Goal: Information Seeking & Learning: Learn about a topic

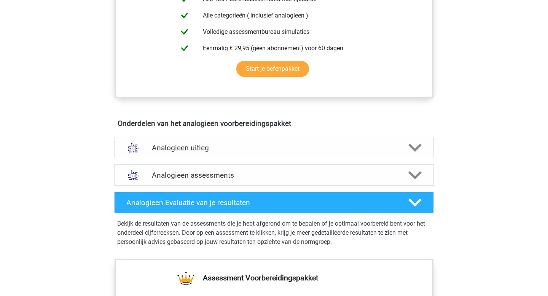
scroll to position [334, 0]
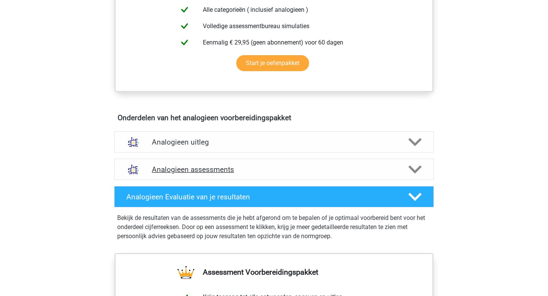
click at [418, 168] on polygon at bounding box center [414, 169] width 13 height 8
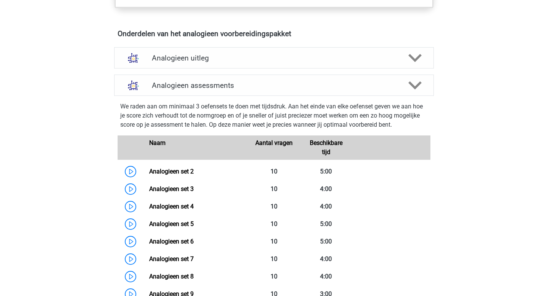
scroll to position [429, 0]
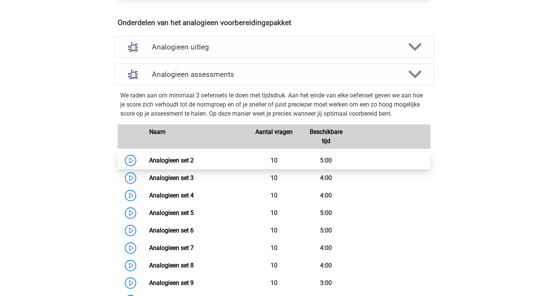
click at [149, 164] on link "Analogieen set 2" at bounding box center [171, 160] width 45 height 7
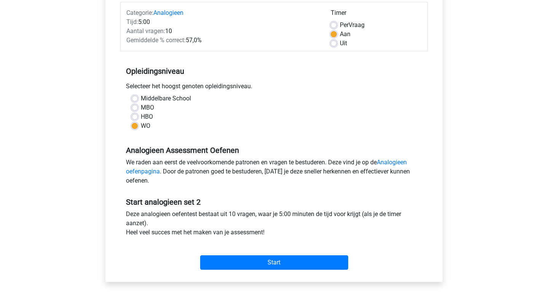
scroll to position [84, 0]
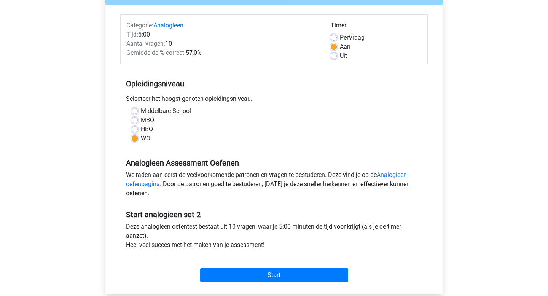
click at [198, 245] on div "Deze analogieen oefentest bestaat uit 10 vragen, waar je 5:00 minuten de tijd v…" at bounding box center [273, 237] width 307 height 30
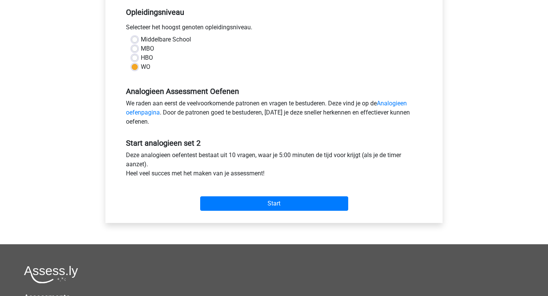
scroll to position [158, 0]
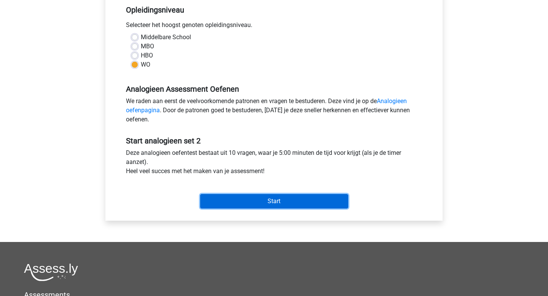
click at [267, 201] on input "Start" at bounding box center [274, 201] width 148 height 14
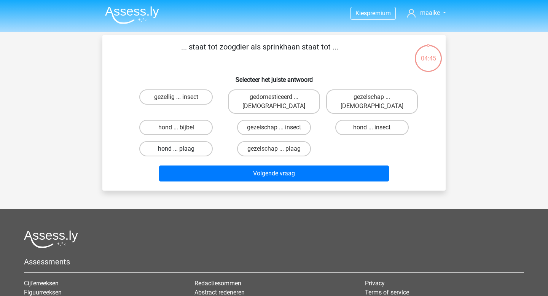
click at [194, 142] on label "hond ... plaag" at bounding box center [175, 148] width 73 height 15
click at [181, 149] on input "hond ... plaag" at bounding box center [178, 151] width 5 height 5
radio input "true"
click at [362, 122] on label "hond ... insect" at bounding box center [371, 127] width 73 height 15
click at [372, 127] on input "hond ... insect" at bounding box center [374, 129] width 5 height 5
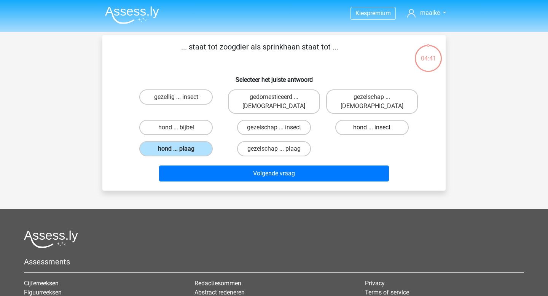
radio input "true"
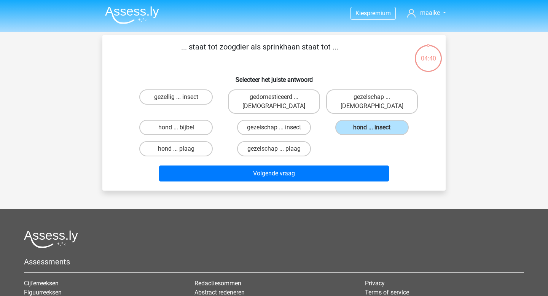
click at [350, 175] on div "Volgende vraag" at bounding box center [274, 175] width 294 height 19
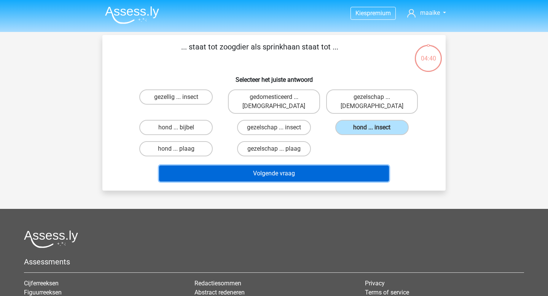
click at [323, 166] on button "Volgende vraag" at bounding box center [274, 174] width 230 height 16
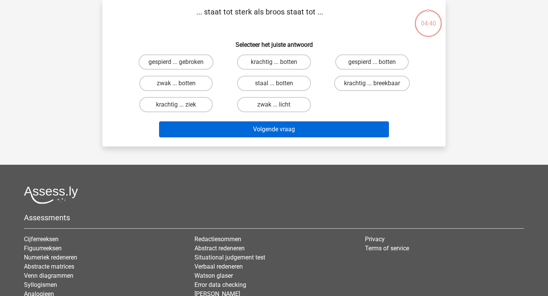
scroll to position [14, 0]
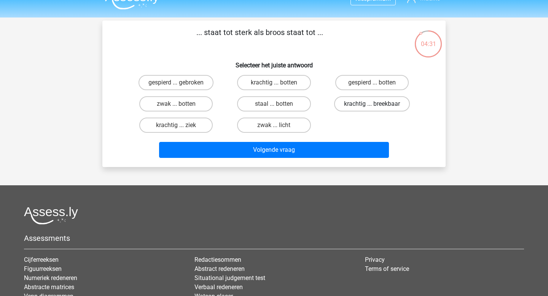
click at [361, 104] on label "krachtig ... breekbaar" at bounding box center [372, 103] width 76 height 15
click at [372, 104] on input "krachtig ... breekbaar" at bounding box center [374, 106] width 5 height 5
radio input "true"
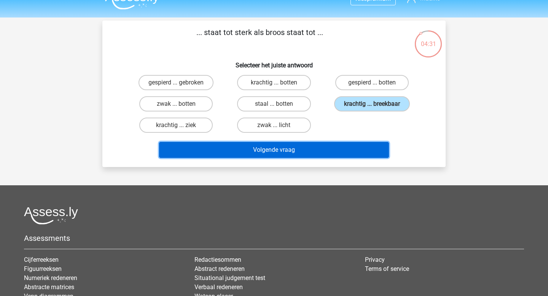
click at [359, 144] on button "Volgende vraag" at bounding box center [274, 150] width 230 height 16
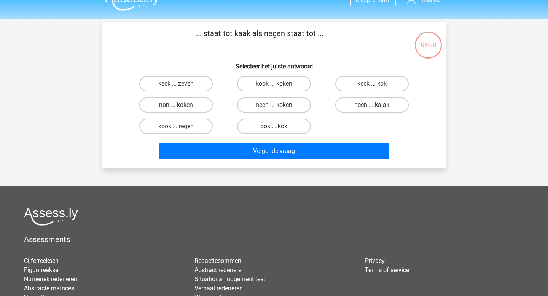
scroll to position [2, 0]
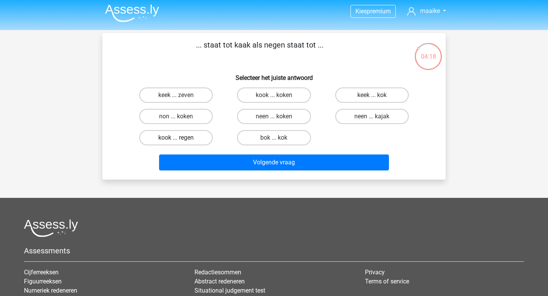
click at [196, 136] on label "kook ... regen" at bounding box center [175, 137] width 73 height 15
click at [181, 138] on input "kook ... regen" at bounding box center [178, 140] width 5 height 5
radio input "true"
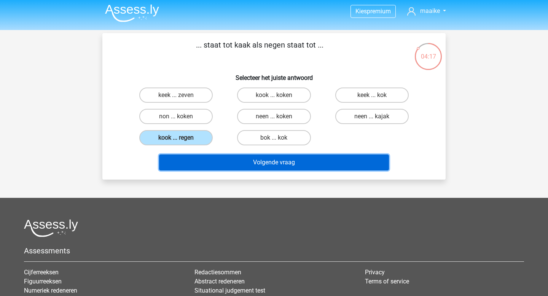
click at [243, 161] on button "Volgende vraag" at bounding box center [274, 163] width 230 height 16
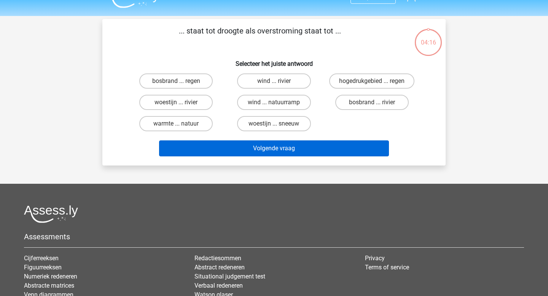
scroll to position [13, 0]
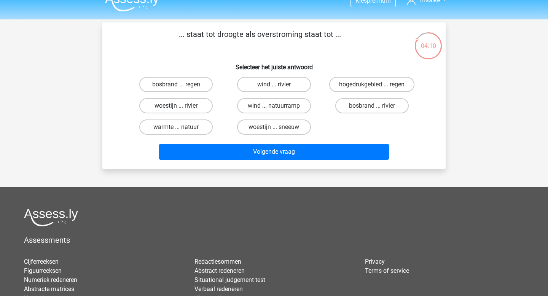
click at [202, 104] on label "woestijn ... rivier" at bounding box center [175, 105] width 73 height 15
click at [181, 106] on input "woestijn ... rivier" at bounding box center [178, 108] width 5 height 5
radio input "true"
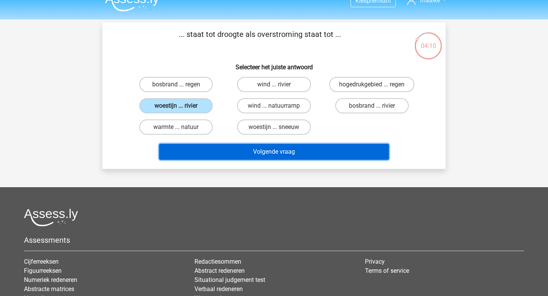
click at [232, 149] on button "Volgende vraag" at bounding box center [274, 152] width 230 height 16
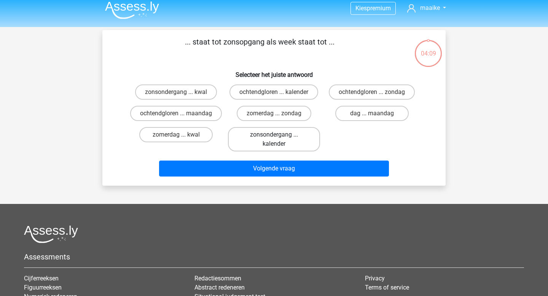
scroll to position [1, 0]
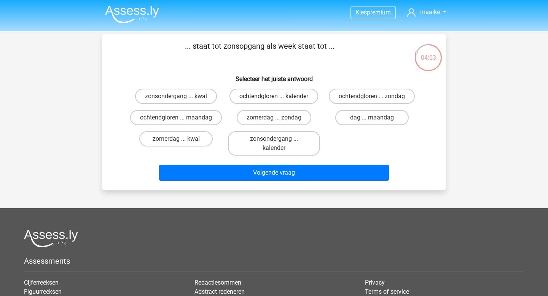
click at [281, 100] on label "ochtendgloren ... kalender" at bounding box center [273, 96] width 89 height 15
click at [279, 100] on input "ochtendgloren ... kalender" at bounding box center [276, 98] width 5 height 5
radio input "true"
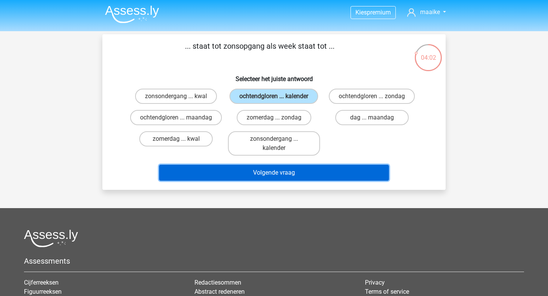
click at [301, 177] on button "Volgende vraag" at bounding box center [274, 173] width 230 height 16
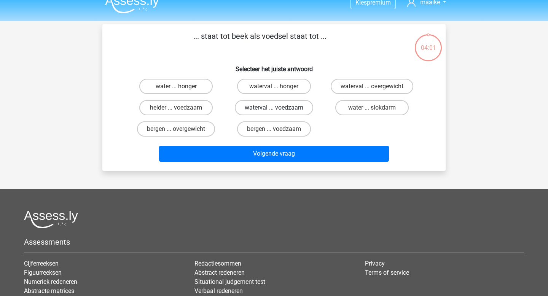
scroll to position [10, 0]
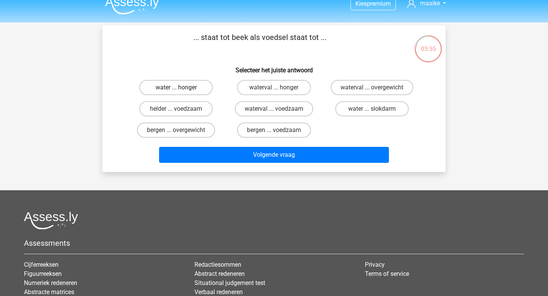
click at [196, 92] on label "water ... honger" at bounding box center [175, 87] width 73 height 15
click at [181, 92] on input "water ... honger" at bounding box center [178, 90] width 5 height 5
radio input "true"
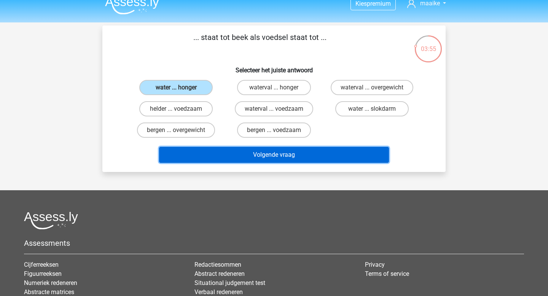
click at [255, 152] on button "Volgende vraag" at bounding box center [274, 155] width 230 height 16
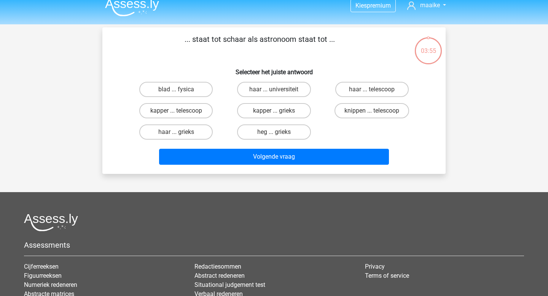
scroll to position [0, 0]
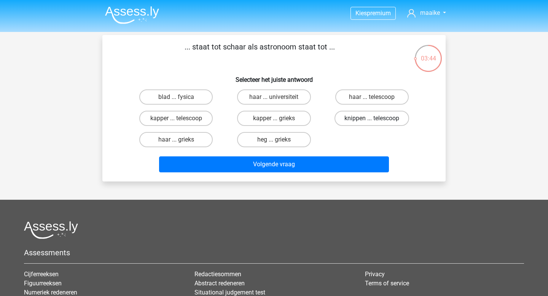
click at [363, 119] on label "knippen ... telescoop" at bounding box center [372, 118] width 75 height 15
click at [372, 119] on input "knippen ... telescoop" at bounding box center [374, 120] width 5 height 5
radio input "true"
click at [358, 183] on div "Kies premium maaike maaikevangelder11@gmail.com" at bounding box center [274, 200] width 548 height 401
click at [344, 175] on div "Volgende vraag" at bounding box center [274, 165] width 294 height 19
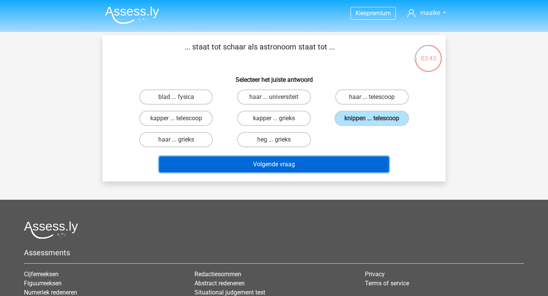
click at [336, 168] on button "Volgende vraag" at bounding box center [274, 164] width 230 height 16
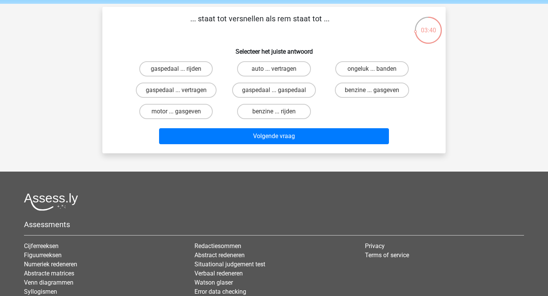
scroll to position [22, 0]
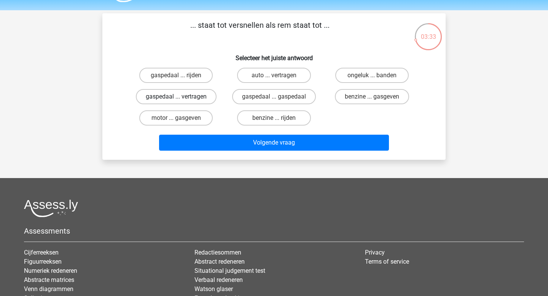
click at [201, 99] on label "gaspedaal ... vertragen" at bounding box center [176, 96] width 81 height 15
click at [181, 99] on input "gaspedaal ... vertragen" at bounding box center [178, 99] width 5 height 5
radio input "true"
click at [225, 131] on div "Volgende vraag" at bounding box center [274, 141] width 319 height 25
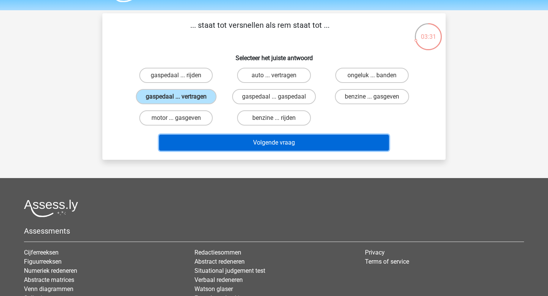
click at [229, 140] on button "Volgende vraag" at bounding box center [274, 143] width 230 height 16
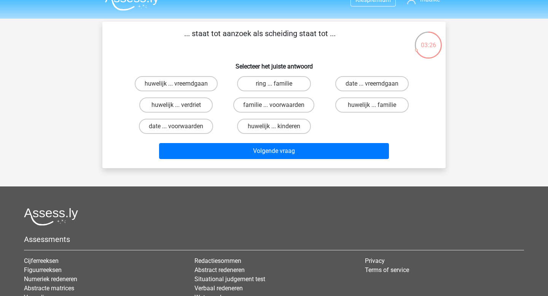
scroll to position [0, 0]
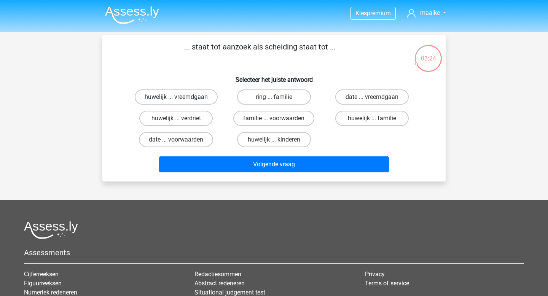
click at [199, 102] on label "huwelijk ... vreemdgaan" at bounding box center [176, 96] width 83 height 15
click at [181, 102] on input "huwelijk ... vreemdgaan" at bounding box center [178, 99] width 5 height 5
radio input "true"
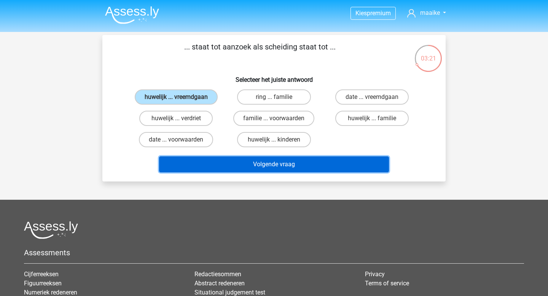
click at [348, 166] on button "Volgende vraag" at bounding box center [274, 164] width 230 height 16
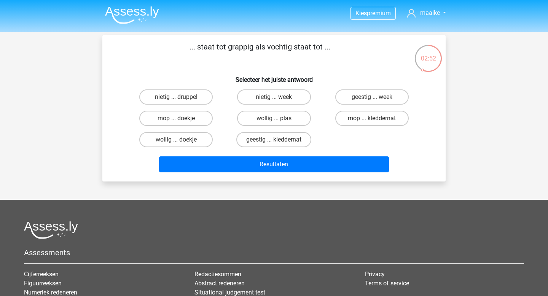
click at [277, 123] on input "wollig ... plas" at bounding box center [276, 120] width 5 height 5
radio input "true"
click at [275, 141] on input "geestig ... kleddernat" at bounding box center [276, 142] width 5 height 5
radio input "true"
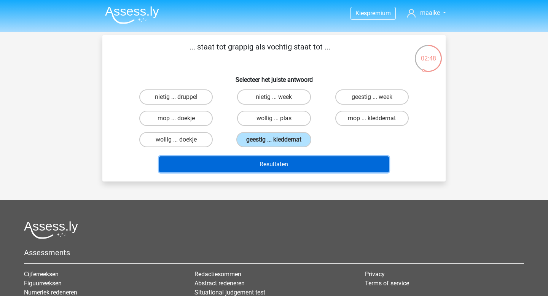
click at [281, 168] on button "Resultaten" at bounding box center [274, 164] width 230 height 16
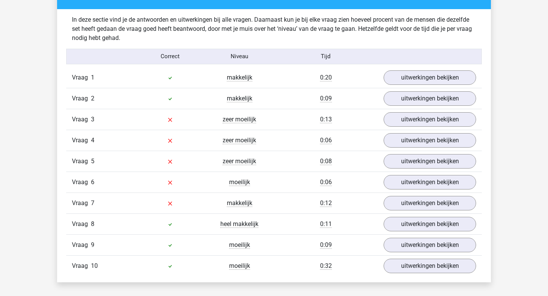
scroll to position [601, 0]
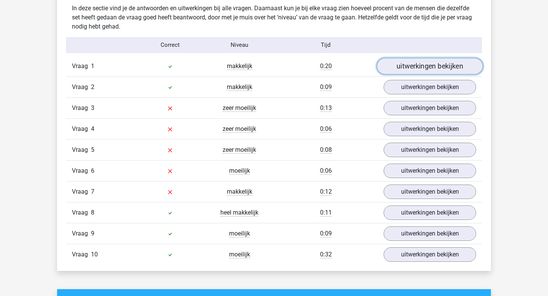
click at [430, 64] on link "uitwerkingen bekijken" at bounding box center [430, 66] width 106 height 17
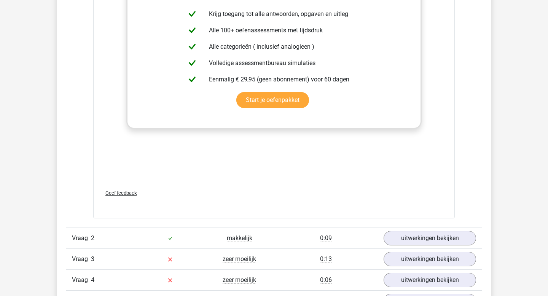
scroll to position [869, 0]
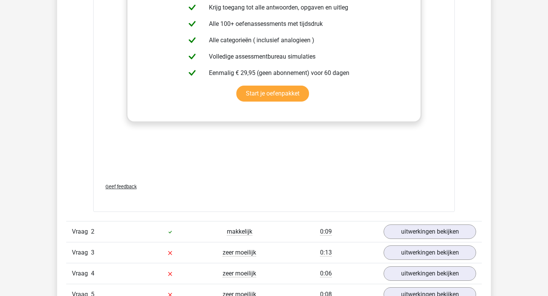
click at [416, 241] on div "Vraag 2 makkelijk 0:09 uitwerkingen bekijken" at bounding box center [274, 231] width 416 height 21
click at [405, 232] on link "uitwerkingen bekijken" at bounding box center [430, 231] width 106 height 17
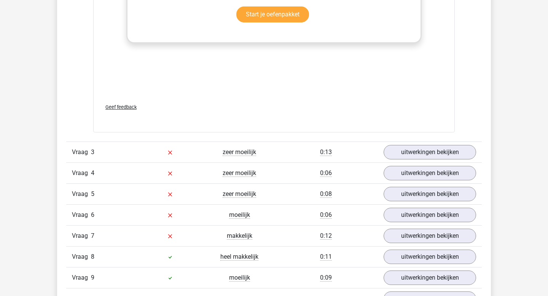
scroll to position [1376, 0]
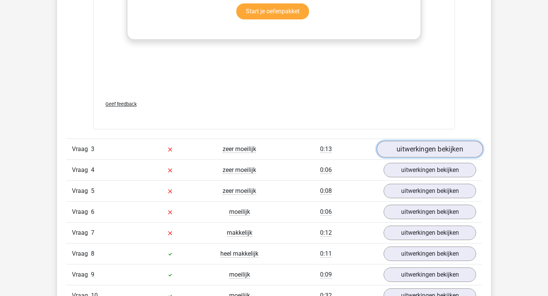
click at [412, 149] on link "uitwerkingen bekijken" at bounding box center [430, 149] width 106 height 17
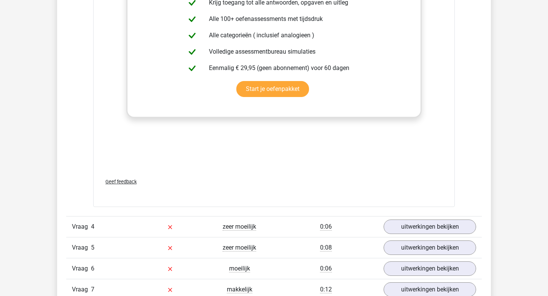
scroll to position [1785, 0]
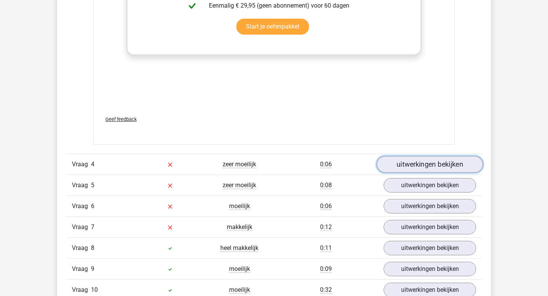
click at [412, 169] on link "uitwerkingen bekijken" at bounding box center [430, 164] width 106 height 17
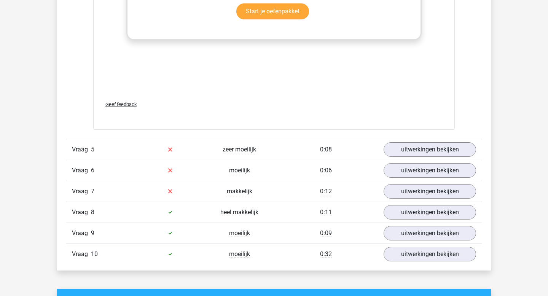
scroll to position [2243, 0]
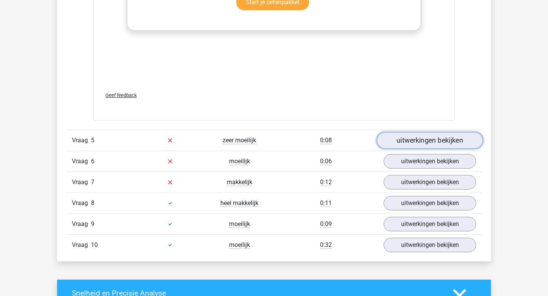
click at [402, 136] on link "uitwerkingen bekijken" at bounding box center [430, 140] width 106 height 17
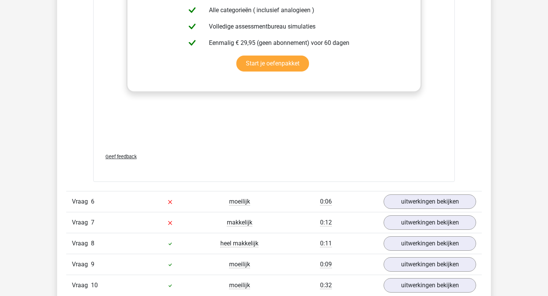
scroll to position [2721, 0]
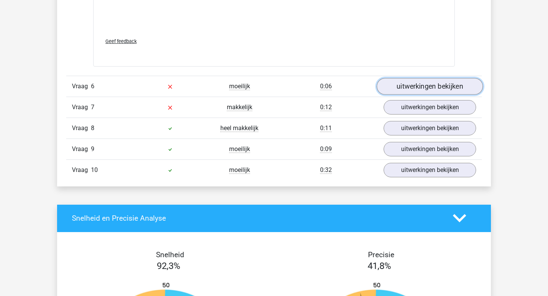
click at [415, 93] on link "uitwerkingen bekijken" at bounding box center [430, 86] width 106 height 17
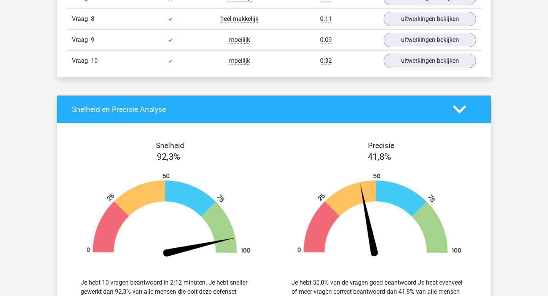
scroll to position [3157, 0]
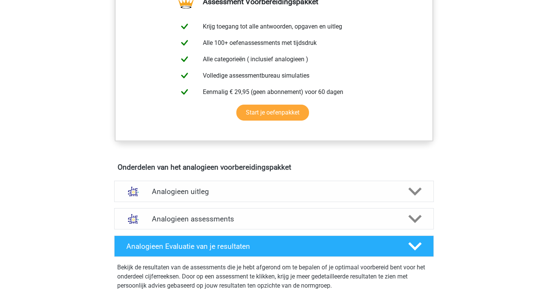
scroll to position [284, 0]
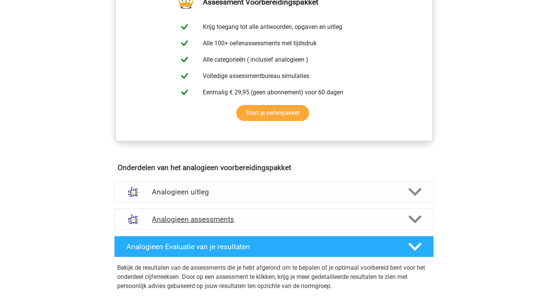
click at [413, 228] on div "Analogieen assessments" at bounding box center [274, 219] width 320 height 21
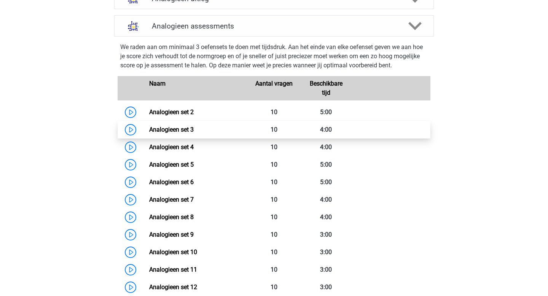
scroll to position [473, 0]
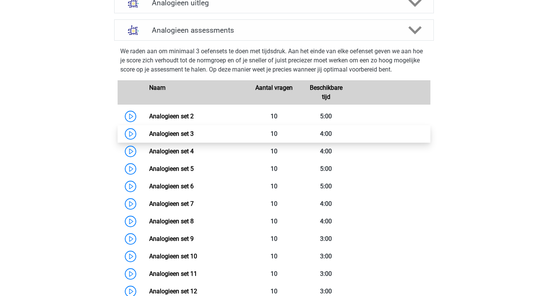
click at [194, 132] on link "Analogieen set 3" at bounding box center [171, 133] width 45 height 7
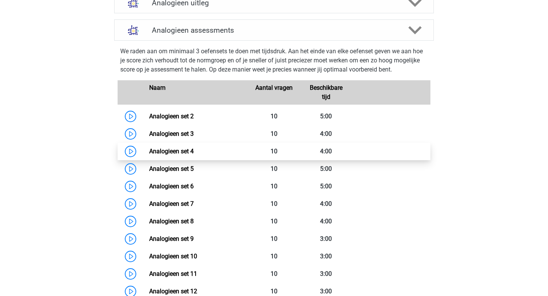
click at [194, 154] on link "Analogieen set 4" at bounding box center [171, 151] width 45 height 7
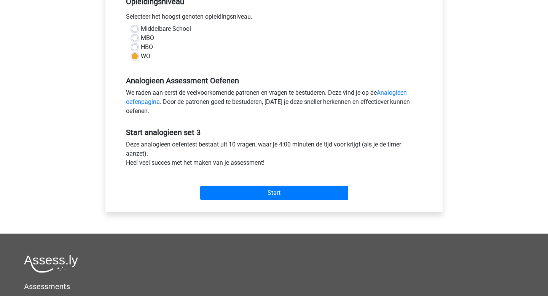
scroll to position [172, 0]
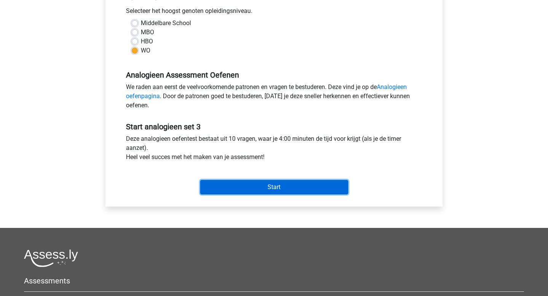
click at [242, 185] on input "Start" at bounding box center [274, 187] width 148 height 14
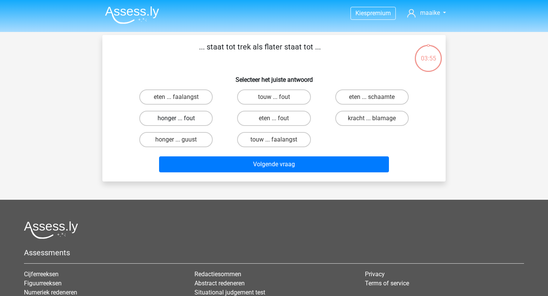
click at [203, 119] on label "honger ... fout" at bounding box center [175, 118] width 73 height 15
click at [181, 119] on input "honger ... fout" at bounding box center [178, 120] width 5 height 5
radio input "true"
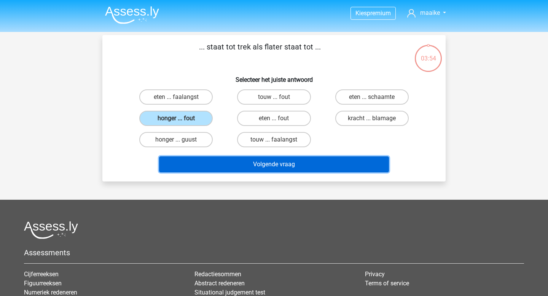
click at [284, 170] on button "Volgende vraag" at bounding box center [274, 164] width 230 height 16
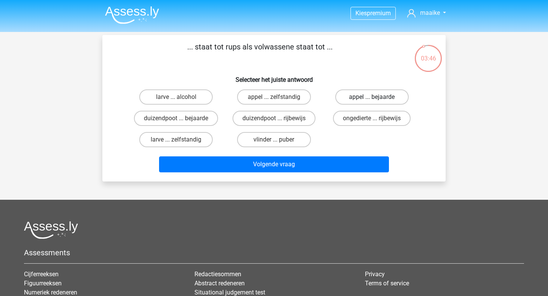
click at [346, 100] on label "appel ... bejaarde" at bounding box center [371, 96] width 73 height 15
click at [372, 100] on input "appel ... bejaarde" at bounding box center [374, 99] width 5 height 5
radio input "true"
click at [205, 118] on label "duizendpoot ... bejaarde" at bounding box center [176, 118] width 84 height 15
click at [181, 118] on input "duizendpoot ... bejaarde" at bounding box center [178, 120] width 5 height 5
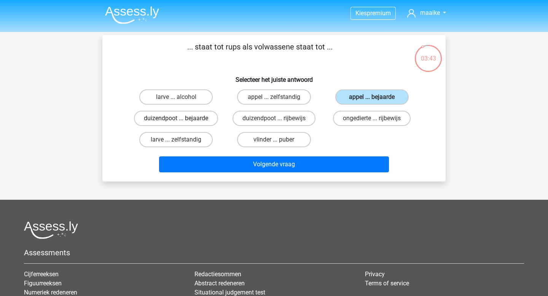
radio input "true"
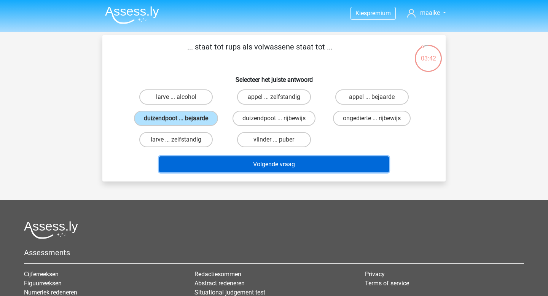
click at [249, 166] on button "Volgende vraag" at bounding box center [274, 164] width 230 height 16
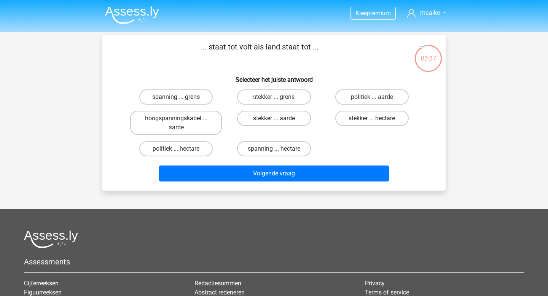
click at [196, 99] on label "spanning ... grens" at bounding box center [175, 96] width 73 height 15
click at [181, 99] on input "spanning ... grens" at bounding box center [178, 99] width 5 height 5
radio input "true"
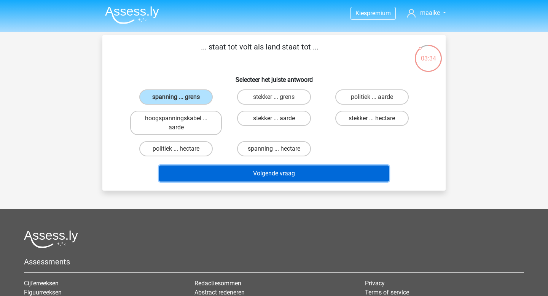
click at [305, 178] on button "Volgende vraag" at bounding box center [274, 174] width 230 height 16
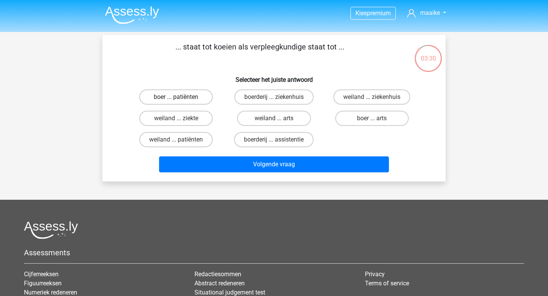
click at [190, 96] on label "boer ... patiënten" at bounding box center [175, 96] width 73 height 15
click at [181, 97] on input "boer ... patiënten" at bounding box center [178, 99] width 5 height 5
radio input "true"
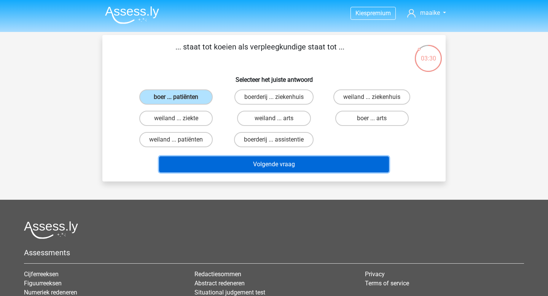
click at [229, 168] on button "Volgende vraag" at bounding box center [274, 164] width 230 height 16
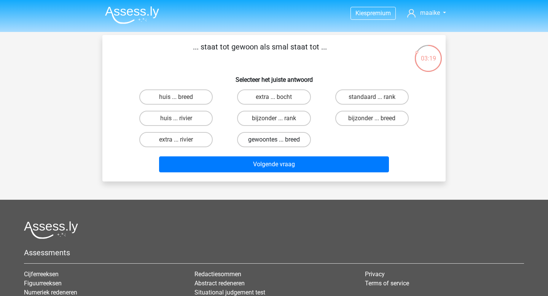
click at [303, 141] on label "gewoontes ... breed" at bounding box center [273, 139] width 73 height 15
click at [279, 141] on input "gewoontes ... breed" at bounding box center [276, 142] width 5 height 5
radio input "true"
click at [288, 117] on label "bijzonder ... rank" at bounding box center [273, 118] width 73 height 15
click at [279, 118] on input "bijzonder ... rank" at bounding box center [276, 120] width 5 height 5
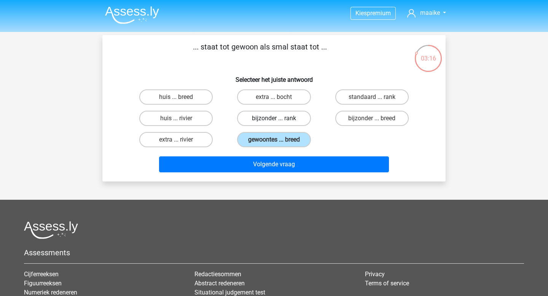
radio input "true"
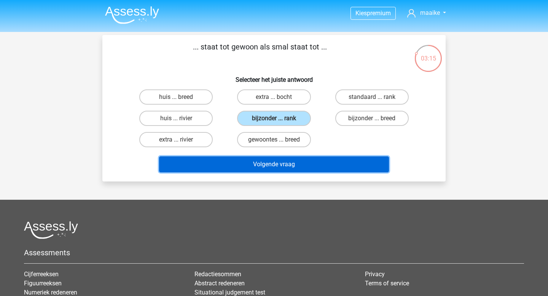
click at [300, 162] on button "Volgende vraag" at bounding box center [274, 164] width 230 height 16
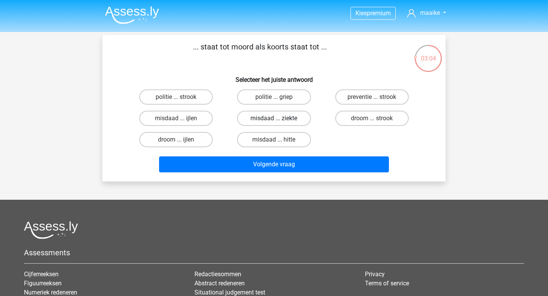
click at [259, 121] on label "misdaad ... ziekte" at bounding box center [273, 118] width 73 height 15
click at [274, 121] on input "misdaad ... ziekte" at bounding box center [276, 120] width 5 height 5
radio input "true"
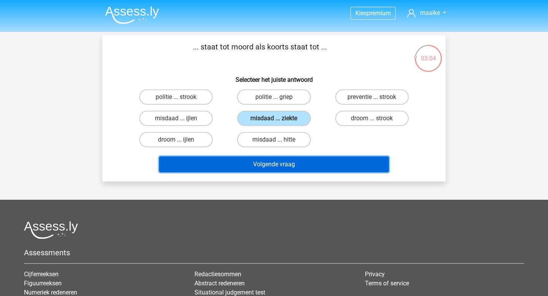
click at [287, 160] on button "Volgende vraag" at bounding box center [274, 164] width 230 height 16
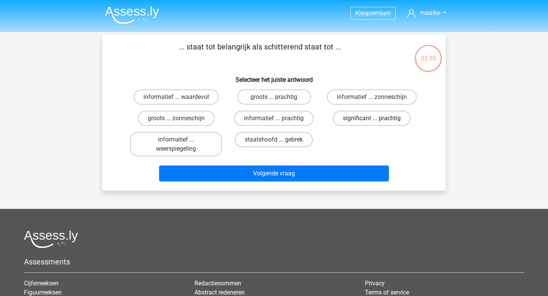
click at [357, 119] on label "significant ... prachtig" at bounding box center [372, 118] width 78 height 15
click at [372, 119] on input "significant ... prachtig" at bounding box center [374, 120] width 5 height 5
radio input "true"
click at [357, 152] on div "informatief ... waardevol groots ... prachtig informatief ... zonneschijn groot…" at bounding box center [274, 122] width 294 height 73
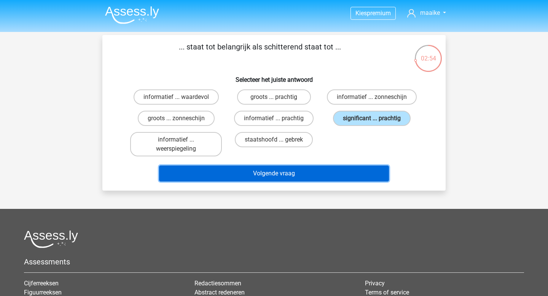
click at [355, 172] on button "Volgende vraag" at bounding box center [274, 174] width 230 height 16
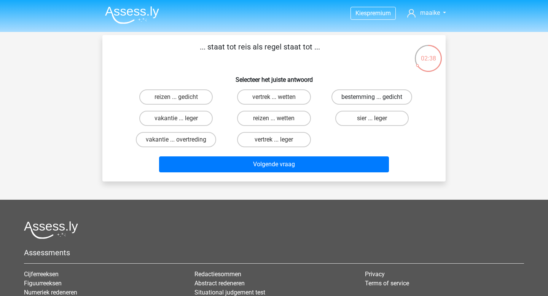
click at [357, 99] on label "bestemming ... gedicht" at bounding box center [371, 96] width 81 height 15
click at [372, 99] on input "bestemming ... gedicht" at bounding box center [374, 99] width 5 height 5
radio input "true"
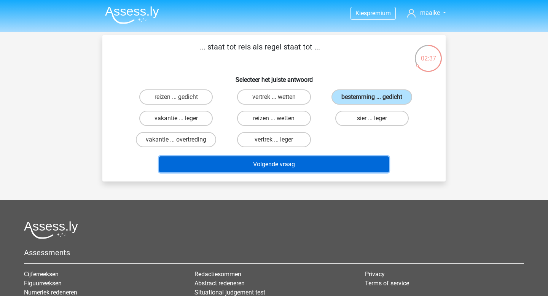
click at [355, 160] on button "Volgende vraag" at bounding box center [274, 164] width 230 height 16
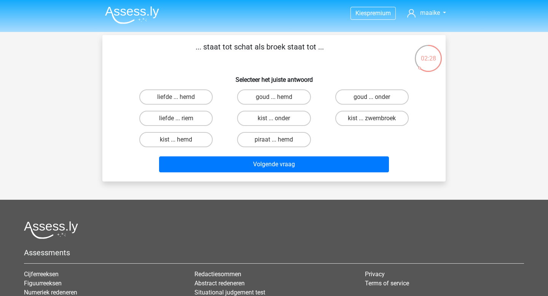
click at [275, 144] on input "piraat ... hemd" at bounding box center [276, 142] width 5 height 5
radio input "true"
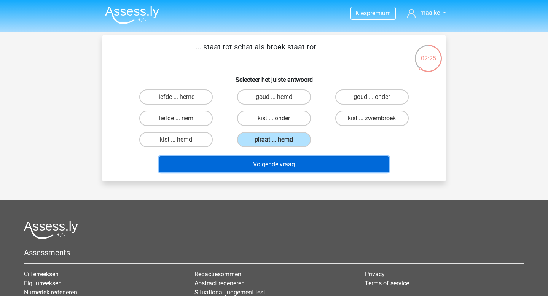
click at [287, 164] on button "Volgende vraag" at bounding box center [274, 164] width 230 height 16
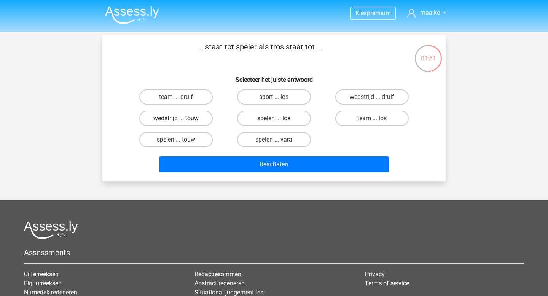
click at [189, 117] on label "wedstrijd ... touw" at bounding box center [175, 118] width 73 height 15
click at [181, 118] on input "wedstrijd ... touw" at bounding box center [178, 120] width 5 height 5
radio input "true"
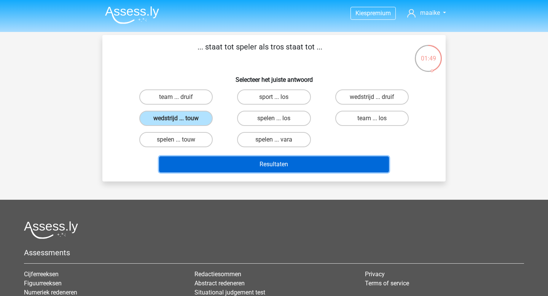
click at [241, 163] on button "Resultaten" at bounding box center [274, 164] width 230 height 16
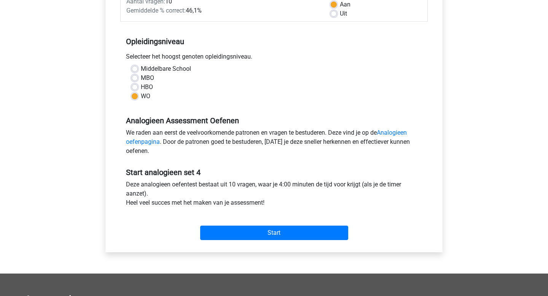
scroll to position [145, 0]
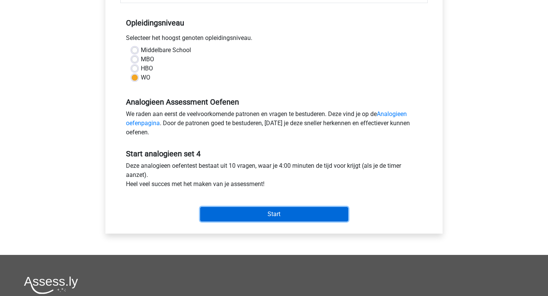
click at [288, 209] on input "Start" at bounding box center [274, 214] width 148 height 14
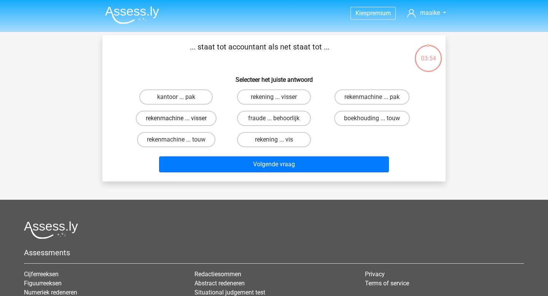
click at [198, 118] on label "rekenmachine ... visser" at bounding box center [176, 118] width 81 height 15
click at [181, 118] on input "rekenmachine ... visser" at bounding box center [178, 120] width 5 height 5
radio input "true"
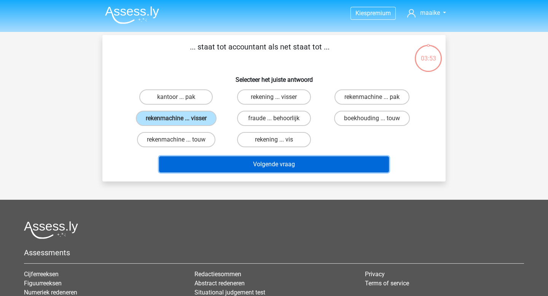
click at [263, 170] on button "Volgende vraag" at bounding box center [274, 164] width 230 height 16
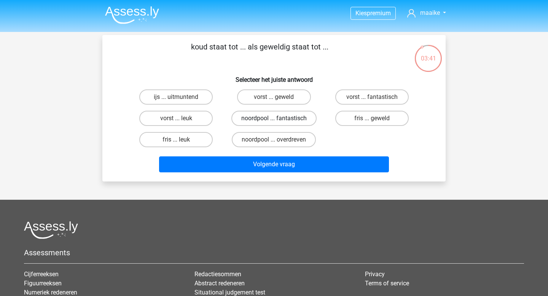
click at [269, 119] on label "noordpool ... fantastisch" at bounding box center [273, 118] width 85 height 15
click at [274, 119] on input "noordpool ... fantastisch" at bounding box center [276, 120] width 5 height 5
radio input "true"
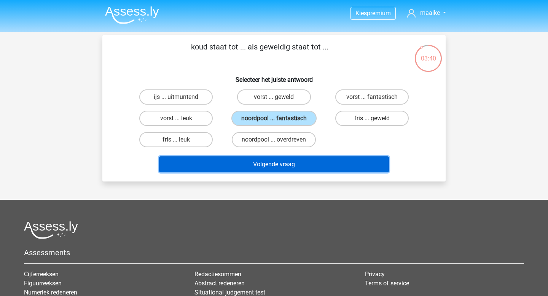
click at [288, 160] on button "Volgende vraag" at bounding box center [274, 164] width 230 height 16
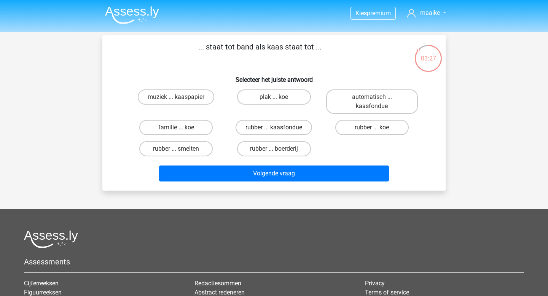
click at [284, 128] on label "rubber ... kaasfondue" at bounding box center [274, 127] width 76 height 15
click at [279, 128] on input "rubber ... kaasfondue" at bounding box center [276, 129] width 5 height 5
radio input "true"
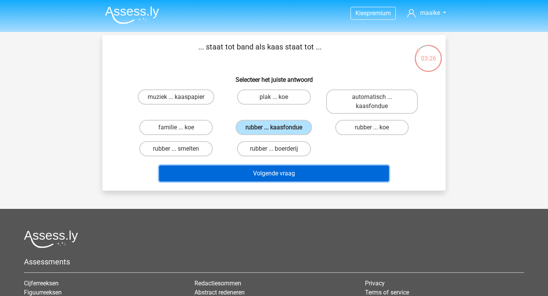
click at [285, 178] on button "Volgende vraag" at bounding box center [274, 174] width 230 height 16
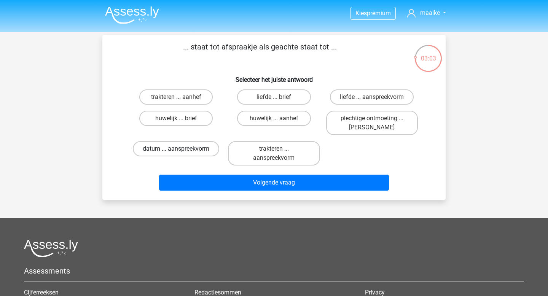
click at [194, 149] on label "datum ... aanspreekvorm" at bounding box center [176, 148] width 86 height 15
click at [181, 149] on input "datum ... aanspreekvorm" at bounding box center [178, 151] width 5 height 5
radio input "true"
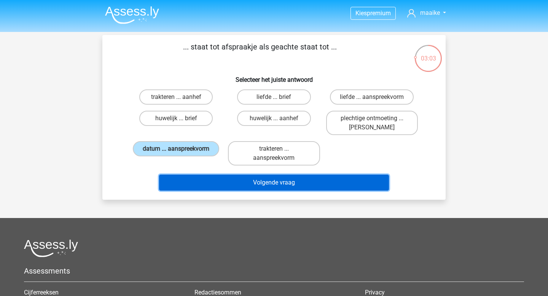
click at [234, 179] on button "Volgende vraag" at bounding box center [274, 183] width 230 height 16
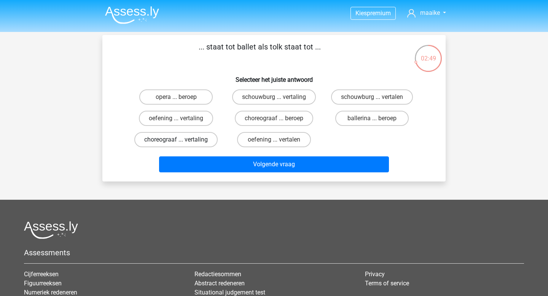
click at [185, 140] on label "choreograaf ... vertaling" at bounding box center [175, 139] width 83 height 15
click at [181, 140] on input "choreograaf ... vertaling" at bounding box center [178, 142] width 5 height 5
radio input "true"
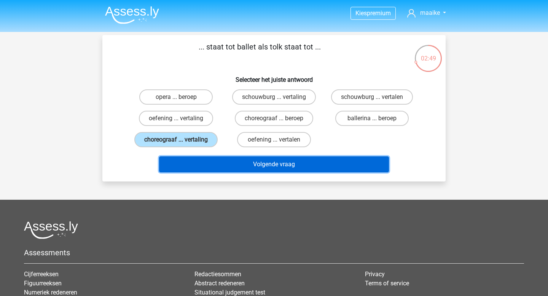
click at [235, 160] on button "Volgende vraag" at bounding box center [274, 164] width 230 height 16
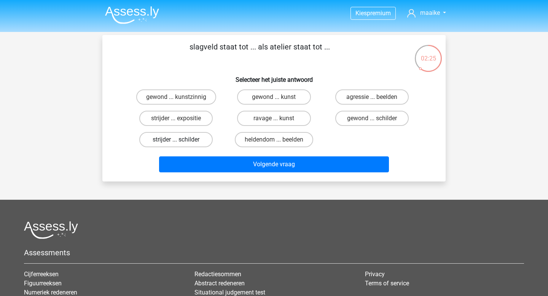
click at [193, 142] on label "strijder ... schilder" at bounding box center [175, 139] width 73 height 15
click at [181, 142] on input "strijder ... schilder" at bounding box center [178, 142] width 5 height 5
radio input "true"
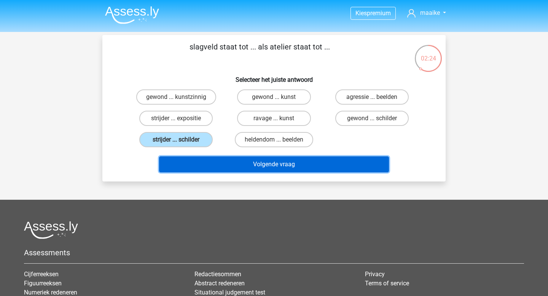
click at [256, 172] on button "Volgende vraag" at bounding box center [274, 164] width 230 height 16
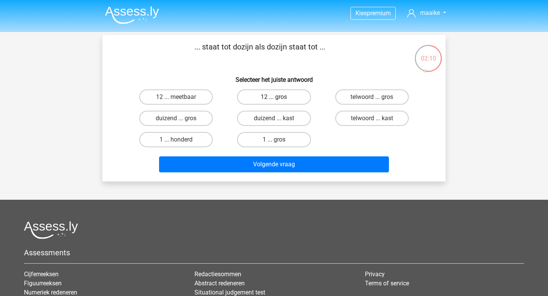
click at [282, 101] on label "12 ... gros" at bounding box center [273, 96] width 73 height 15
click at [279, 101] on input "12 ... gros" at bounding box center [276, 99] width 5 height 5
radio input "true"
click at [240, 149] on div "1 ... gros" at bounding box center [274, 139] width 98 height 21
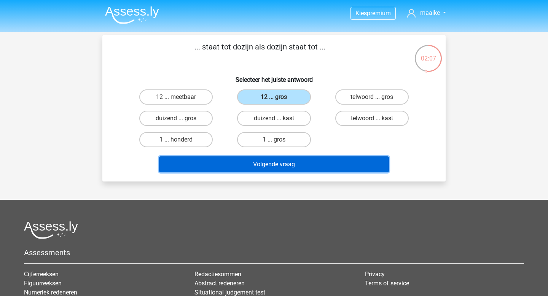
click at [245, 161] on button "Volgende vraag" at bounding box center [274, 164] width 230 height 16
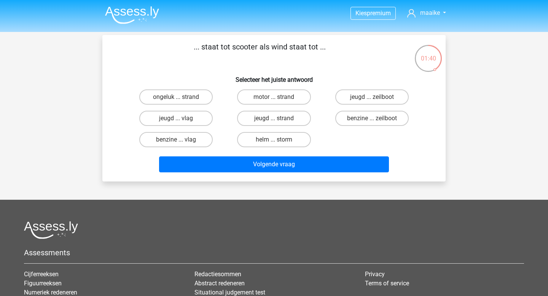
click at [387, 110] on div "benzine ... zeilboot" at bounding box center [372, 118] width 98 height 21
click at [387, 116] on label "benzine ... zeilboot" at bounding box center [371, 118] width 73 height 15
click at [377, 118] on input "benzine ... zeilboot" at bounding box center [374, 120] width 5 height 5
radio input "true"
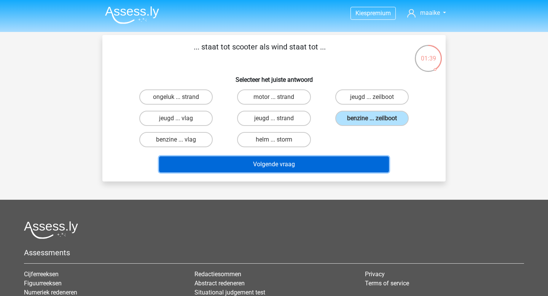
click at [351, 169] on button "Volgende vraag" at bounding box center [274, 164] width 230 height 16
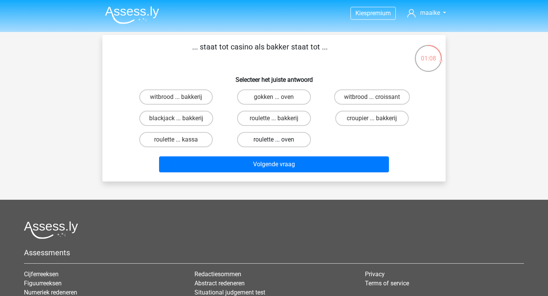
click at [300, 137] on label "roulette ... oven" at bounding box center [273, 139] width 73 height 15
click at [279, 140] on input "roulette ... oven" at bounding box center [276, 142] width 5 height 5
radio input "true"
click at [284, 116] on label "roulette ... bakkerij" at bounding box center [273, 118] width 73 height 15
click at [279, 118] on input "roulette ... bakkerij" at bounding box center [276, 120] width 5 height 5
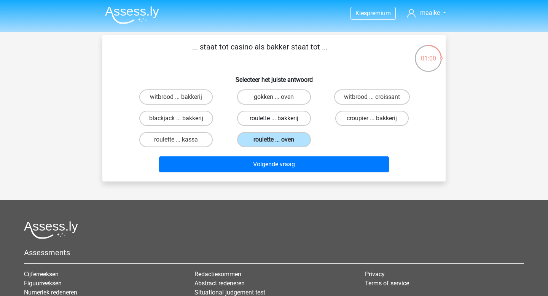
radio input "true"
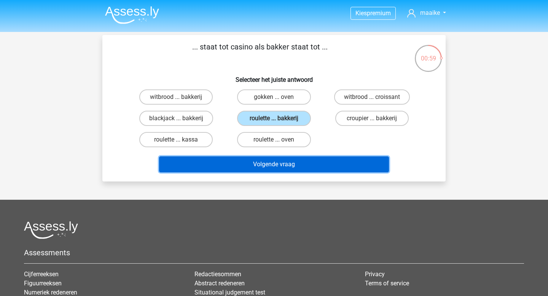
click at [289, 162] on button "Volgende vraag" at bounding box center [274, 164] width 230 height 16
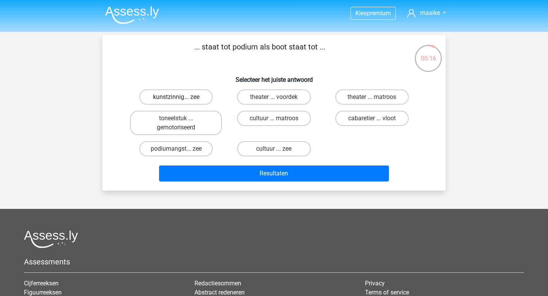
click at [188, 102] on label "kunstzinnig... zee" at bounding box center [175, 96] width 73 height 15
click at [181, 102] on input "kunstzinnig... zee" at bounding box center [178, 99] width 5 height 5
radio input "true"
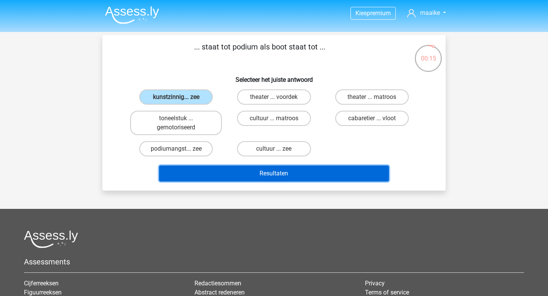
click at [255, 177] on button "Resultaten" at bounding box center [274, 174] width 230 height 16
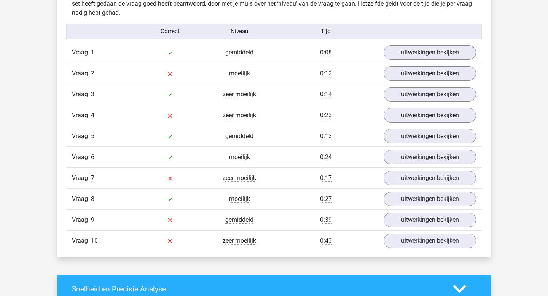
scroll to position [613, 0]
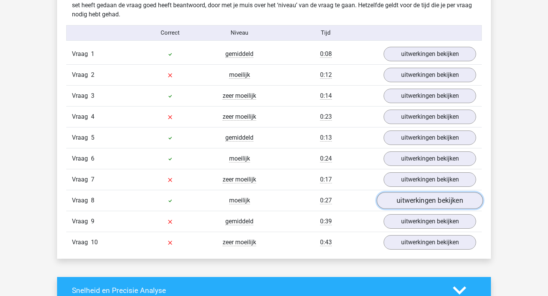
click at [405, 201] on link "uitwerkingen bekijken" at bounding box center [430, 200] width 106 height 17
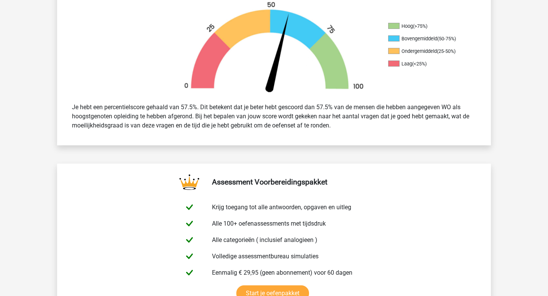
scroll to position [0, 0]
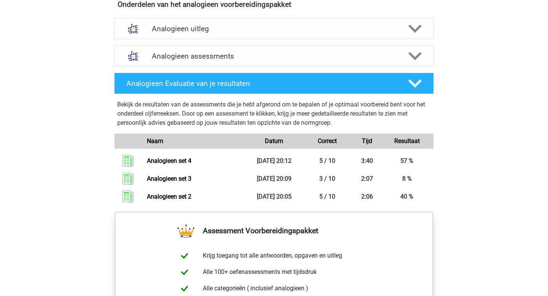
scroll to position [446, 0]
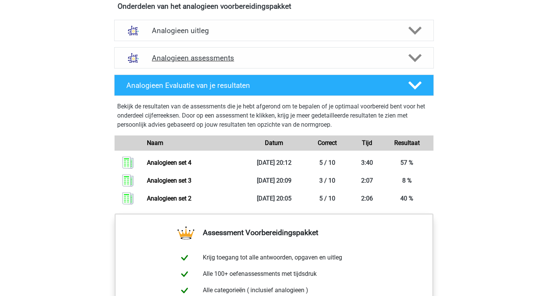
click at [317, 61] on h4 "Analogieen assessments" at bounding box center [274, 58] width 244 height 9
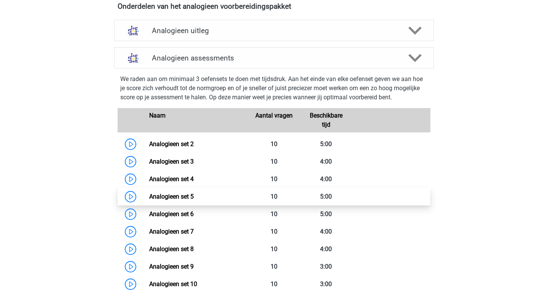
click at [194, 194] on link "Analogieen set 5" at bounding box center [171, 196] width 45 height 7
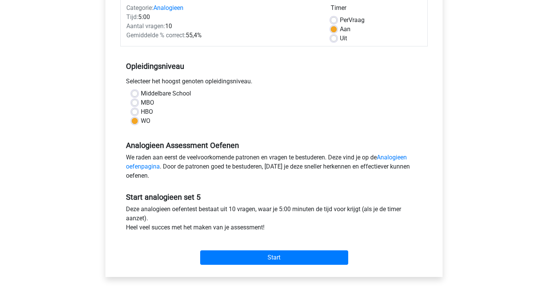
scroll to position [150, 0]
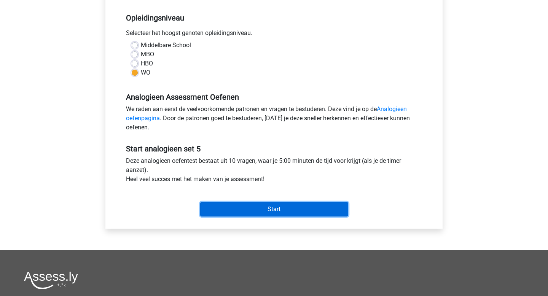
click at [213, 208] on input "Start" at bounding box center [274, 209] width 148 height 14
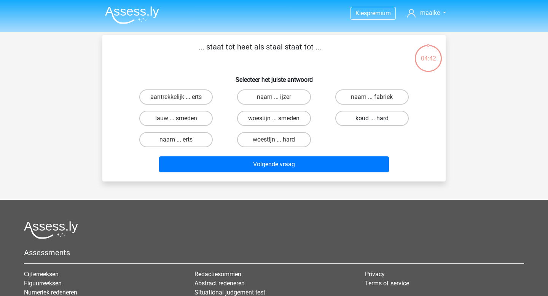
click at [363, 119] on label "koud ... hard" at bounding box center [371, 118] width 73 height 15
click at [372, 119] on input "koud ... hard" at bounding box center [374, 120] width 5 height 5
radio input "true"
click at [274, 102] on input "naam ... ijzer" at bounding box center [276, 99] width 5 height 5
radio input "true"
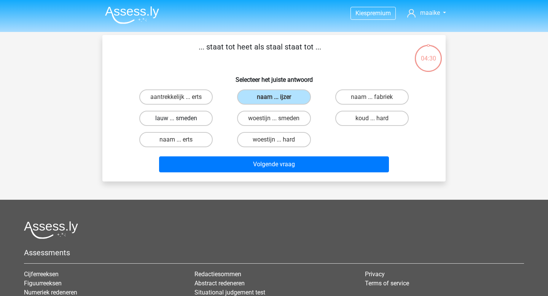
click at [191, 120] on label "lauw ... smeden" at bounding box center [175, 118] width 73 height 15
click at [181, 120] on input "lauw ... smeden" at bounding box center [178, 120] width 5 height 5
radio input "true"
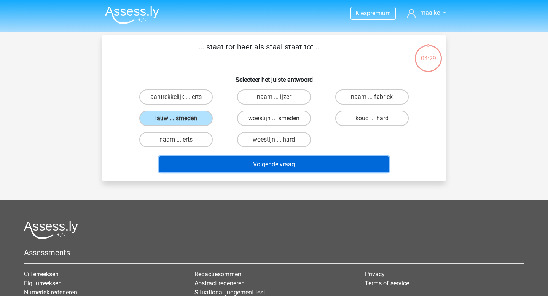
click at [244, 160] on button "Volgende vraag" at bounding box center [274, 164] width 230 height 16
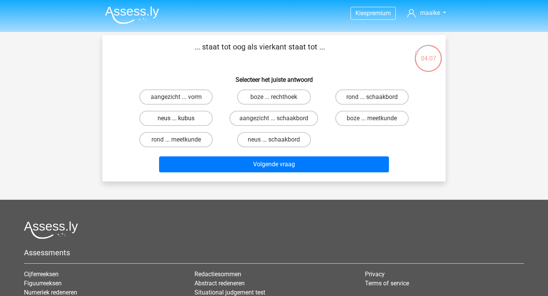
click at [176, 119] on label "neus ... kubus" at bounding box center [175, 118] width 73 height 15
click at [176, 119] on input "neus ... kubus" at bounding box center [178, 120] width 5 height 5
radio input "true"
click at [241, 175] on div "Volgende vraag" at bounding box center [274, 165] width 294 height 19
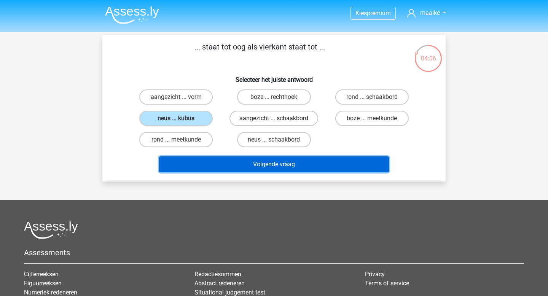
click at [231, 168] on button "Volgende vraag" at bounding box center [274, 164] width 230 height 16
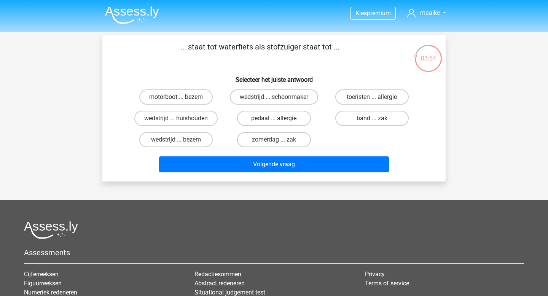
click at [189, 96] on label "motorboot ... bezem" at bounding box center [175, 96] width 73 height 15
click at [181, 97] on input "motorboot ... bezem" at bounding box center [178, 99] width 5 height 5
radio input "true"
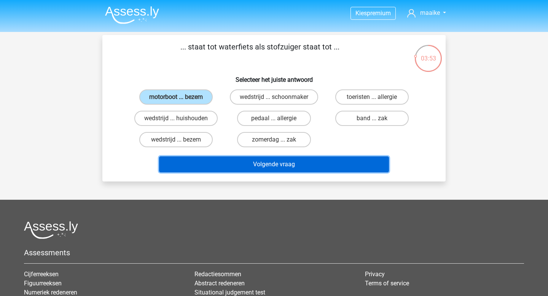
click at [234, 159] on button "Volgende vraag" at bounding box center [274, 164] width 230 height 16
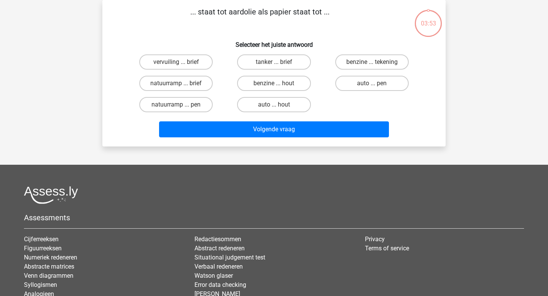
scroll to position [18, 0]
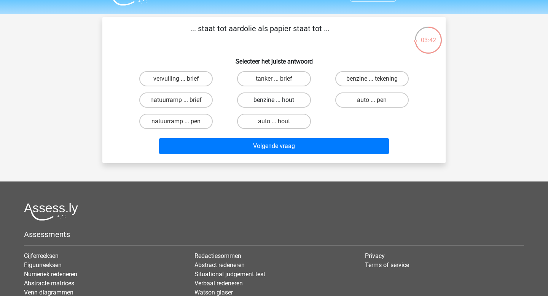
click at [279, 100] on label "benzine ... hout" at bounding box center [273, 99] width 73 height 15
click at [279, 100] on input "benzine ... hout" at bounding box center [276, 102] width 5 height 5
radio input "true"
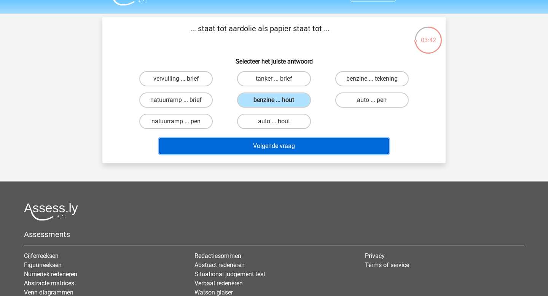
click at [295, 147] on button "Volgende vraag" at bounding box center [274, 146] width 230 height 16
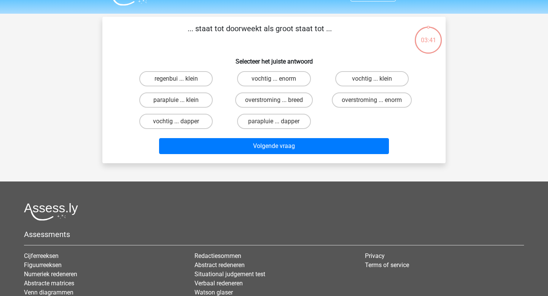
scroll to position [35, 0]
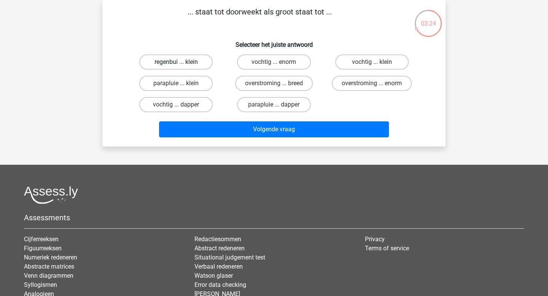
click at [184, 66] on label "regenbui ... klein" at bounding box center [175, 61] width 73 height 15
click at [181, 66] on input "regenbui ... klein" at bounding box center [178, 64] width 5 height 5
radio input "true"
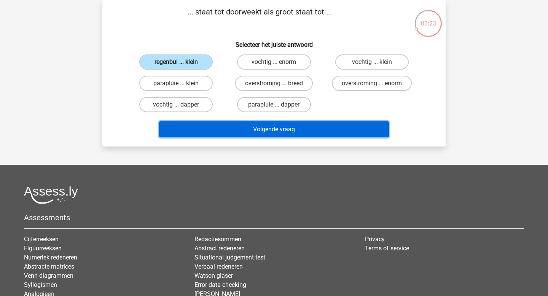
click at [290, 130] on button "Volgende vraag" at bounding box center [274, 129] width 230 height 16
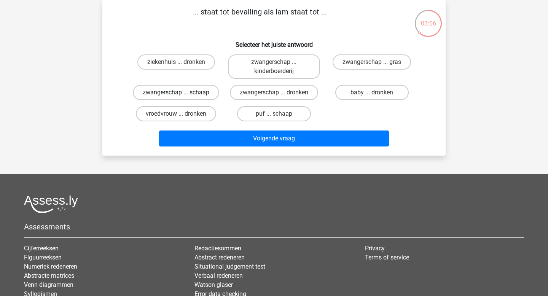
click at [191, 93] on label "zwangerschap ... schaap" at bounding box center [176, 92] width 86 height 15
click at [181, 93] on input "zwangerschap ... schaap" at bounding box center [178, 94] width 5 height 5
radio input "true"
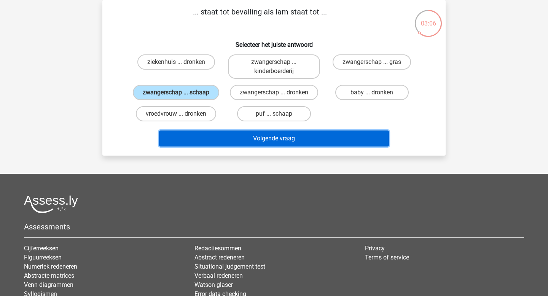
click at [239, 135] on button "Volgende vraag" at bounding box center [274, 139] width 230 height 16
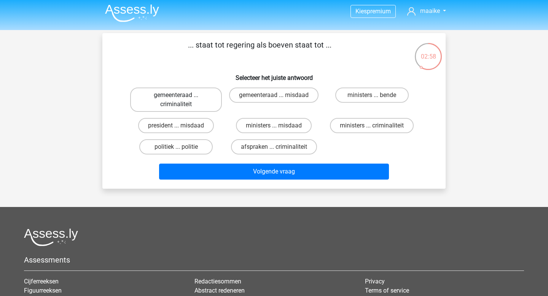
scroll to position [0, 0]
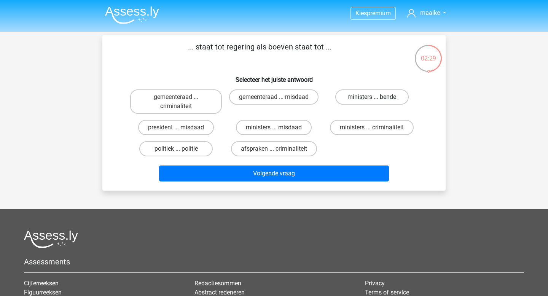
click at [368, 96] on label "ministers ... bende" at bounding box center [371, 96] width 73 height 15
click at [372, 97] on input "ministers ... bende" at bounding box center [374, 99] width 5 height 5
radio input "true"
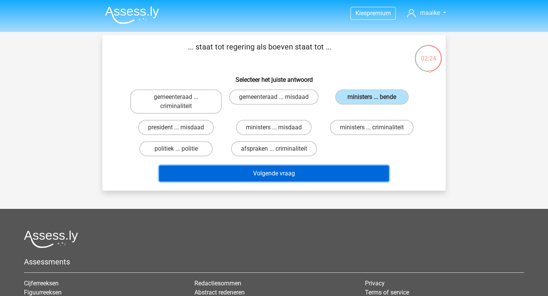
click at [272, 175] on button "Volgende vraag" at bounding box center [274, 174] width 230 height 16
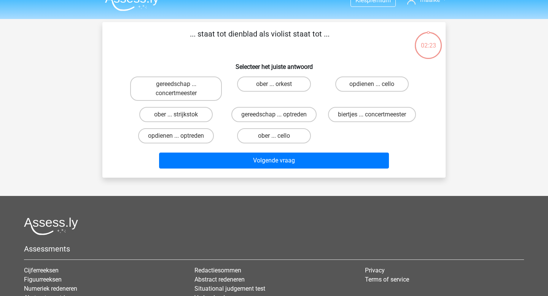
scroll to position [13, 0]
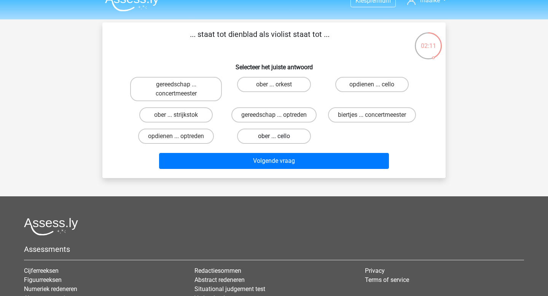
click at [293, 135] on label "ober ... cello" at bounding box center [273, 136] width 73 height 15
click at [279, 136] on input "ober ... cello" at bounding box center [276, 138] width 5 height 5
radio input "true"
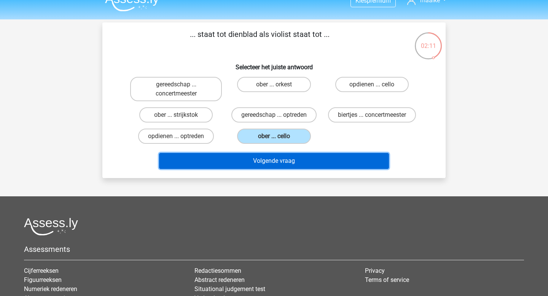
click at [298, 164] on button "Volgende vraag" at bounding box center [274, 161] width 230 height 16
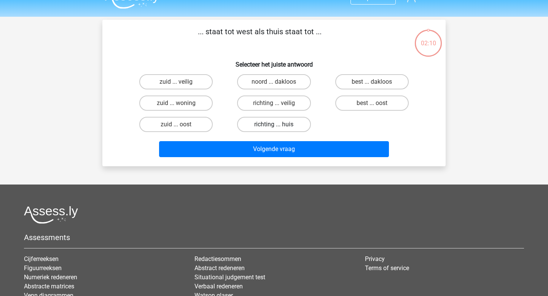
scroll to position [14, 0]
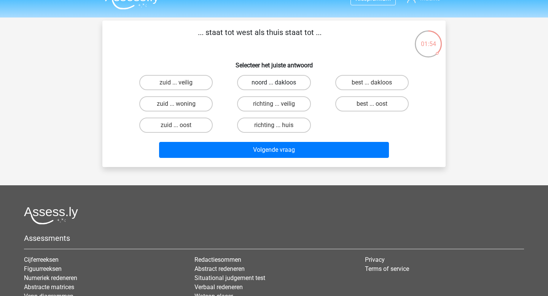
click at [279, 85] on label "noord ... dakloos" at bounding box center [273, 82] width 73 height 15
click at [279, 85] on input "noord ... dakloos" at bounding box center [276, 85] width 5 height 5
radio input "true"
click at [299, 164] on div "... staat tot west als thuis staat tot ... Selecteer het juiste antwoord zuid .…" at bounding box center [273, 94] width 343 height 147
click at [292, 159] on div "Volgende vraag" at bounding box center [274, 151] width 294 height 19
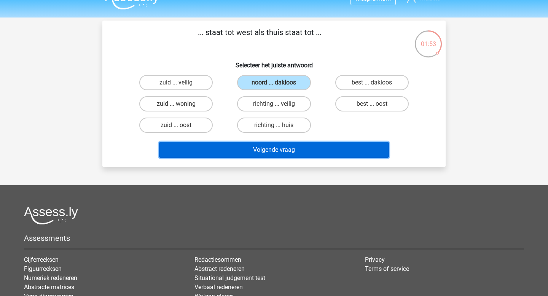
click at [282, 148] on button "Volgende vraag" at bounding box center [274, 150] width 230 height 16
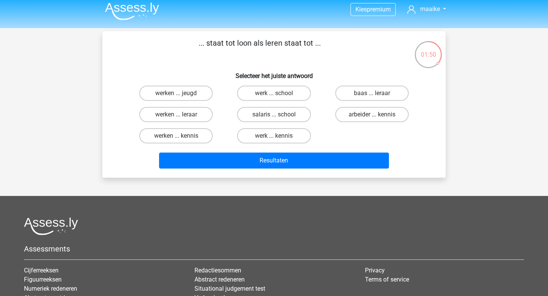
scroll to position [3, 0]
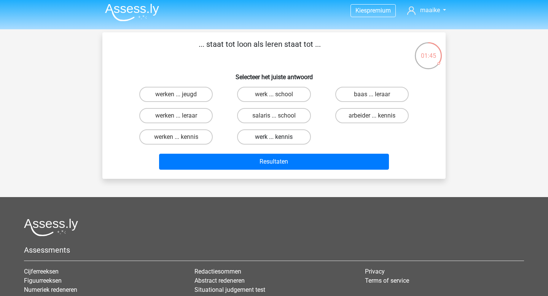
click at [281, 140] on label "werk ... kennis" at bounding box center [273, 136] width 73 height 15
click at [279, 140] on input "werk ... kennis" at bounding box center [276, 139] width 5 height 5
radio input "true"
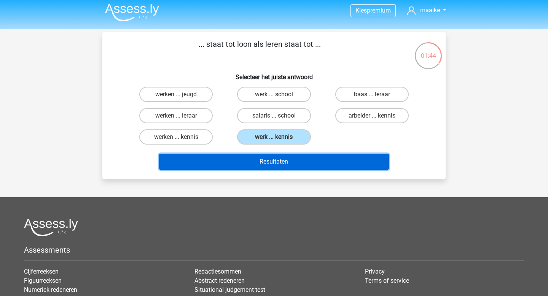
click at [295, 166] on button "Resultaten" at bounding box center [274, 162] width 230 height 16
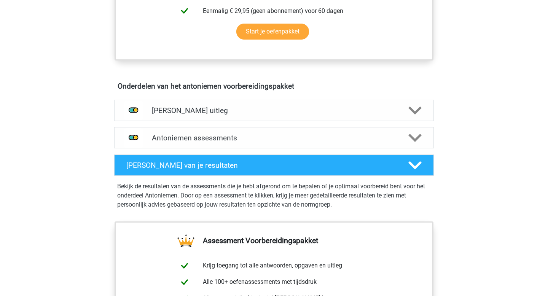
scroll to position [380, 0]
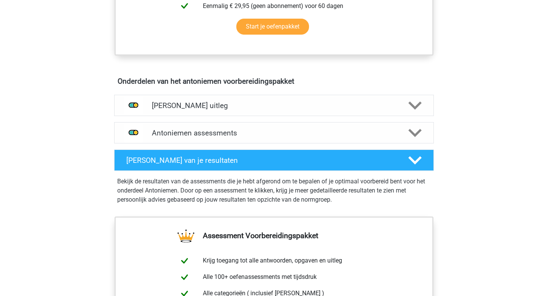
click at [440, 137] on div "Antoniemen assessments We raden je aan om minimaal 3 oefensets te doen met tijd…" at bounding box center [273, 132] width 337 height 21
click at [426, 135] on div at bounding box center [414, 132] width 25 height 13
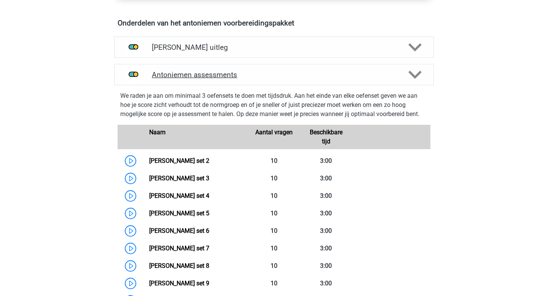
scroll to position [472, 0]
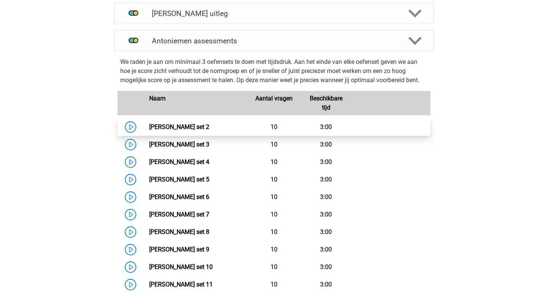
click at [209, 130] on link "[PERSON_NAME] set 2" at bounding box center [179, 126] width 60 height 7
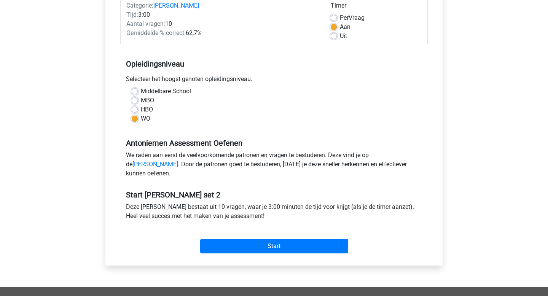
scroll to position [116, 0]
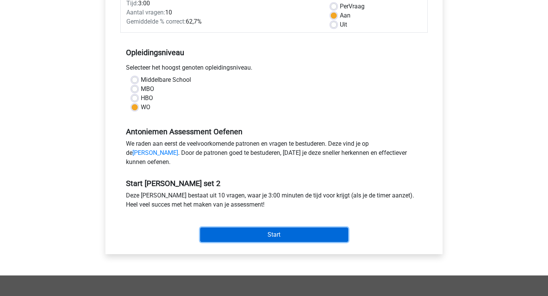
click at [263, 242] on input "Start" at bounding box center [274, 235] width 148 height 14
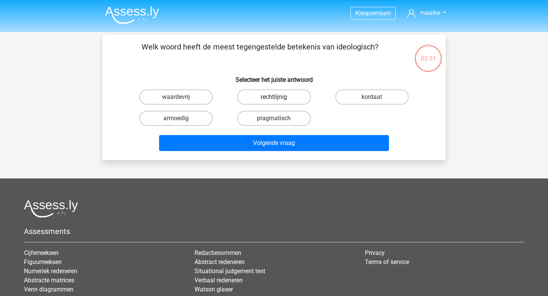
click at [272, 97] on label "rechtlijnig" at bounding box center [273, 96] width 73 height 15
click at [274, 97] on input "rechtlijnig" at bounding box center [276, 99] width 5 height 5
radio input "true"
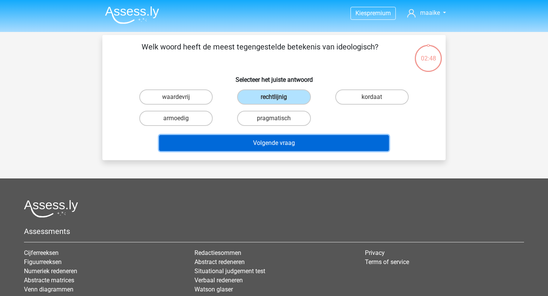
click at [268, 138] on button "Volgende vraag" at bounding box center [274, 143] width 230 height 16
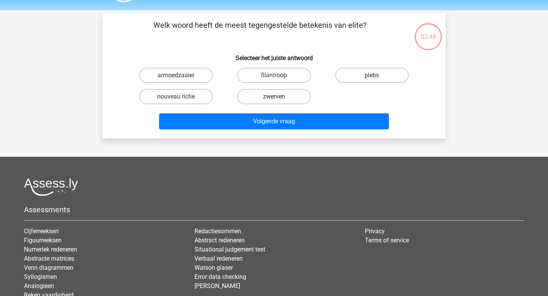
scroll to position [20, 0]
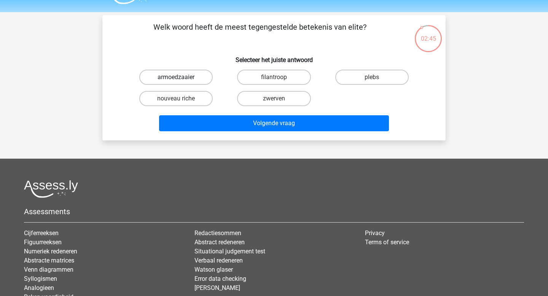
click at [198, 78] on label "armoedzaaier" at bounding box center [175, 77] width 73 height 15
click at [181, 78] on input "armoedzaaier" at bounding box center [178, 79] width 5 height 5
radio input "true"
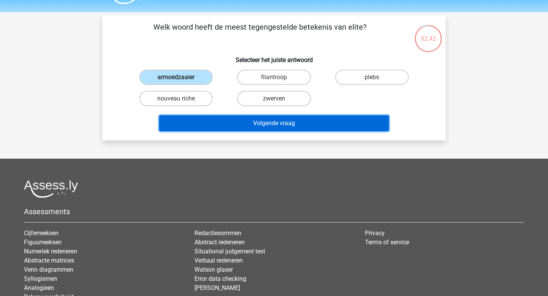
click at [277, 123] on button "Volgende vraag" at bounding box center [274, 123] width 230 height 16
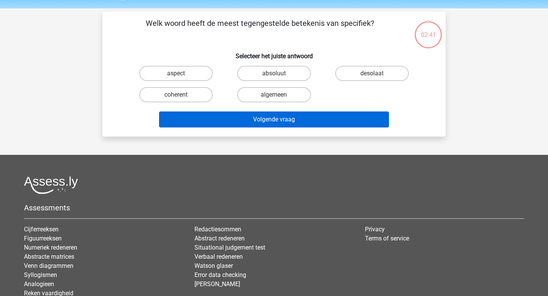
scroll to position [23, 0]
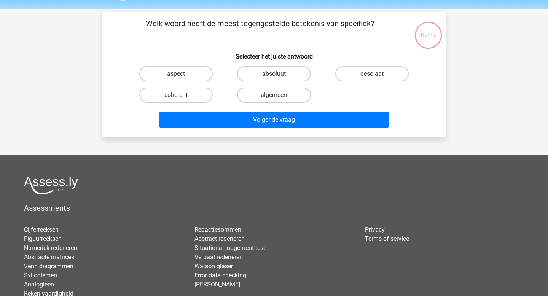
click at [261, 101] on label "algemeen" at bounding box center [273, 95] width 73 height 15
click at [274, 100] on input "algemeen" at bounding box center [276, 97] width 5 height 5
radio input "true"
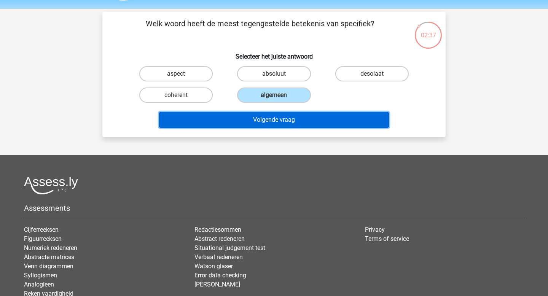
click at [280, 118] on button "Volgende vraag" at bounding box center [274, 120] width 230 height 16
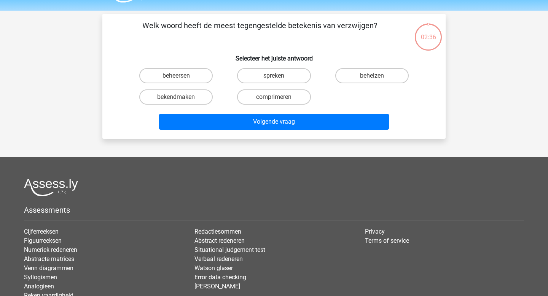
scroll to position [21, 0]
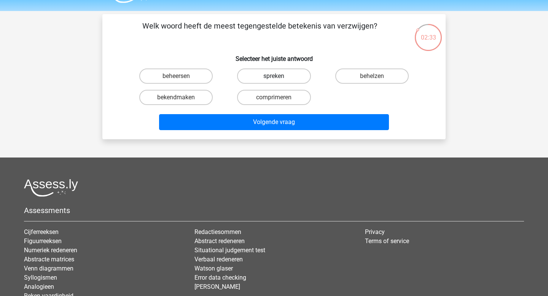
click at [302, 78] on label "spreken" at bounding box center [273, 76] width 73 height 15
click at [279, 78] on input "spreken" at bounding box center [276, 78] width 5 height 5
radio input "true"
click at [185, 100] on label "bekendmaken" at bounding box center [175, 97] width 73 height 15
click at [181, 100] on input "bekendmaken" at bounding box center [178, 99] width 5 height 5
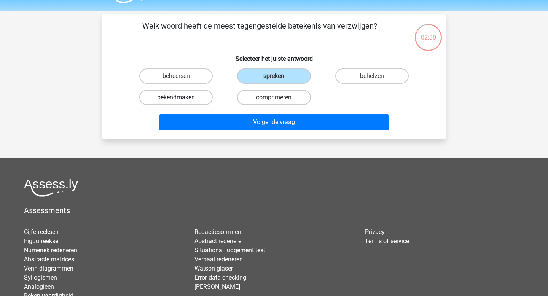
radio input "true"
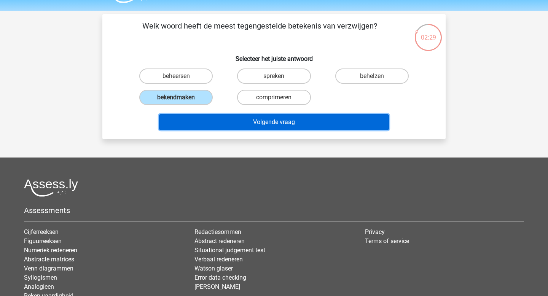
click at [220, 128] on button "Volgende vraag" at bounding box center [274, 122] width 230 height 16
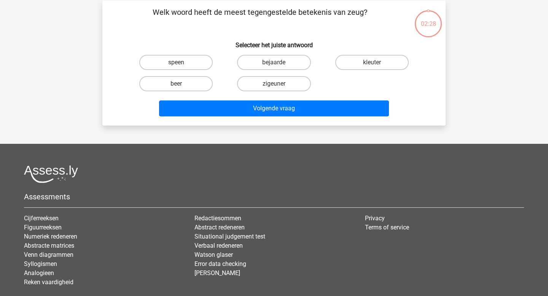
scroll to position [35, 0]
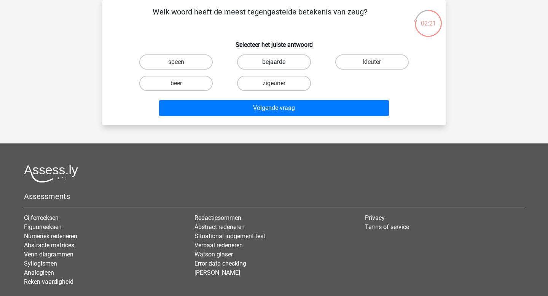
click at [294, 64] on label "bejaarde" at bounding box center [273, 61] width 73 height 15
click at [279, 64] on input "bejaarde" at bounding box center [276, 64] width 5 height 5
radio input "true"
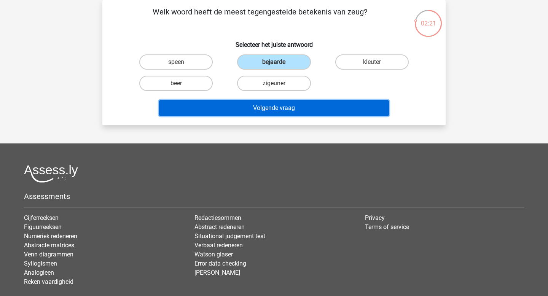
click at [300, 100] on button "Volgende vraag" at bounding box center [274, 108] width 230 height 16
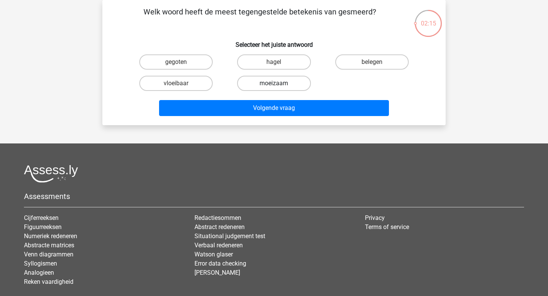
click at [300, 83] on label "moeizaam" at bounding box center [273, 83] width 73 height 15
click at [279, 83] on input "moeizaam" at bounding box center [276, 85] width 5 height 5
radio input "true"
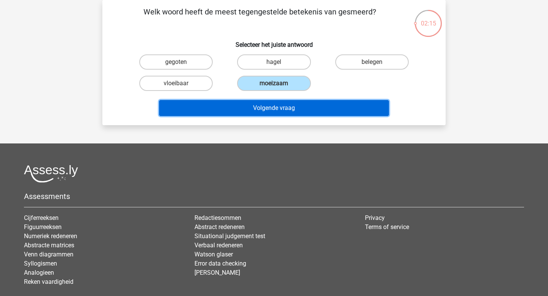
click at [302, 102] on button "Volgende vraag" at bounding box center [274, 108] width 230 height 16
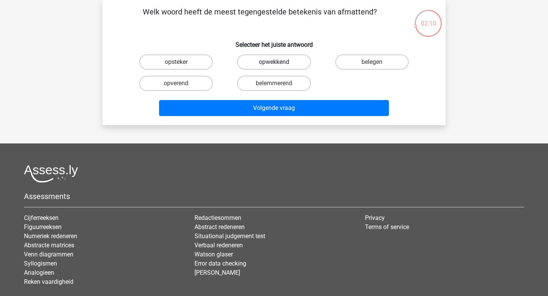
click at [285, 64] on label "opwekkend" at bounding box center [273, 61] width 73 height 15
click at [279, 64] on input "opwekkend" at bounding box center [276, 64] width 5 height 5
radio input "true"
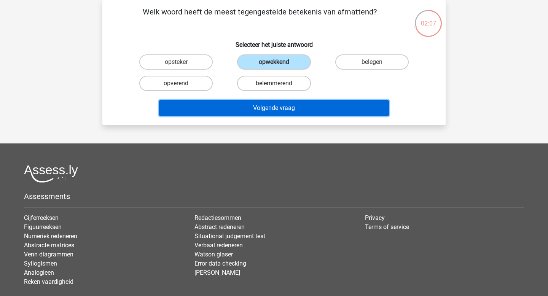
click at [290, 107] on button "Volgende vraag" at bounding box center [274, 108] width 230 height 16
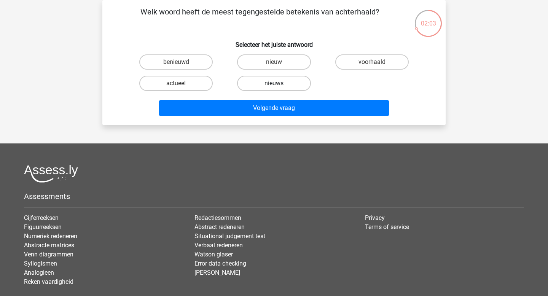
click at [281, 82] on label "nieuws" at bounding box center [273, 83] width 73 height 15
click at [279, 83] on input "nieuws" at bounding box center [276, 85] width 5 height 5
radio input "true"
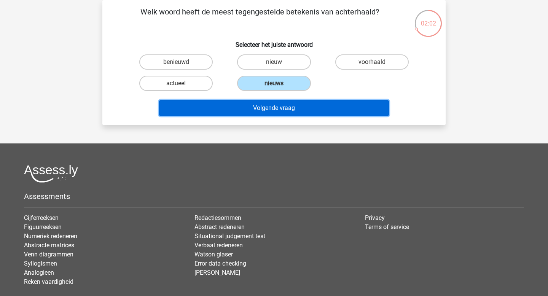
click at [290, 104] on button "Volgende vraag" at bounding box center [274, 108] width 230 height 16
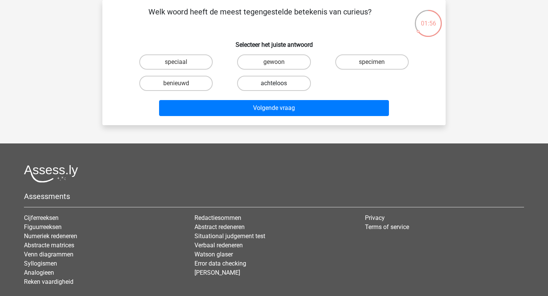
click at [292, 86] on label "achteloos" at bounding box center [273, 83] width 73 height 15
click at [279, 86] on input "achteloos" at bounding box center [276, 85] width 5 height 5
radio input "true"
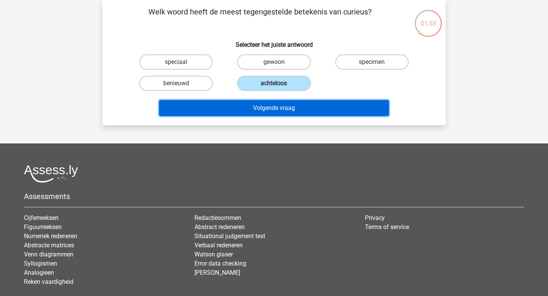
click at [297, 111] on button "Volgende vraag" at bounding box center [274, 108] width 230 height 16
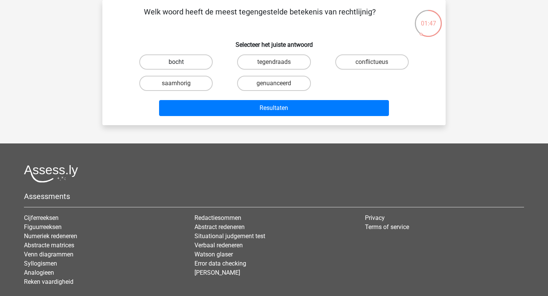
click at [207, 59] on label "bocht" at bounding box center [175, 61] width 73 height 15
click at [181, 62] on input "bocht" at bounding box center [178, 64] width 5 height 5
radio input "true"
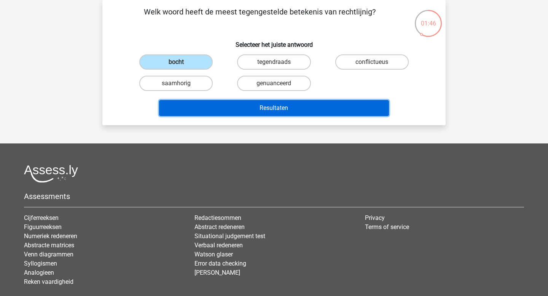
click at [257, 109] on button "Resultaten" at bounding box center [274, 108] width 230 height 16
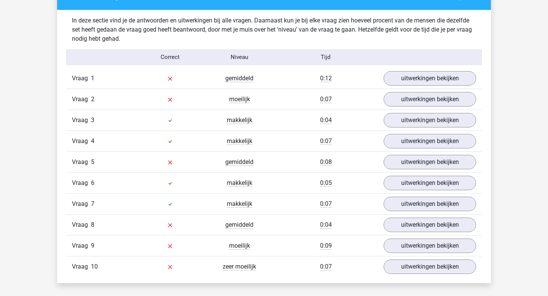
scroll to position [591, 0]
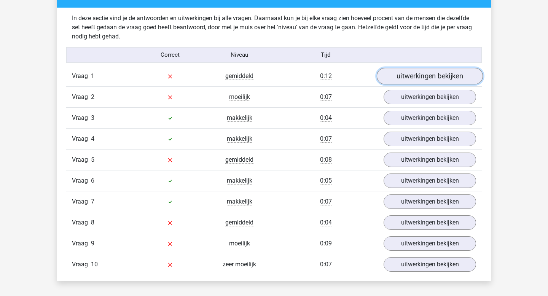
click at [421, 74] on link "uitwerkingen bekijken" at bounding box center [430, 76] width 106 height 17
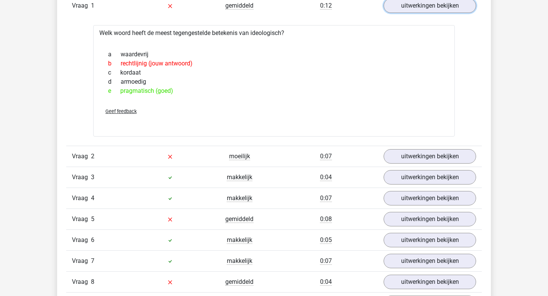
scroll to position [658, 0]
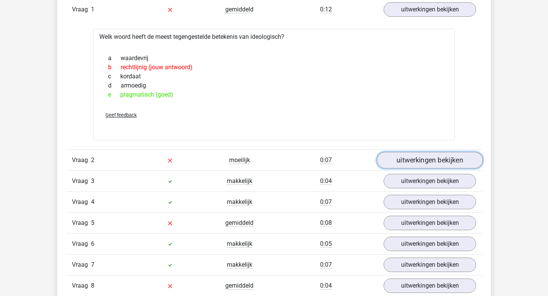
click at [422, 156] on link "uitwerkingen bekijken" at bounding box center [430, 160] width 106 height 17
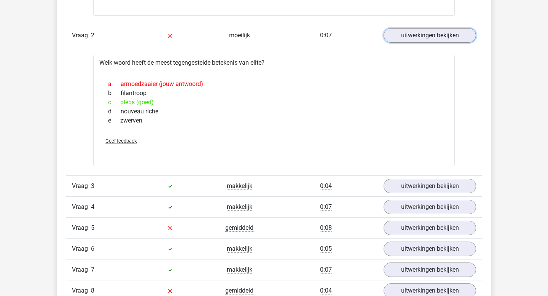
scroll to position [793, 0]
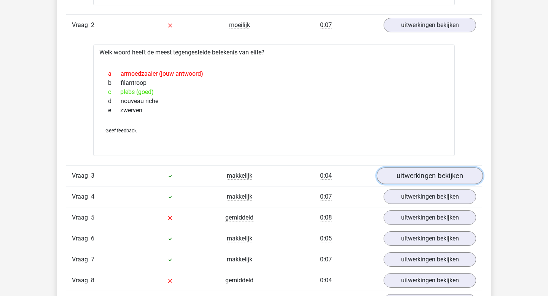
click at [416, 177] on link "uitwerkingen bekijken" at bounding box center [430, 175] width 106 height 17
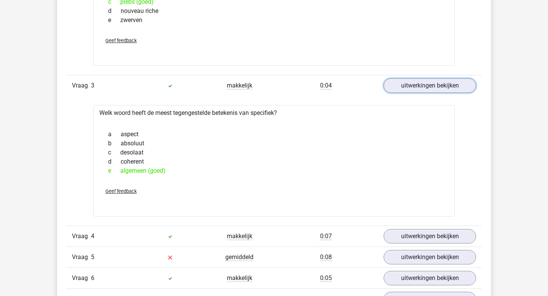
scroll to position [884, 0]
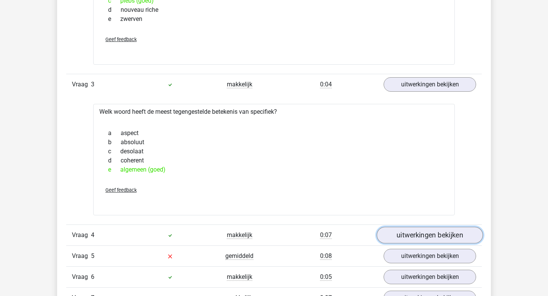
click at [418, 230] on link "uitwerkingen bekijken" at bounding box center [430, 235] width 106 height 17
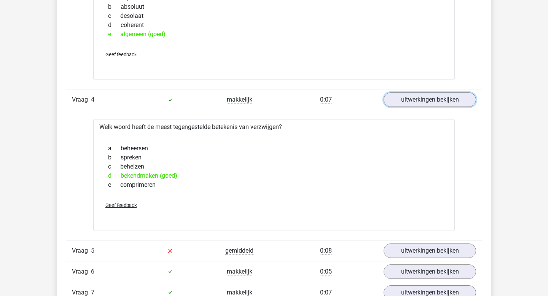
scroll to position [1023, 0]
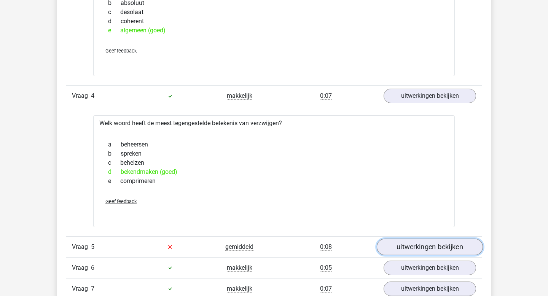
click at [426, 243] on link "uitwerkingen bekijken" at bounding box center [430, 247] width 106 height 17
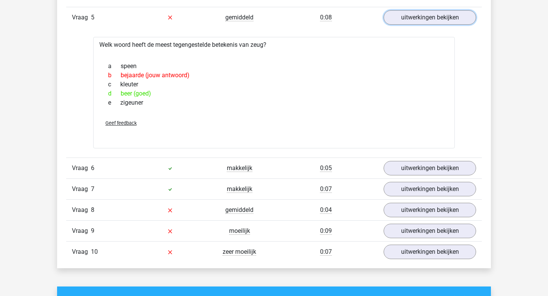
scroll to position [1253, 0]
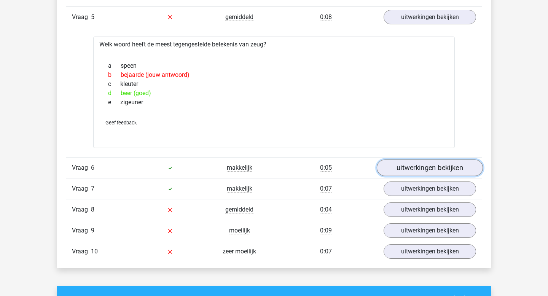
click at [429, 166] on link "uitwerkingen bekijken" at bounding box center [430, 167] width 106 height 17
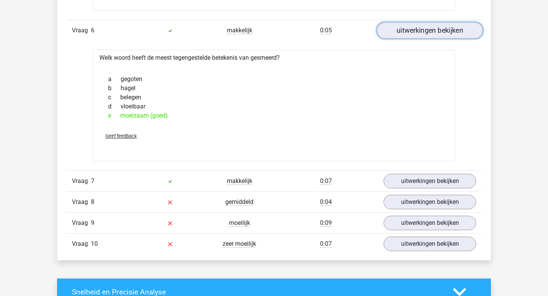
scroll to position [1397, 0]
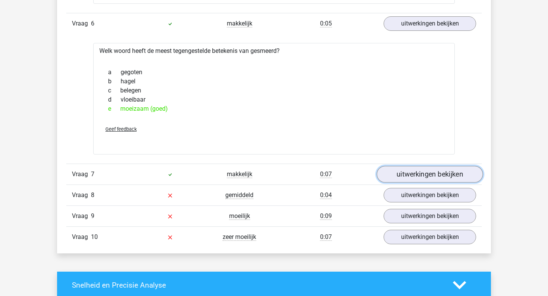
click at [429, 168] on link "uitwerkingen bekijken" at bounding box center [430, 174] width 106 height 17
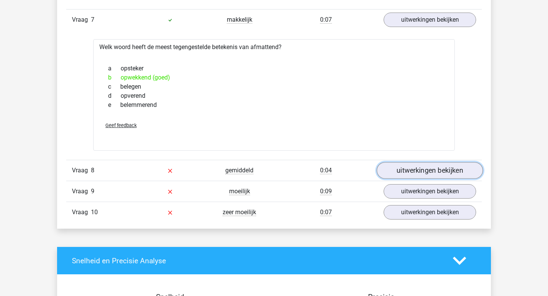
click at [429, 169] on link "uitwerkingen bekijken" at bounding box center [430, 170] width 106 height 17
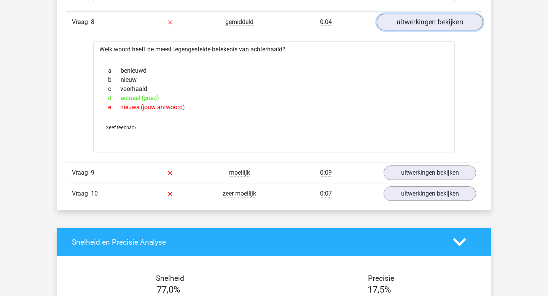
scroll to position [1701, 0]
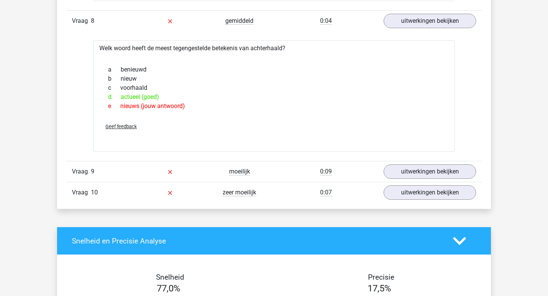
click at [427, 170] on link "uitwerkingen bekijken" at bounding box center [430, 171] width 106 height 17
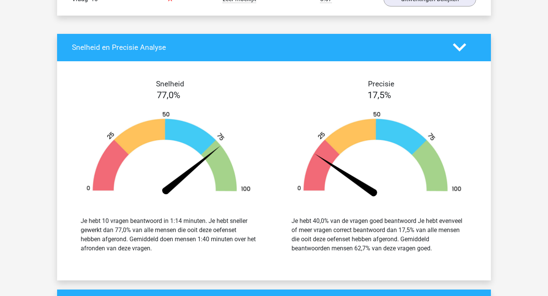
scroll to position [2025, 0]
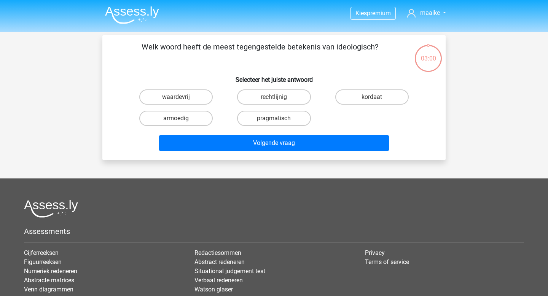
scroll to position [35, 0]
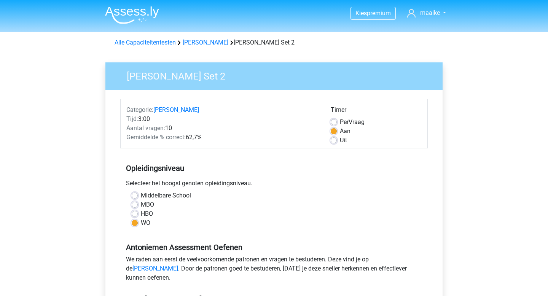
scroll to position [116, 0]
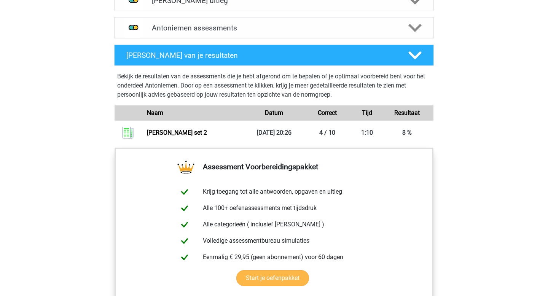
scroll to position [484, 0]
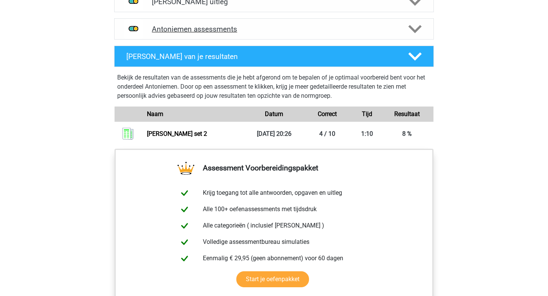
click at [319, 25] on h4 "Antoniemen assessments" at bounding box center [274, 29] width 244 height 9
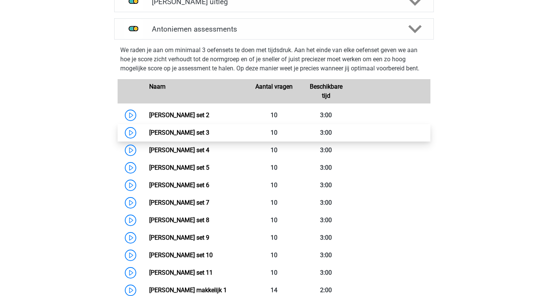
click at [209, 131] on link "[PERSON_NAME] set 3" at bounding box center [179, 132] width 60 height 7
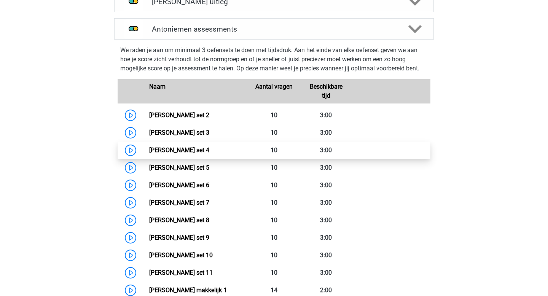
scroll to position [496, 0]
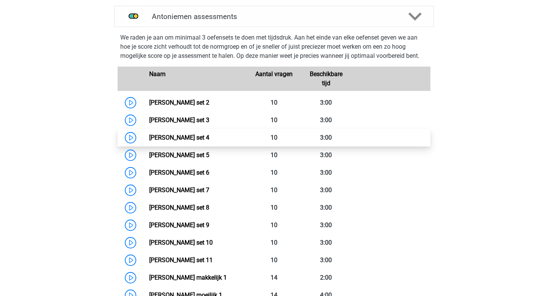
click at [209, 140] on link "[PERSON_NAME] set 4" at bounding box center [179, 137] width 60 height 7
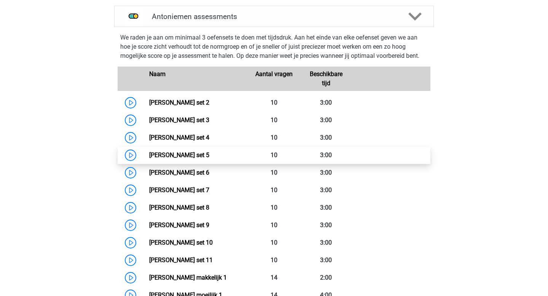
click at [209, 154] on link "[PERSON_NAME] set 5" at bounding box center [179, 154] width 60 height 7
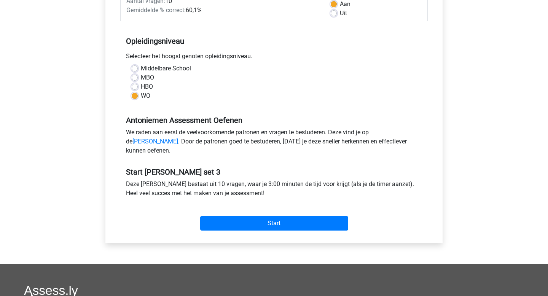
scroll to position [127, 0]
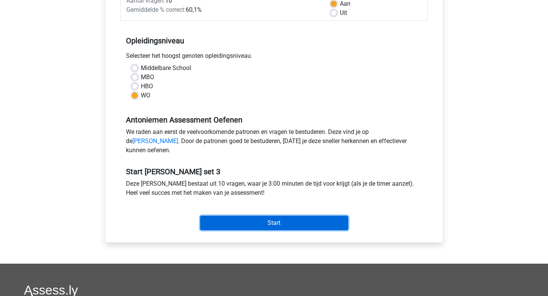
click at [243, 230] on input "Start" at bounding box center [274, 223] width 148 height 14
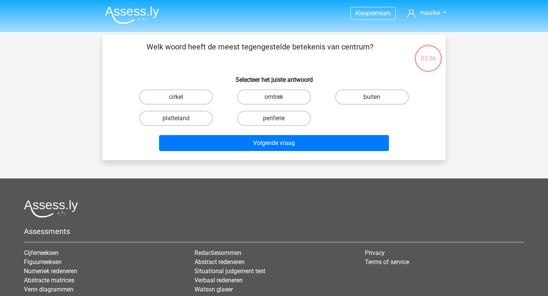
click at [180, 121] on input "platteland" at bounding box center [178, 120] width 5 height 5
radio input "true"
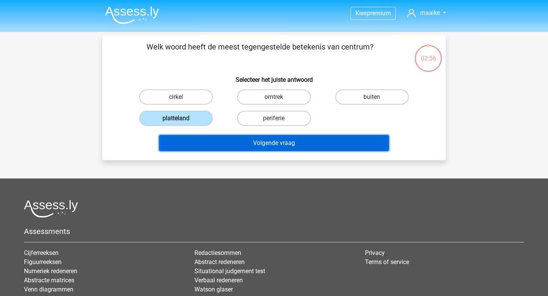
click at [220, 147] on button "Volgende vraag" at bounding box center [274, 143] width 230 height 16
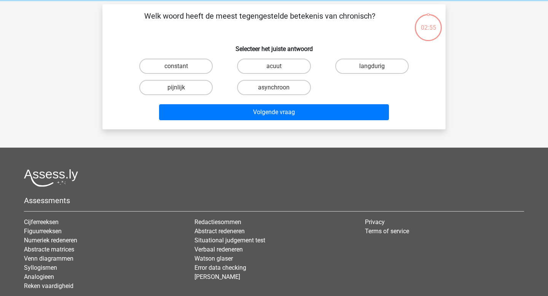
scroll to position [35, 0]
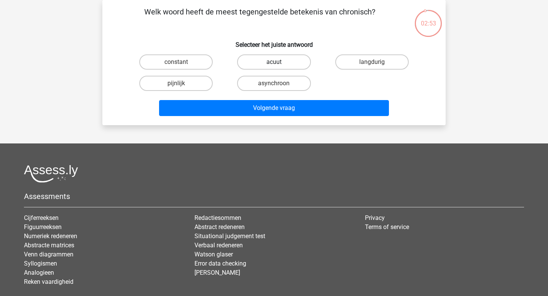
click at [277, 60] on label "acuut" at bounding box center [273, 61] width 73 height 15
click at [277, 62] on input "acuut" at bounding box center [276, 64] width 5 height 5
radio input "true"
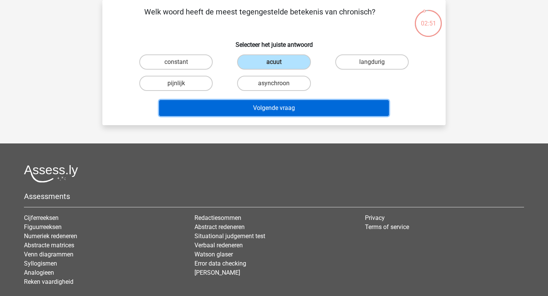
click at [284, 107] on button "Volgende vraag" at bounding box center [274, 108] width 230 height 16
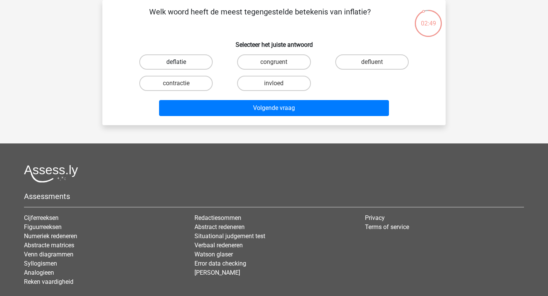
click at [185, 66] on label "deflatie" at bounding box center [175, 61] width 73 height 15
click at [181, 66] on input "deflatie" at bounding box center [178, 64] width 5 height 5
radio input "true"
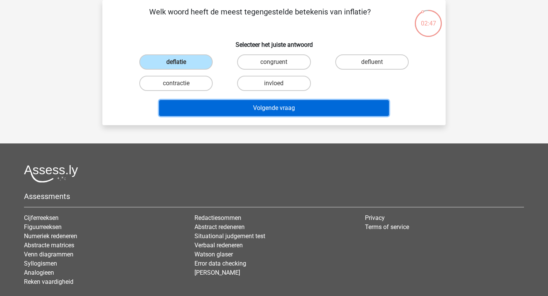
click at [266, 112] on button "Volgende vraag" at bounding box center [274, 108] width 230 height 16
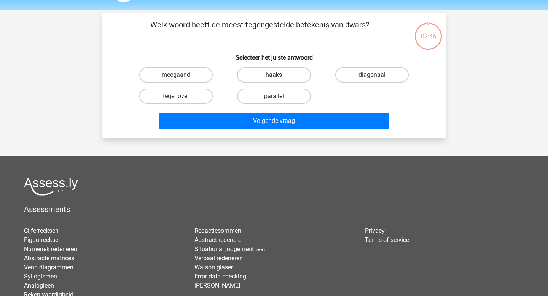
scroll to position [21, 0]
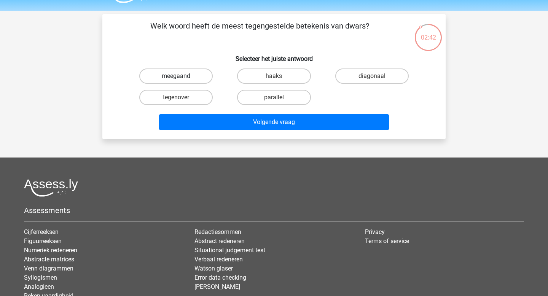
click at [195, 76] on label "meegaand" at bounding box center [175, 76] width 73 height 15
click at [181, 76] on input "meegaand" at bounding box center [178, 78] width 5 height 5
radio input "true"
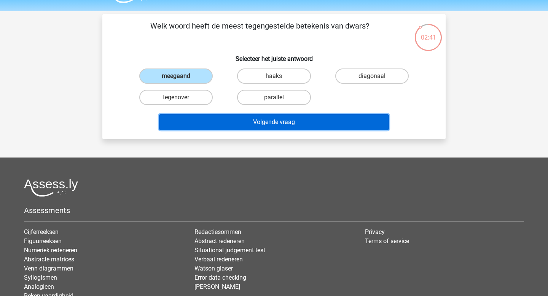
click at [239, 121] on button "Volgende vraag" at bounding box center [274, 122] width 230 height 16
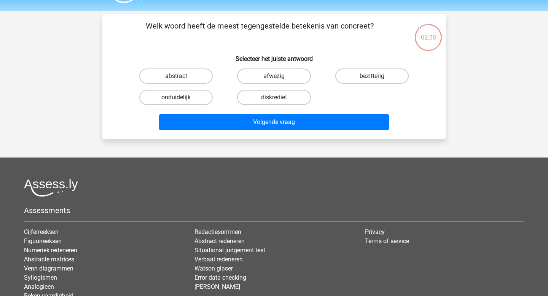
click at [202, 96] on label "onduidelijk" at bounding box center [175, 97] width 73 height 15
click at [181, 97] on input "onduidelijk" at bounding box center [178, 99] width 5 height 5
radio input "true"
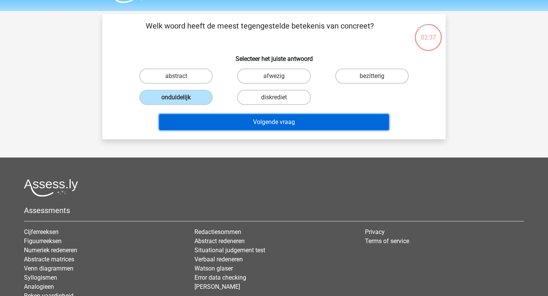
click at [260, 121] on button "Volgende vraag" at bounding box center [274, 122] width 230 height 16
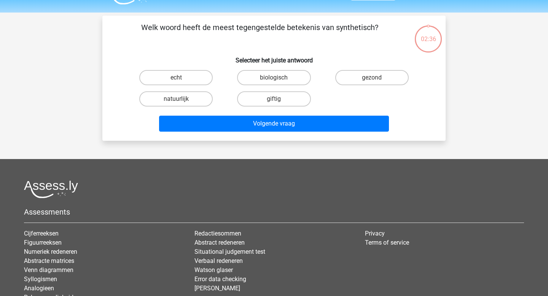
scroll to position [19, 0]
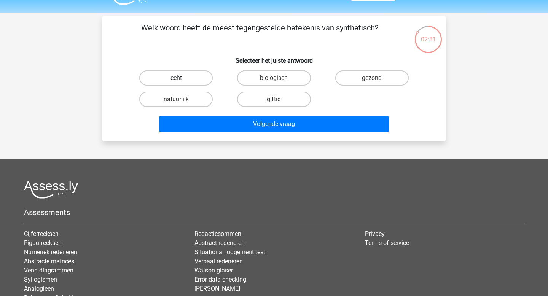
click at [194, 80] on label "echt" at bounding box center [175, 77] width 73 height 15
click at [181, 80] on input "echt" at bounding box center [178, 80] width 5 height 5
radio input "true"
click at [271, 75] on label "biologisch" at bounding box center [273, 77] width 73 height 15
click at [274, 78] on input "biologisch" at bounding box center [276, 80] width 5 height 5
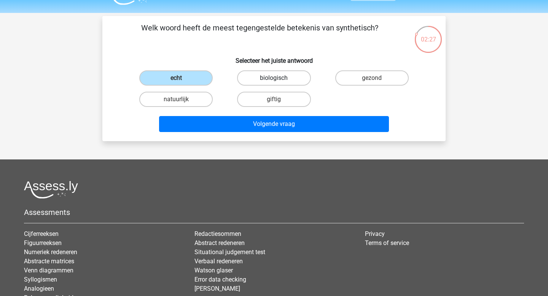
radio input "true"
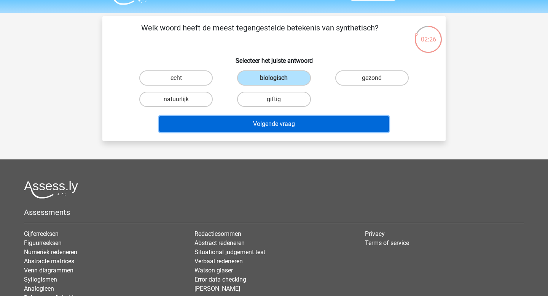
click at [290, 118] on button "Volgende vraag" at bounding box center [274, 124] width 230 height 16
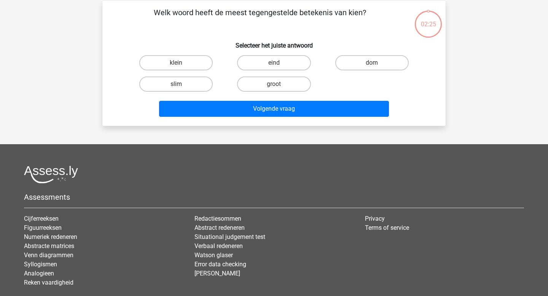
scroll to position [35, 0]
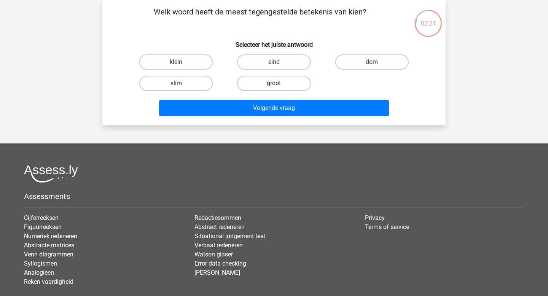
click at [296, 81] on label "groot" at bounding box center [273, 83] width 73 height 15
click at [279, 83] on input "groot" at bounding box center [276, 85] width 5 height 5
radio input "true"
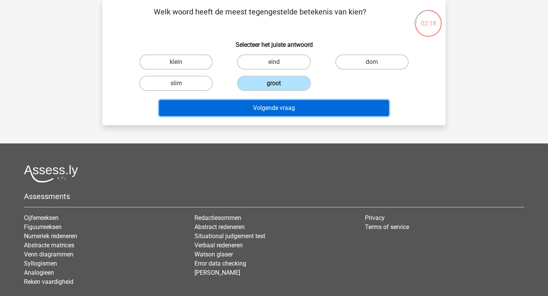
click at [296, 112] on button "Volgende vraag" at bounding box center [274, 108] width 230 height 16
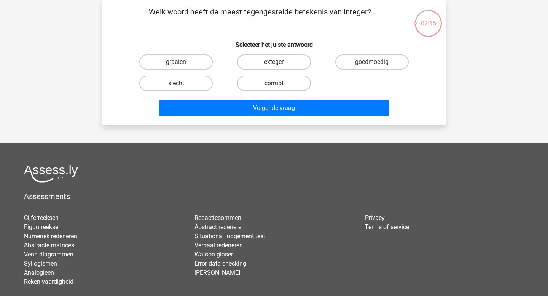
click at [287, 61] on label "exteger" at bounding box center [273, 61] width 73 height 15
click at [279, 62] on input "exteger" at bounding box center [276, 64] width 5 height 5
radio input "true"
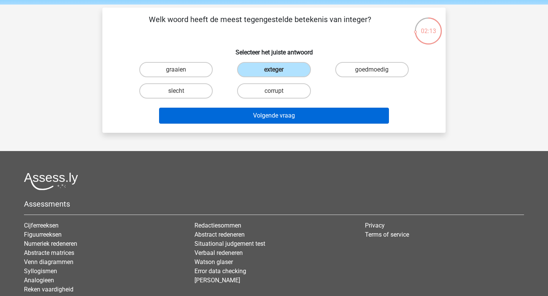
scroll to position [24, 0]
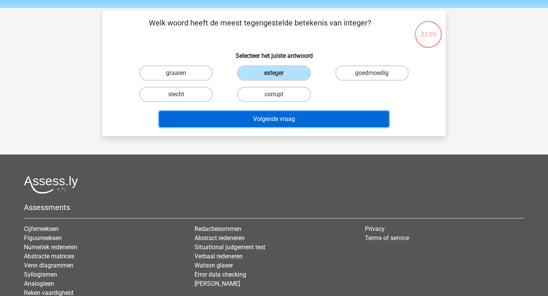
click at [300, 119] on button "Volgende vraag" at bounding box center [274, 119] width 230 height 16
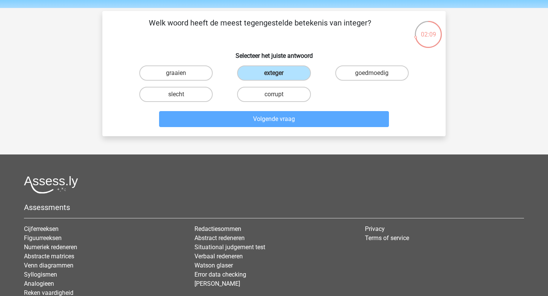
scroll to position [35, 0]
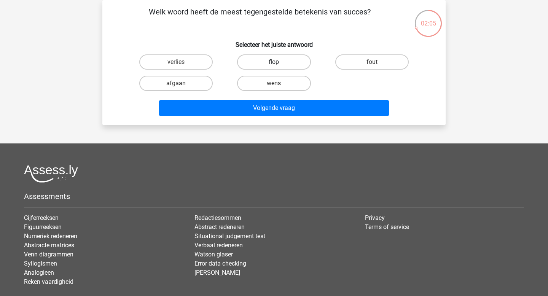
click at [291, 59] on label "flop" at bounding box center [273, 61] width 73 height 15
click at [279, 62] on input "flop" at bounding box center [276, 64] width 5 height 5
radio input "true"
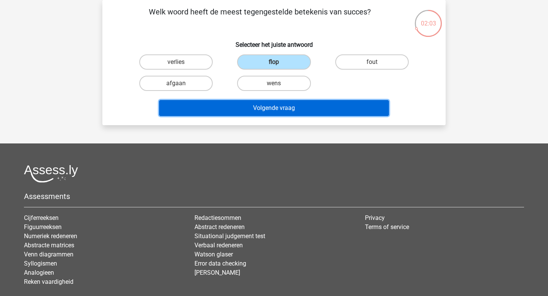
click at [299, 111] on button "Volgende vraag" at bounding box center [274, 108] width 230 height 16
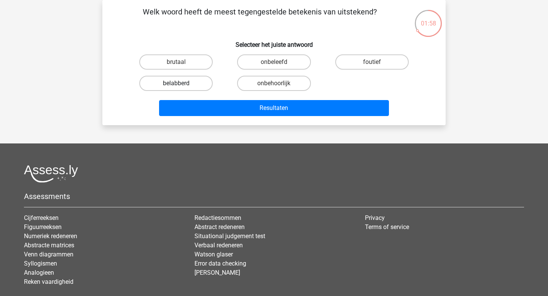
click at [206, 84] on label "belabberd" at bounding box center [175, 83] width 73 height 15
click at [181, 84] on input "belabberd" at bounding box center [178, 85] width 5 height 5
radio input "true"
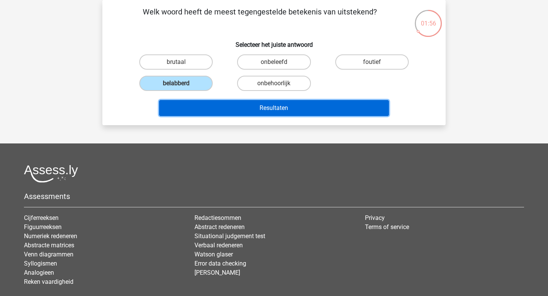
click at [347, 104] on button "Resultaten" at bounding box center [274, 108] width 230 height 16
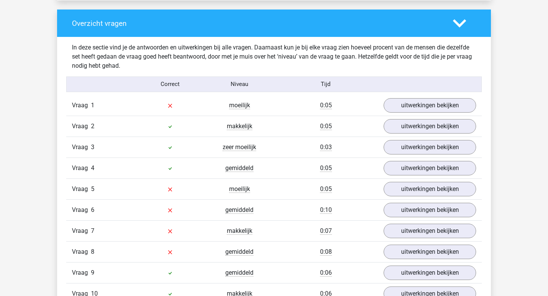
scroll to position [564, 0]
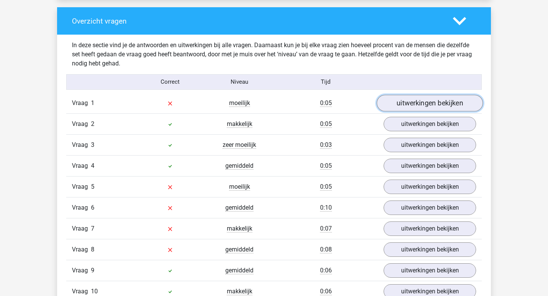
click at [399, 103] on link "uitwerkingen bekijken" at bounding box center [430, 103] width 106 height 17
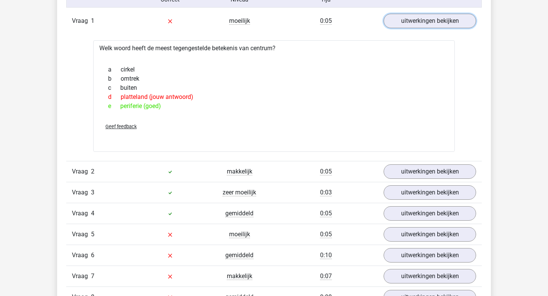
scroll to position [649, 0]
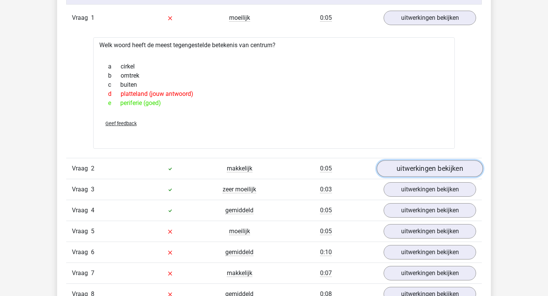
click at [401, 167] on link "uitwerkingen bekijken" at bounding box center [430, 168] width 106 height 17
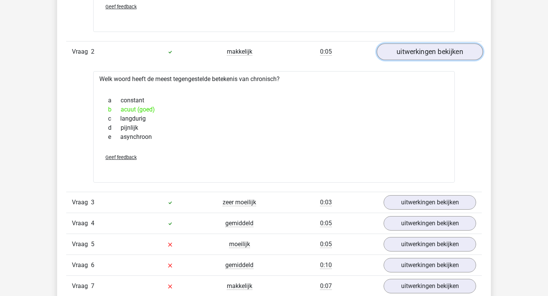
scroll to position [773, 0]
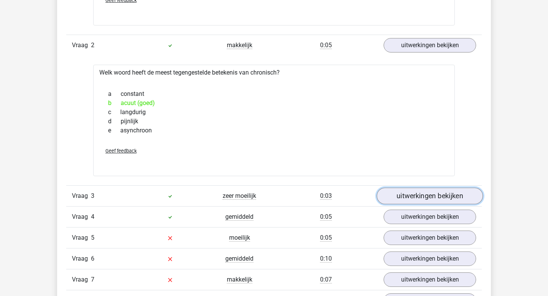
click at [420, 198] on link "uitwerkingen bekijken" at bounding box center [430, 196] width 106 height 17
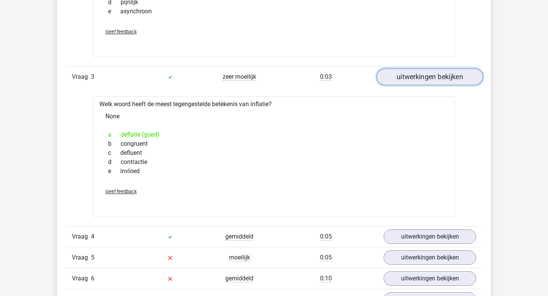
scroll to position [893, 0]
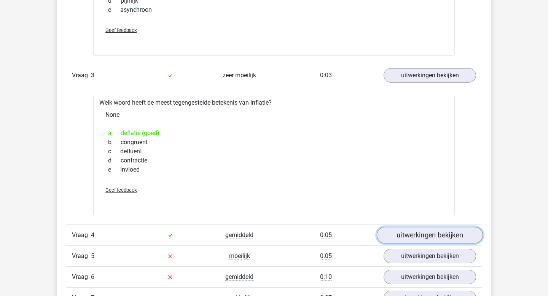
click at [427, 234] on link "uitwerkingen bekijken" at bounding box center [430, 235] width 106 height 17
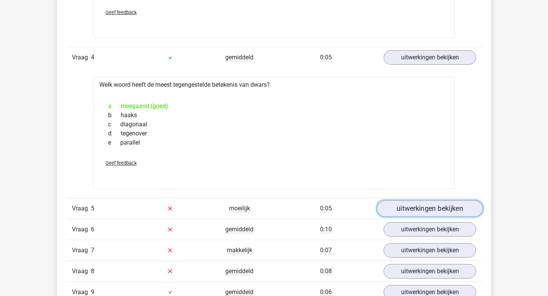
click at [420, 213] on link "uitwerkingen bekijken" at bounding box center [430, 208] width 106 height 17
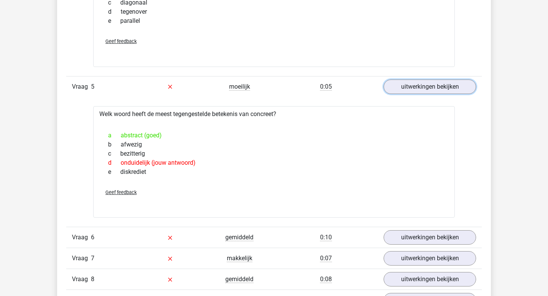
scroll to position [1194, 0]
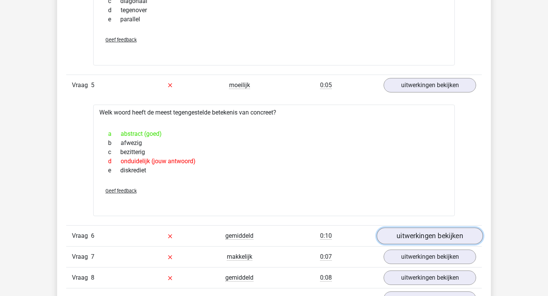
click at [427, 236] on link "uitwerkingen bekijken" at bounding box center [430, 236] width 106 height 17
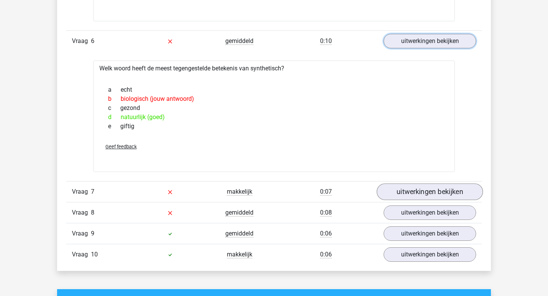
scroll to position [1399, 0]
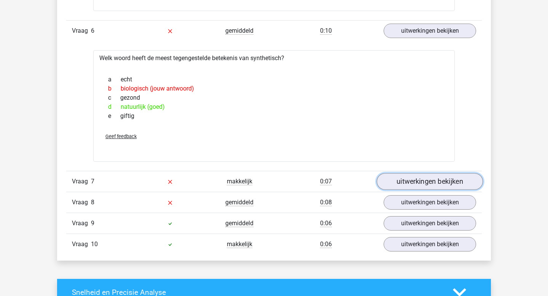
click at [423, 185] on link "uitwerkingen bekijken" at bounding box center [430, 181] width 106 height 17
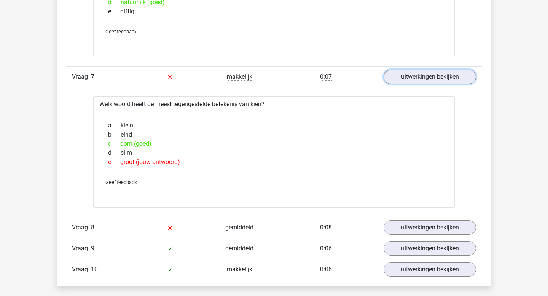
scroll to position [1511, 0]
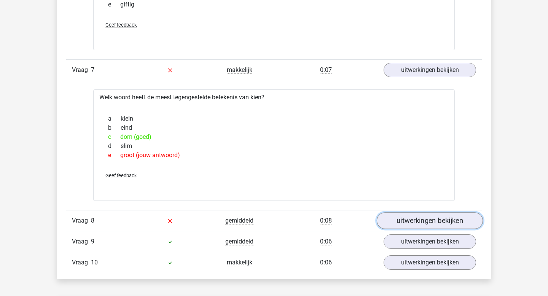
click at [400, 219] on link "uitwerkingen bekijken" at bounding box center [430, 220] width 106 height 17
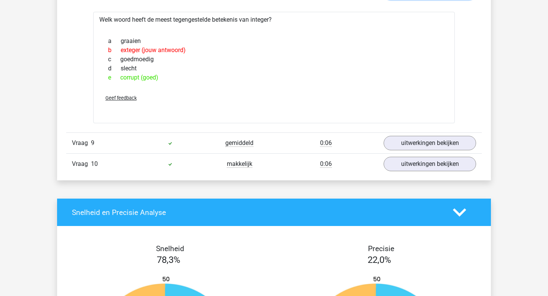
scroll to position [1742, 0]
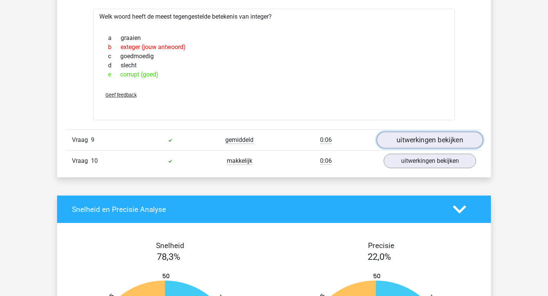
click at [405, 141] on link "uitwerkingen bekijken" at bounding box center [430, 140] width 106 height 17
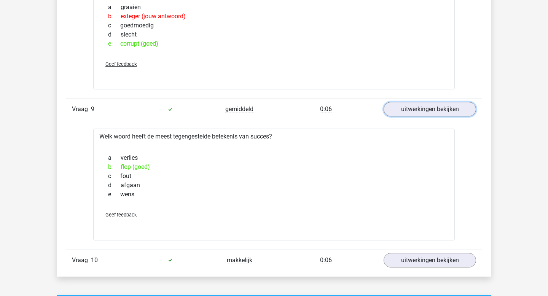
scroll to position [1778, 0]
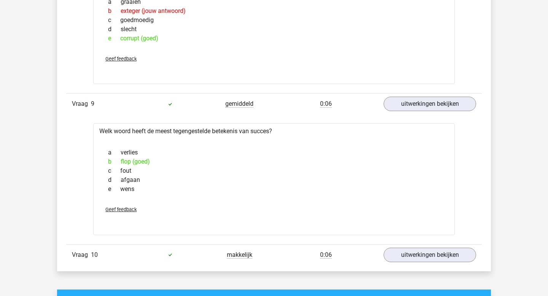
click at [421, 235] on div "Welk woord heeft de meest tegengestelde betekenis van succes? a verlies b flop …" at bounding box center [274, 179] width 362 height 112
click at [420, 252] on link "uitwerkingen bekijken" at bounding box center [430, 255] width 106 height 17
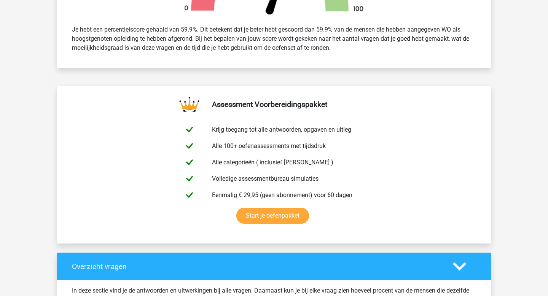
scroll to position [0, 0]
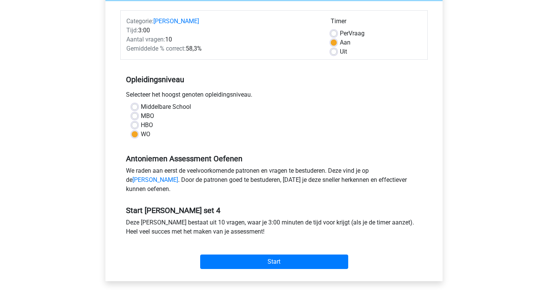
scroll to position [104, 0]
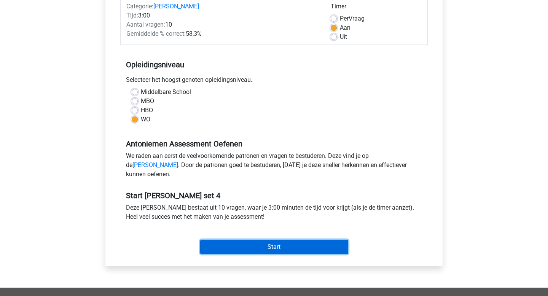
click at [289, 254] on input "Start" at bounding box center [274, 247] width 148 height 14
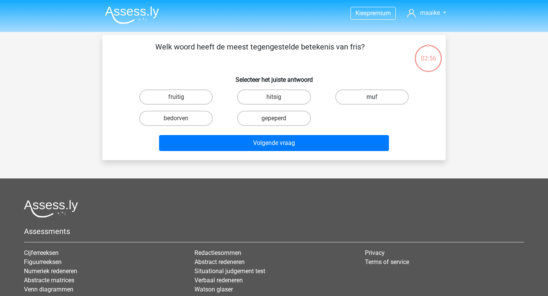
click at [386, 95] on label "muf" at bounding box center [371, 96] width 73 height 15
click at [377, 97] on input "muf" at bounding box center [374, 99] width 5 height 5
radio input "true"
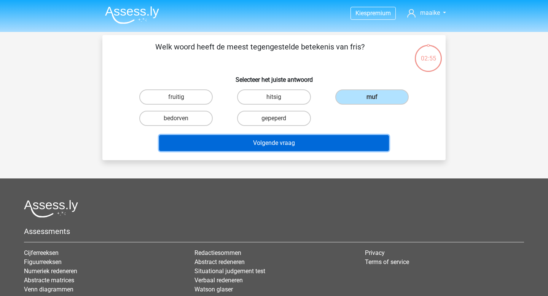
click at [325, 147] on button "Volgende vraag" at bounding box center [274, 143] width 230 height 16
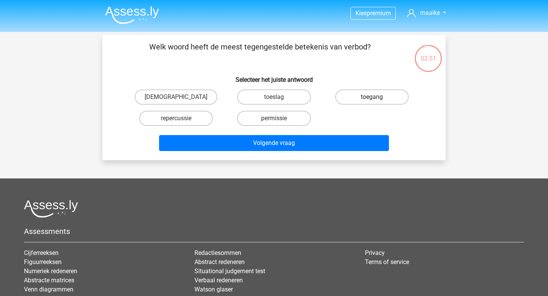
click at [367, 99] on label "toegang" at bounding box center [371, 96] width 73 height 15
click at [372, 99] on input "toegang" at bounding box center [374, 99] width 5 height 5
radio input "true"
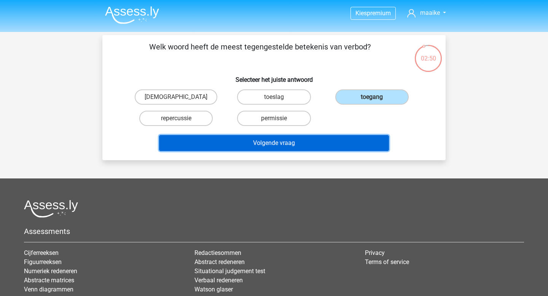
click at [308, 150] on button "Volgende vraag" at bounding box center [274, 143] width 230 height 16
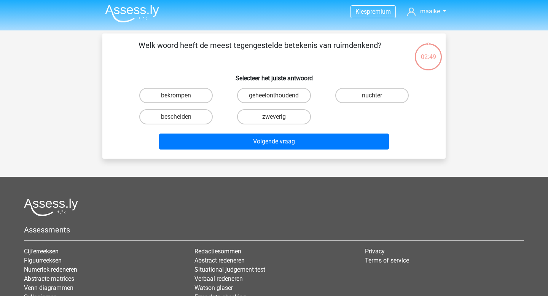
scroll to position [1, 0]
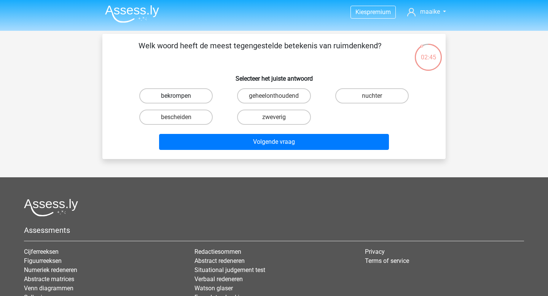
click at [201, 93] on label "bekrompen" at bounding box center [175, 95] width 73 height 15
click at [181, 96] on input "bekrompen" at bounding box center [178, 98] width 5 height 5
radio input "true"
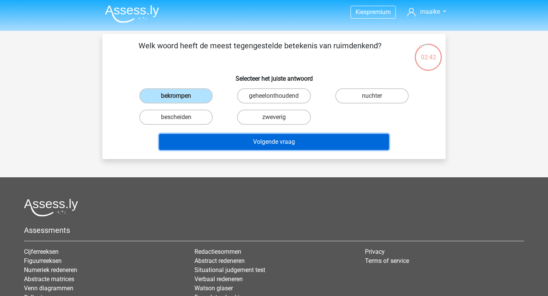
click at [285, 141] on button "Volgende vraag" at bounding box center [274, 142] width 230 height 16
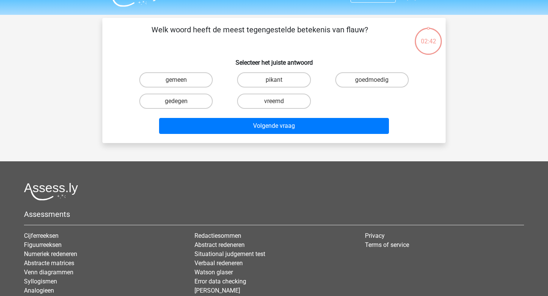
scroll to position [17, 0]
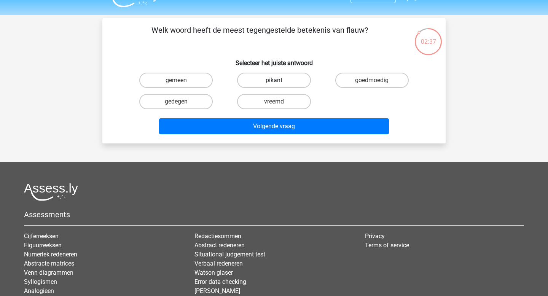
click at [258, 83] on label "pikant" at bounding box center [273, 80] width 73 height 15
click at [274, 83] on input "pikant" at bounding box center [276, 82] width 5 height 5
radio input "true"
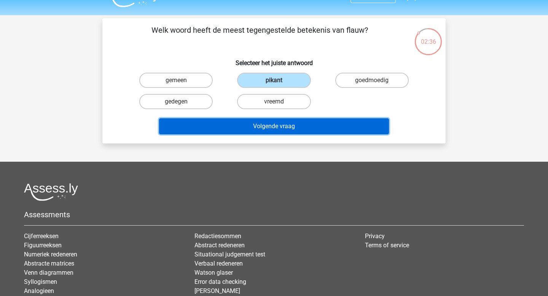
click at [281, 131] on button "Volgende vraag" at bounding box center [274, 126] width 230 height 16
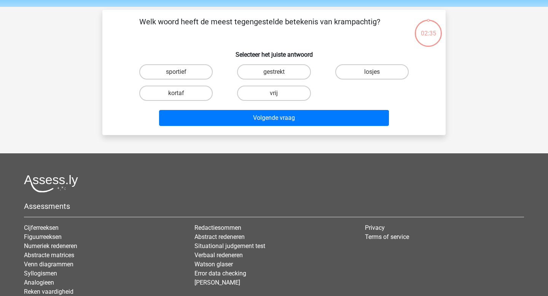
scroll to position [13, 0]
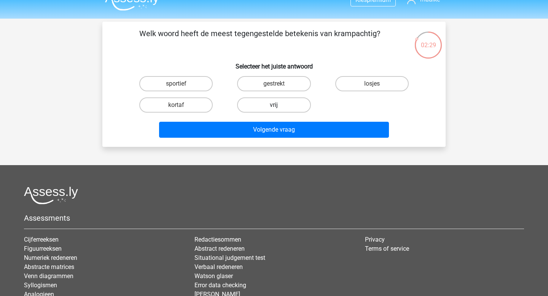
click at [289, 105] on label "vrij" at bounding box center [273, 104] width 73 height 15
click at [279, 105] on input "vrij" at bounding box center [276, 107] width 5 height 5
radio input "true"
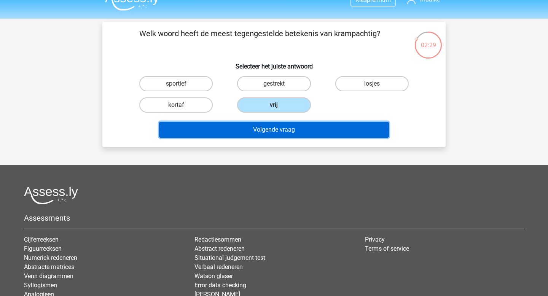
click at [300, 131] on button "Volgende vraag" at bounding box center [274, 130] width 230 height 16
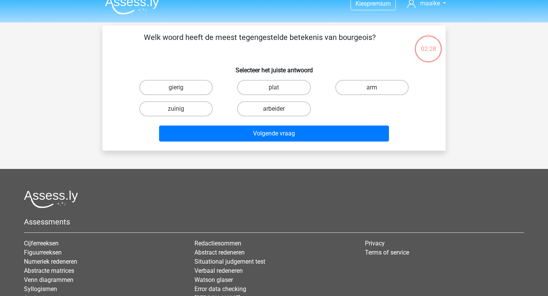
scroll to position [0, 0]
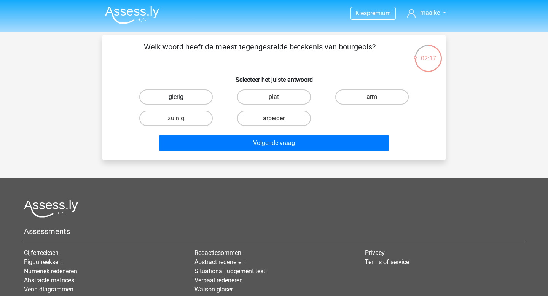
click at [194, 97] on label "gierig" at bounding box center [175, 96] width 73 height 15
click at [181, 97] on input "gierig" at bounding box center [178, 99] width 5 height 5
radio input "true"
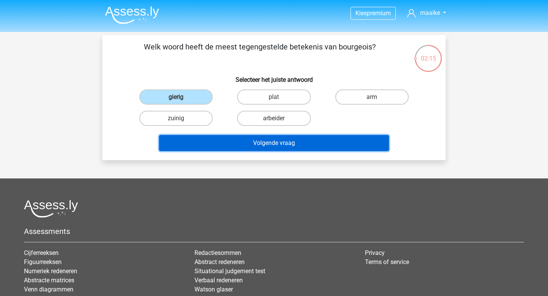
click at [254, 147] on button "Volgende vraag" at bounding box center [274, 143] width 230 height 16
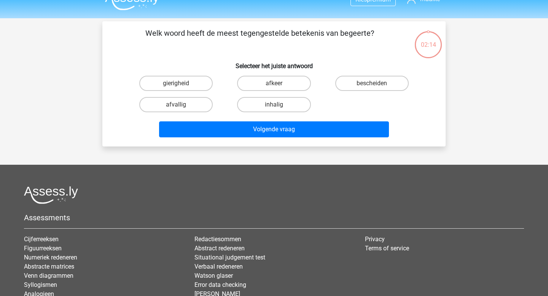
scroll to position [13, 0]
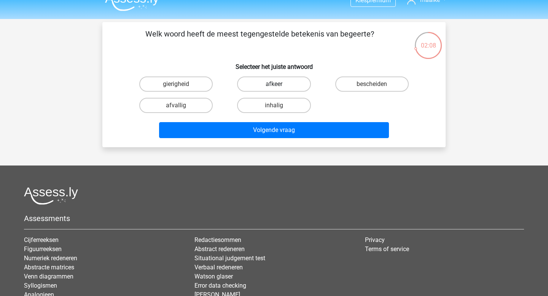
click at [268, 88] on label "afkeer" at bounding box center [273, 83] width 73 height 15
click at [274, 88] on input "afkeer" at bounding box center [276, 86] width 5 height 5
radio input "true"
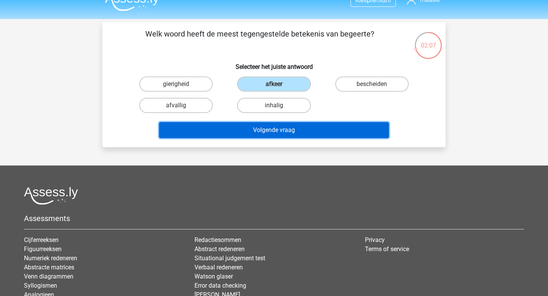
click at [288, 134] on button "Volgende vraag" at bounding box center [274, 130] width 230 height 16
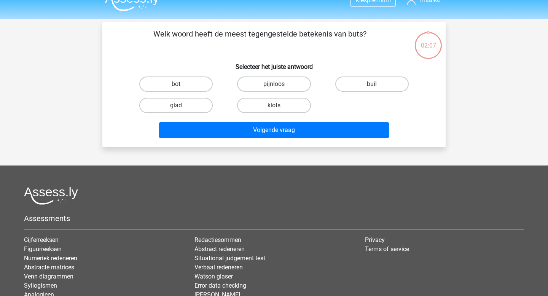
scroll to position [35, 0]
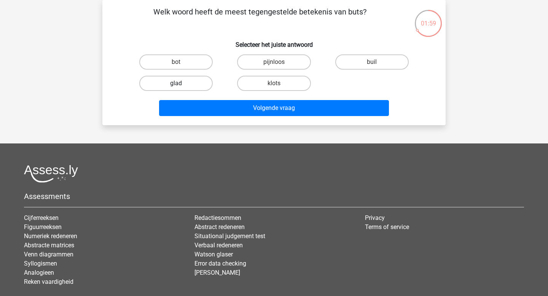
click at [191, 87] on label "glad" at bounding box center [175, 83] width 73 height 15
click at [181, 87] on input "glad" at bounding box center [178, 85] width 5 height 5
radio input "true"
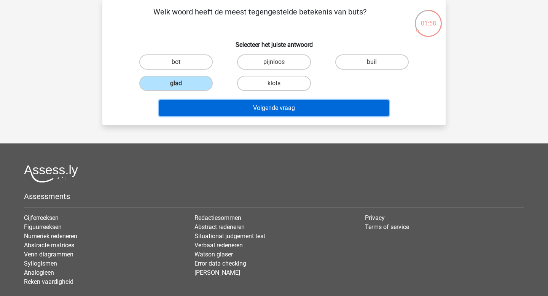
click at [227, 108] on button "Volgende vraag" at bounding box center [274, 108] width 230 height 16
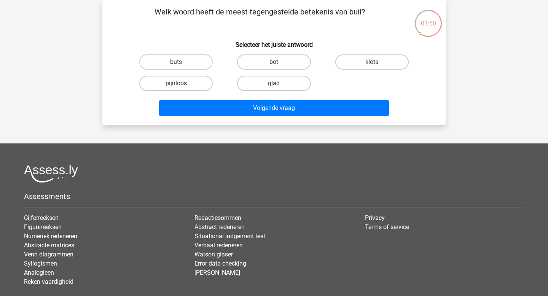
click at [180, 64] on input "buts" at bounding box center [178, 64] width 5 height 5
radio input "true"
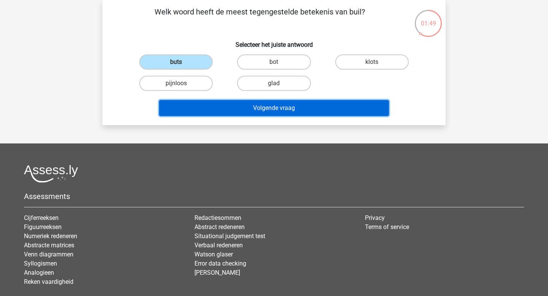
click at [258, 112] on button "Volgende vraag" at bounding box center [274, 108] width 230 height 16
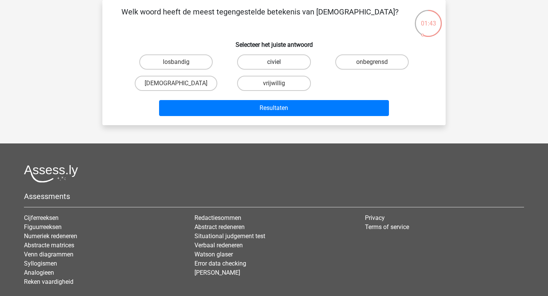
click at [271, 63] on label "civiel" at bounding box center [273, 61] width 73 height 15
click at [274, 63] on input "civiel" at bounding box center [276, 64] width 5 height 5
radio input "true"
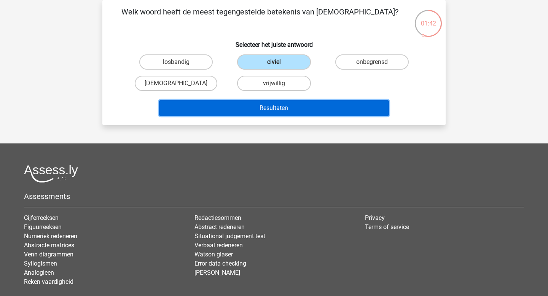
click at [293, 111] on button "Resultaten" at bounding box center [274, 108] width 230 height 16
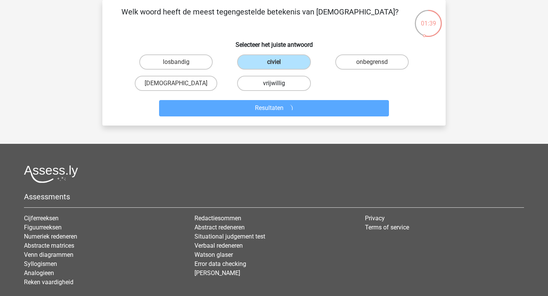
scroll to position [0, 0]
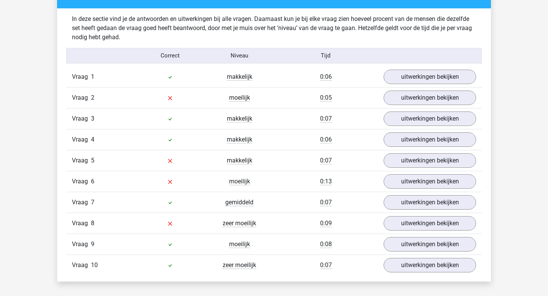
scroll to position [591, 0]
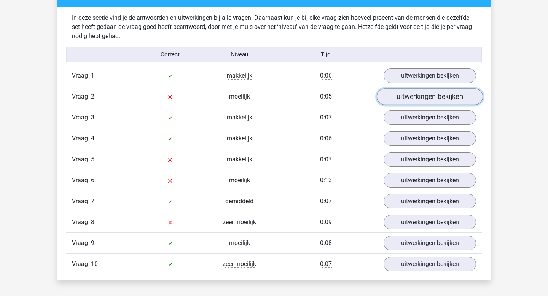
click at [419, 93] on link "uitwerkingen bekijken" at bounding box center [430, 96] width 106 height 17
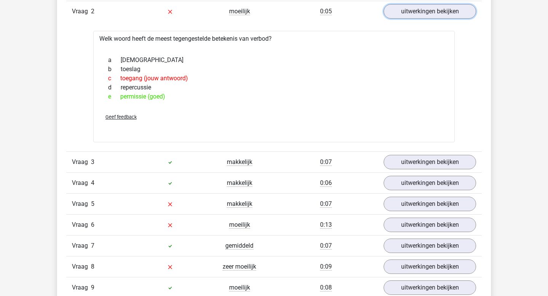
scroll to position [685, 0]
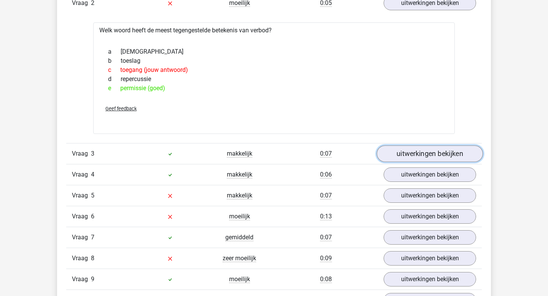
click at [424, 158] on link "uitwerkingen bekijken" at bounding box center [430, 153] width 106 height 17
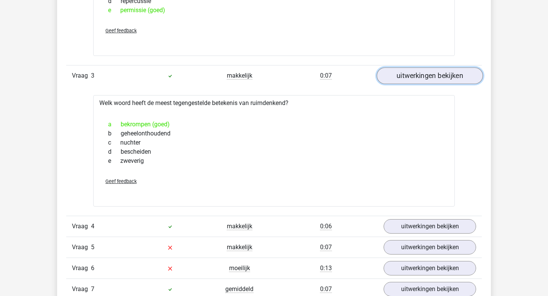
scroll to position [765, 0]
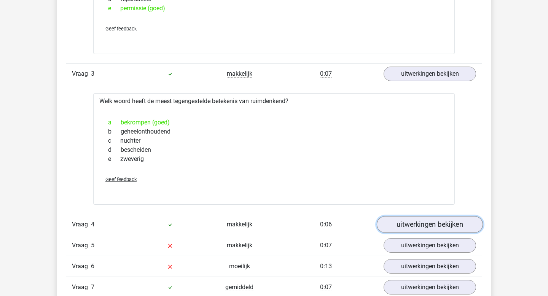
click at [427, 227] on link "uitwerkingen bekijken" at bounding box center [430, 224] width 106 height 17
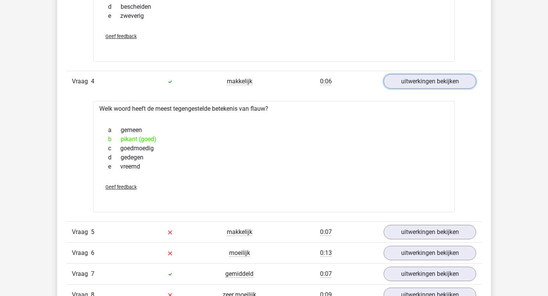
scroll to position [910, 0]
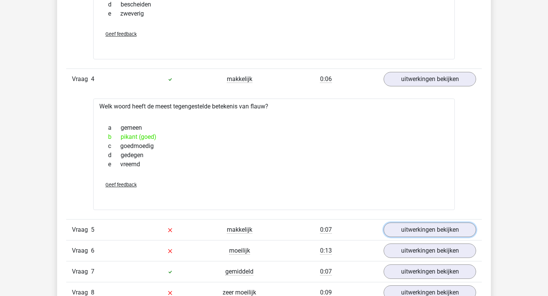
click at [427, 228] on link "uitwerkingen bekijken" at bounding box center [430, 230] width 92 height 14
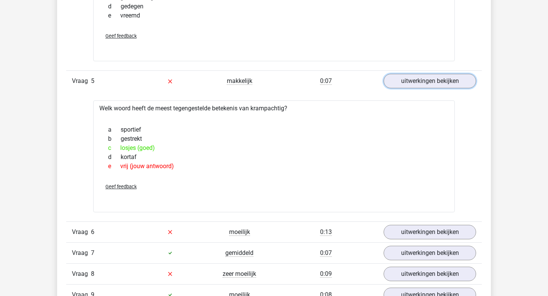
scroll to position [1078, 0]
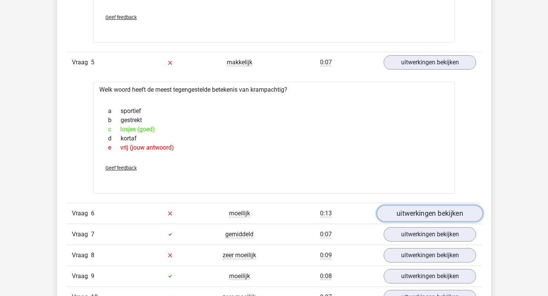
click at [419, 217] on link "uitwerkingen bekijken" at bounding box center [430, 213] width 106 height 17
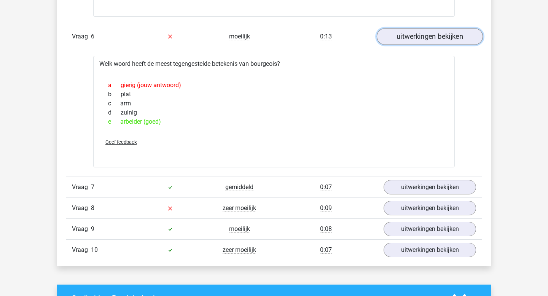
scroll to position [1255, 0]
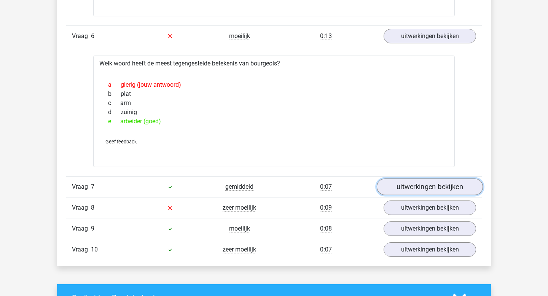
click at [414, 194] on link "uitwerkingen bekijken" at bounding box center [430, 186] width 106 height 17
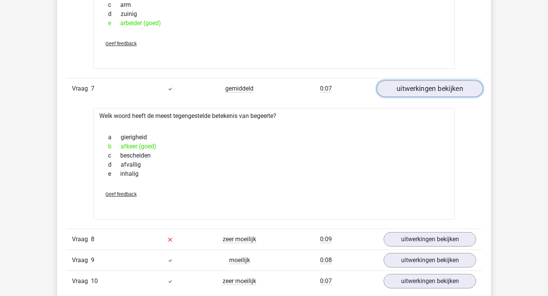
scroll to position [1386, 0]
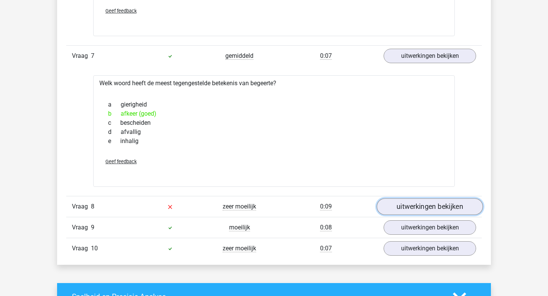
click at [418, 209] on link "uitwerkingen bekijken" at bounding box center [430, 206] width 106 height 17
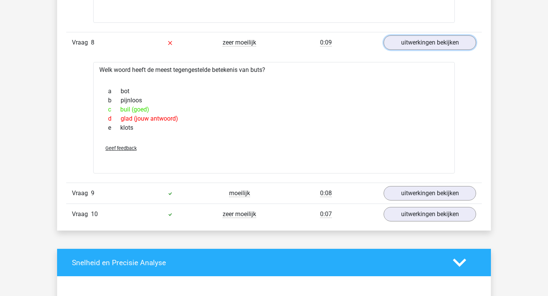
scroll to position [1550, 0]
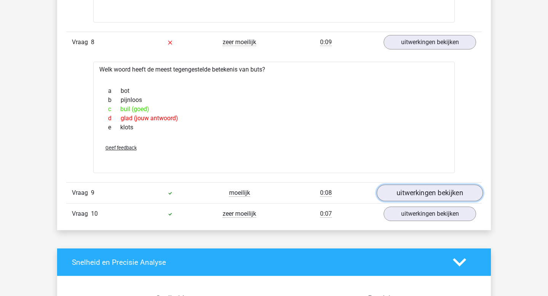
click at [398, 189] on link "uitwerkingen bekijken" at bounding box center [430, 193] width 106 height 17
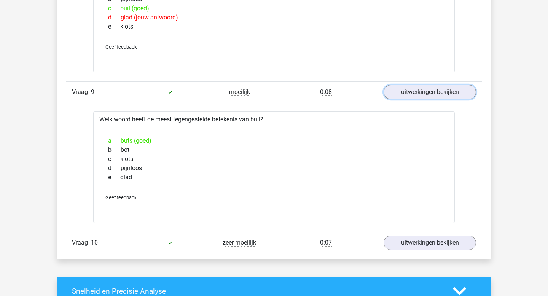
scroll to position [1674, 0]
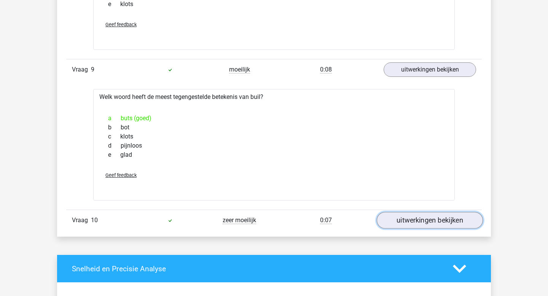
click at [395, 223] on link "uitwerkingen bekijken" at bounding box center [430, 220] width 106 height 17
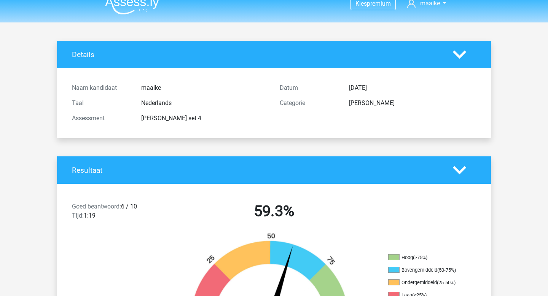
scroll to position [0, 0]
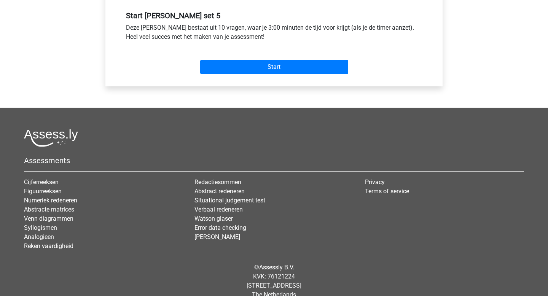
scroll to position [287, 0]
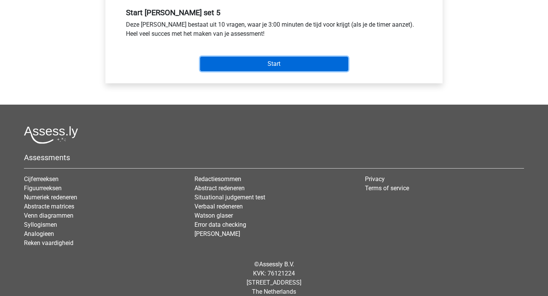
click at [284, 71] on input "Start" at bounding box center [274, 64] width 148 height 14
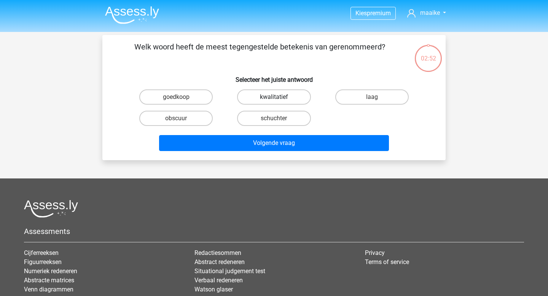
click at [262, 95] on label "kwalitatief" at bounding box center [273, 96] width 73 height 15
click at [274, 97] on input "kwalitatief" at bounding box center [276, 99] width 5 height 5
radio input "true"
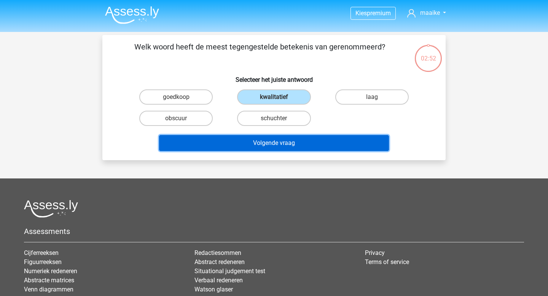
click at [284, 137] on button "Volgende vraag" at bounding box center [274, 143] width 230 height 16
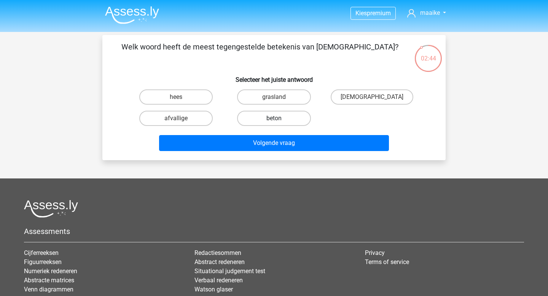
click at [267, 118] on label "beton" at bounding box center [273, 118] width 73 height 15
click at [274, 118] on input "beton" at bounding box center [276, 120] width 5 height 5
radio input "true"
click at [290, 157] on div "Welk woord heeft de meest tegengestelde betekenis van heiden? Selecteer het jui…" at bounding box center [273, 97] width 343 height 125
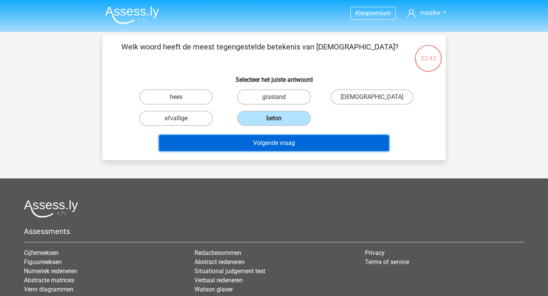
click at [273, 143] on button "Volgende vraag" at bounding box center [274, 143] width 230 height 16
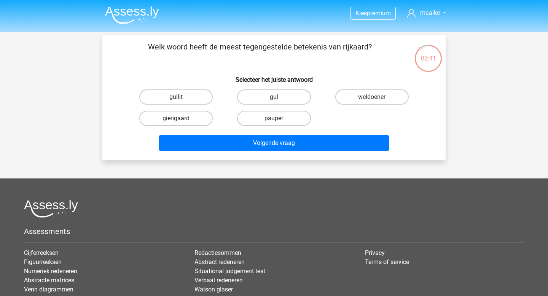
click at [198, 118] on label "gierigaard" at bounding box center [175, 118] width 73 height 15
click at [181, 118] on input "gierigaard" at bounding box center [178, 120] width 5 height 5
radio input "true"
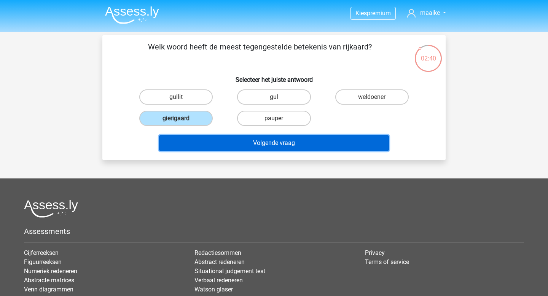
click at [251, 144] on button "Volgende vraag" at bounding box center [274, 143] width 230 height 16
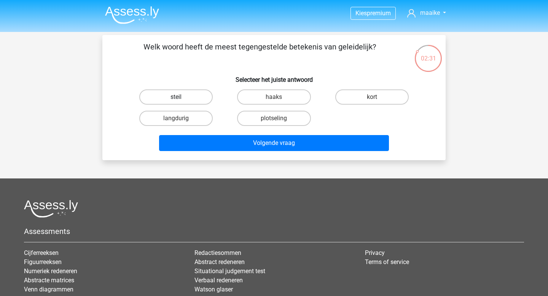
click at [198, 99] on label "steil" at bounding box center [175, 96] width 73 height 15
click at [181, 99] on input "steil" at bounding box center [178, 99] width 5 height 5
radio input "true"
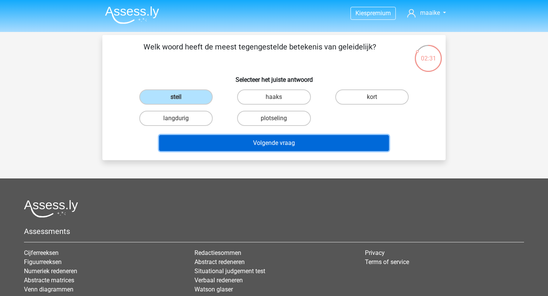
click at [226, 139] on button "Volgende vraag" at bounding box center [274, 143] width 230 height 16
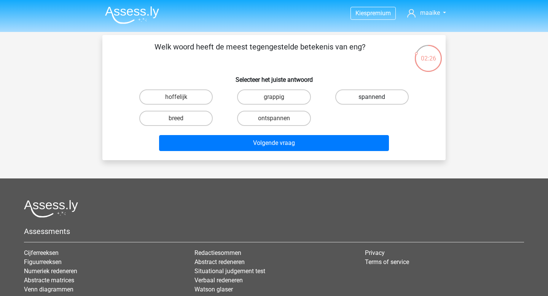
click at [359, 100] on label "spannend" at bounding box center [371, 96] width 73 height 15
click at [372, 100] on input "spannend" at bounding box center [374, 99] width 5 height 5
radio input "true"
click at [279, 103] on label "grappig" at bounding box center [273, 96] width 73 height 15
click at [279, 102] on input "grappig" at bounding box center [276, 99] width 5 height 5
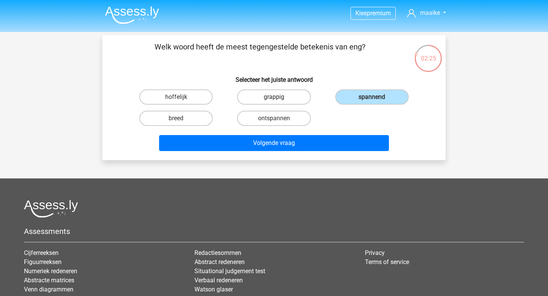
radio input "true"
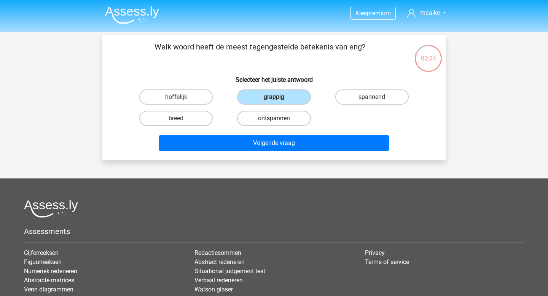
click at [263, 119] on label "ontspannen" at bounding box center [273, 118] width 73 height 15
click at [274, 119] on input "ontspannen" at bounding box center [276, 120] width 5 height 5
radio input "true"
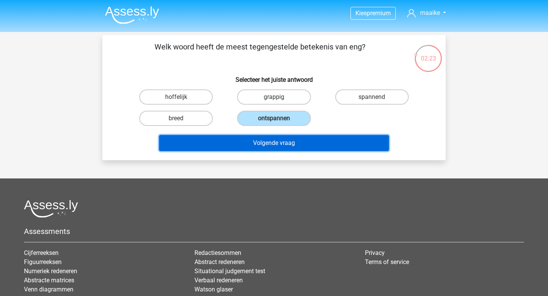
click at [291, 144] on button "Volgende vraag" at bounding box center [274, 143] width 230 height 16
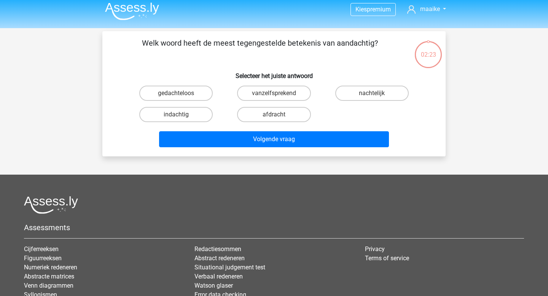
scroll to position [1, 0]
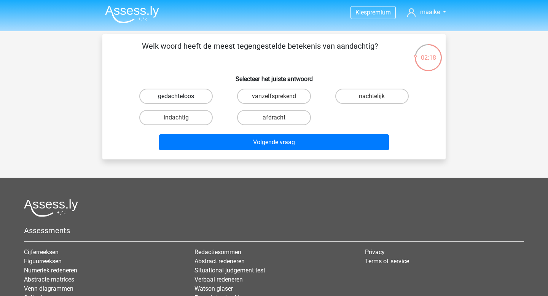
click at [204, 96] on label "gedachteloos" at bounding box center [175, 96] width 73 height 15
click at [181, 96] on input "gedachteloos" at bounding box center [178, 98] width 5 height 5
radio input "true"
click at [247, 99] on label "vanzelfsprekend" at bounding box center [273, 96] width 73 height 15
click at [274, 99] on input "vanzelfsprekend" at bounding box center [276, 98] width 5 height 5
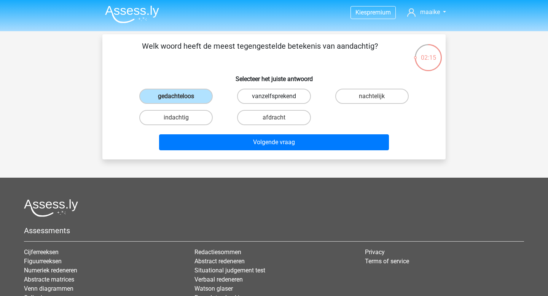
radio input "true"
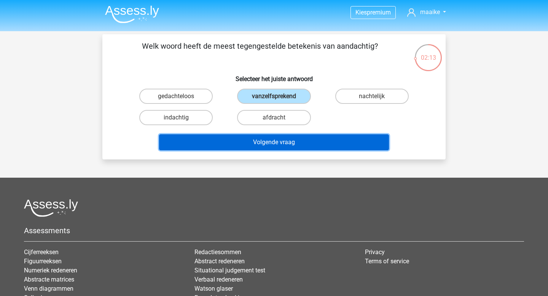
click at [270, 145] on button "Volgende vraag" at bounding box center [274, 142] width 230 height 16
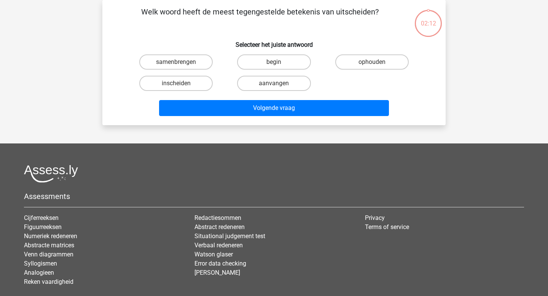
scroll to position [0, 0]
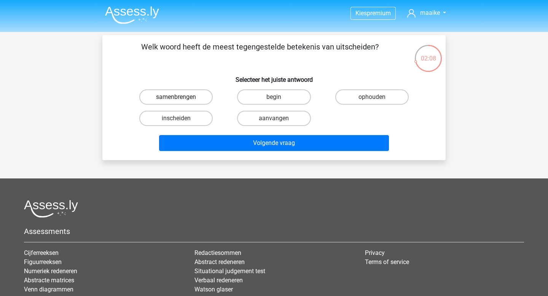
click at [202, 93] on label "samenbrengen" at bounding box center [175, 96] width 73 height 15
click at [181, 97] on input "samenbrengen" at bounding box center [178, 99] width 5 height 5
radio input "true"
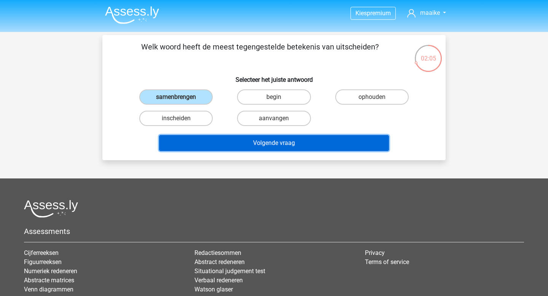
click at [283, 143] on button "Volgende vraag" at bounding box center [274, 143] width 230 height 16
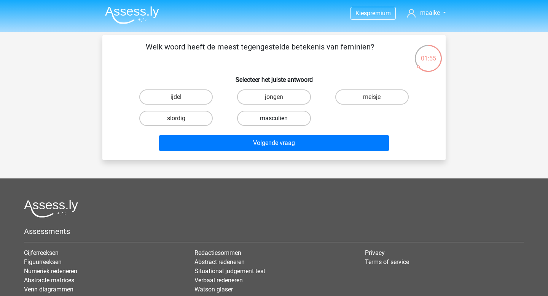
click at [280, 121] on label "masculien" at bounding box center [273, 118] width 73 height 15
click at [279, 121] on input "masculien" at bounding box center [276, 120] width 5 height 5
radio input "true"
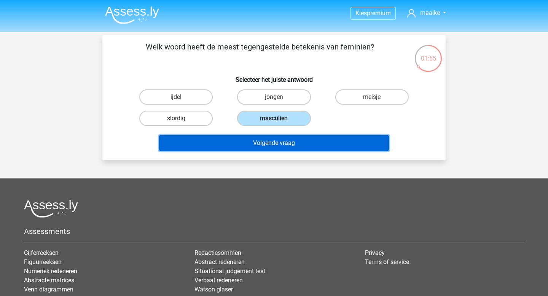
click at [288, 137] on button "Volgende vraag" at bounding box center [274, 143] width 230 height 16
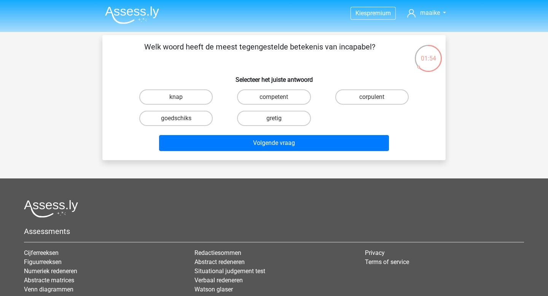
click at [277, 98] on input "competent" at bounding box center [276, 99] width 5 height 5
radio input "true"
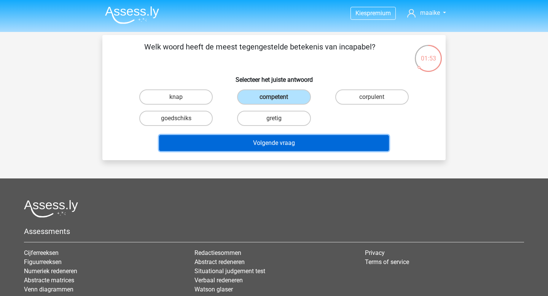
click at [282, 137] on button "Volgende vraag" at bounding box center [274, 143] width 230 height 16
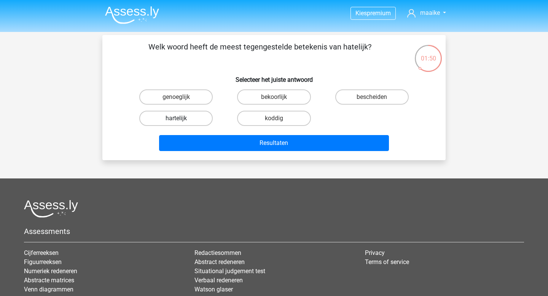
click at [191, 119] on label "hartelijk" at bounding box center [175, 118] width 73 height 15
click at [181, 119] on input "hartelijk" at bounding box center [178, 120] width 5 height 5
radio input "true"
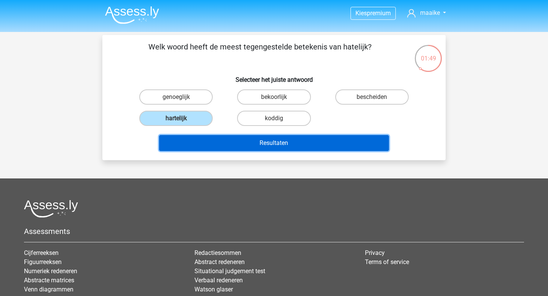
click at [243, 140] on button "Resultaten" at bounding box center [274, 143] width 230 height 16
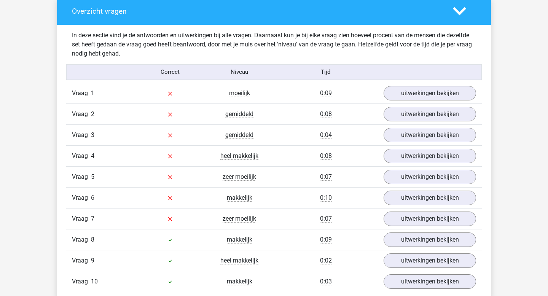
scroll to position [573, 0]
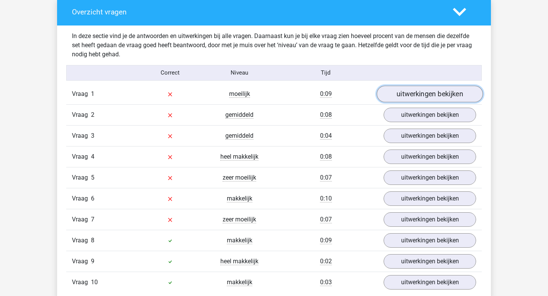
click at [419, 92] on link "uitwerkingen bekijken" at bounding box center [430, 94] width 106 height 17
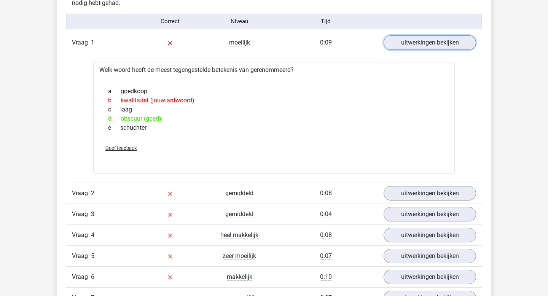
scroll to position [643, 0]
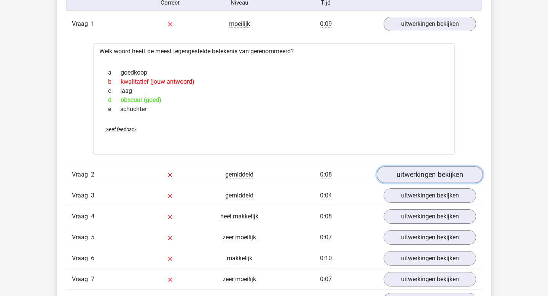
click at [420, 167] on link "uitwerkingen bekijken" at bounding box center [430, 174] width 106 height 17
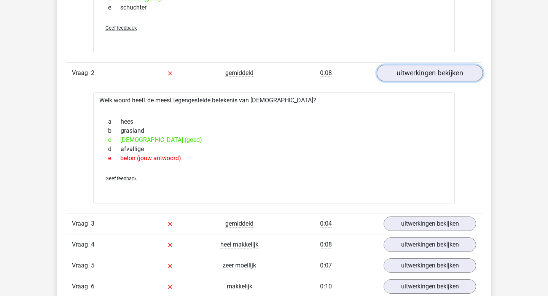
scroll to position [773, 0]
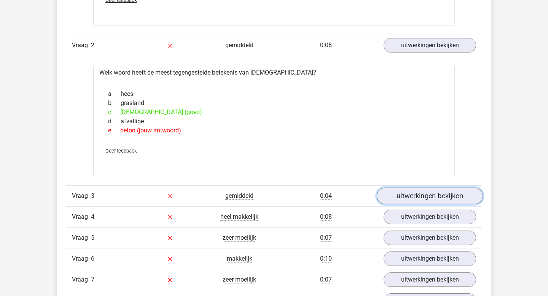
click at [414, 204] on link "uitwerkingen bekijken" at bounding box center [430, 196] width 106 height 17
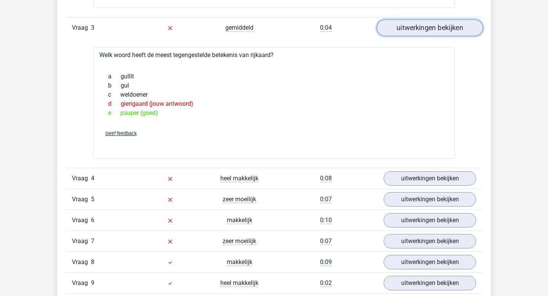
scroll to position [942, 0]
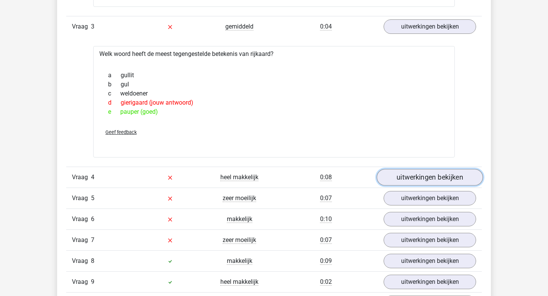
click at [410, 170] on link "uitwerkingen bekijken" at bounding box center [430, 177] width 106 height 17
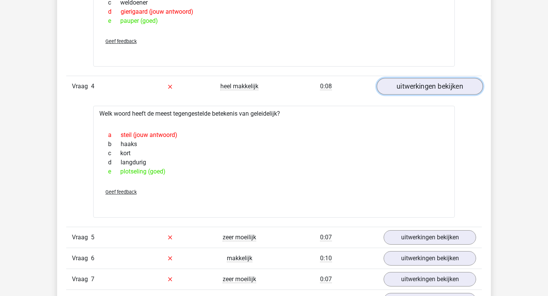
scroll to position [1037, 0]
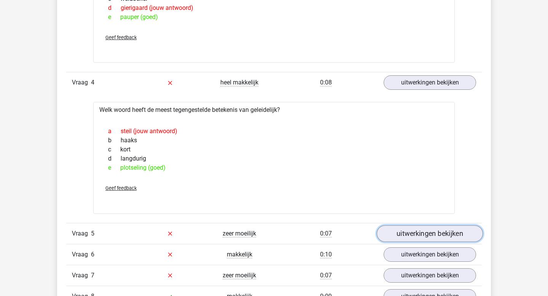
click at [419, 229] on link "uitwerkingen bekijken" at bounding box center [430, 233] width 106 height 17
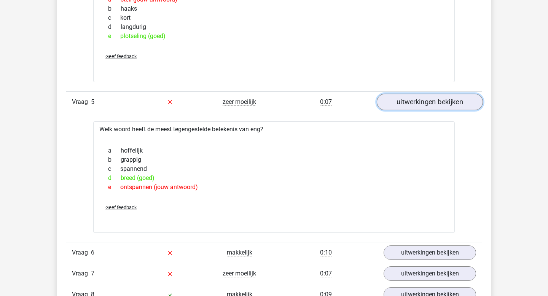
scroll to position [1178, 0]
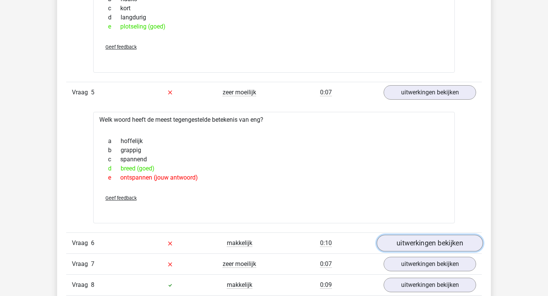
click at [421, 237] on link "uitwerkingen bekijken" at bounding box center [430, 243] width 106 height 17
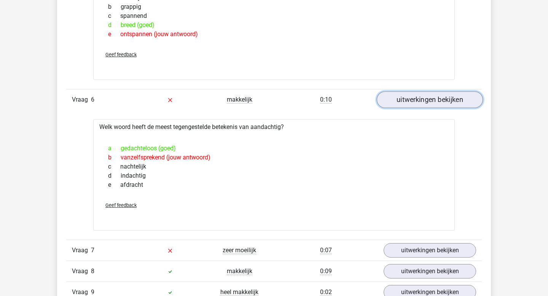
scroll to position [1325, 0]
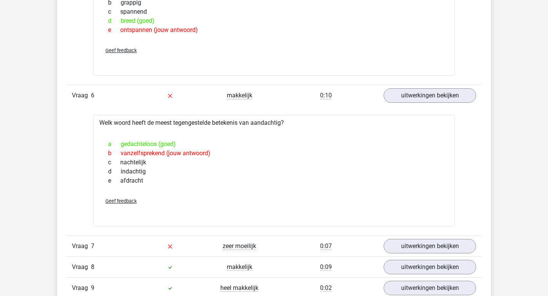
click at [431, 237] on div "Vraag 7 zeer moeilijk 0:07 uitwerkingen bekijken" at bounding box center [274, 246] width 416 height 21
click at [433, 245] on link "uitwerkingen bekijken" at bounding box center [430, 246] width 106 height 17
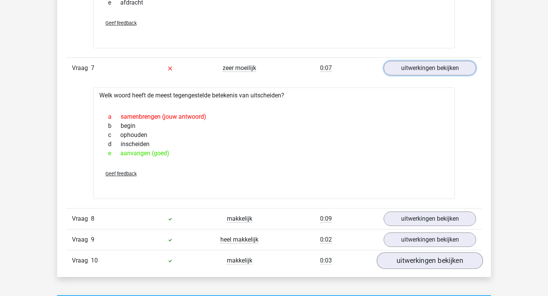
scroll to position [1525, 0]
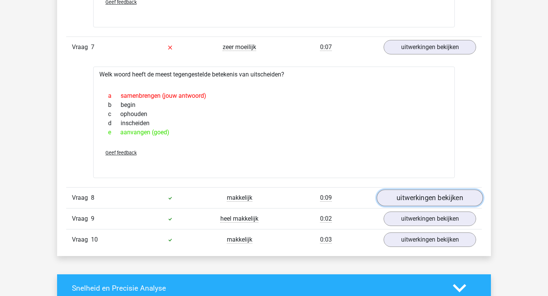
click at [419, 200] on link "uitwerkingen bekijken" at bounding box center [430, 198] width 106 height 17
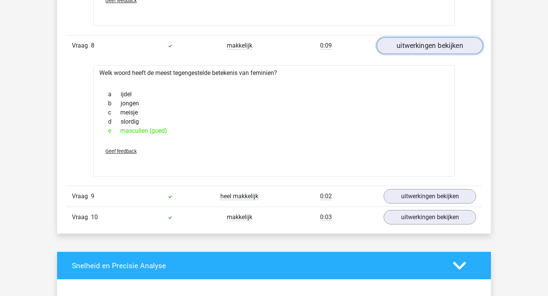
scroll to position [1690, 0]
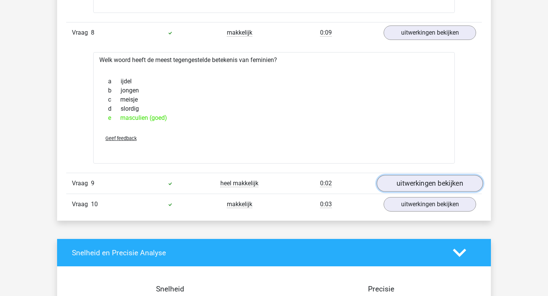
click at [403, 182] on link "uitwerkingen bekijken" at bounding box center [430, 183] width 106 height 17
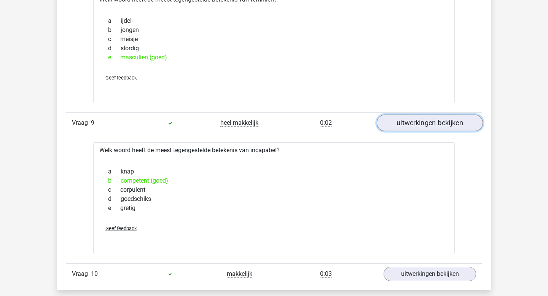
scroll to position [1777, 0]
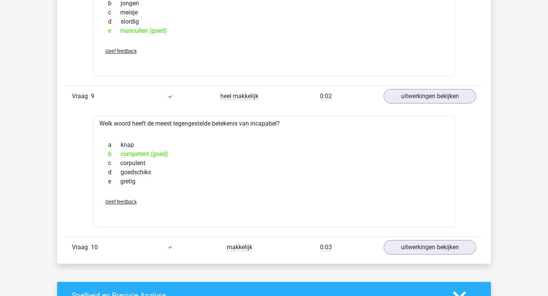
click at [413, 239] on div "Vraag 10 makkelijk 0:03 uitwerkingen bekijken" at bounding box center [274, 247] width 416 height 21
click at [401, 244] on link "uitwerkingen bekijken" at bounding box center [430, 247] width 106 height 17
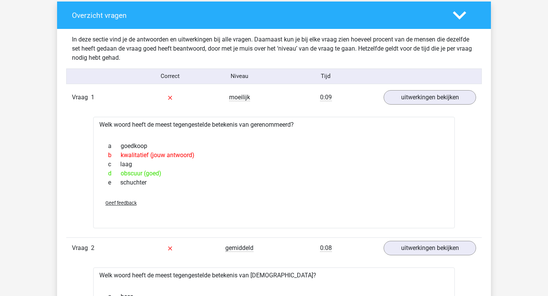
scroll to position [0, 0]
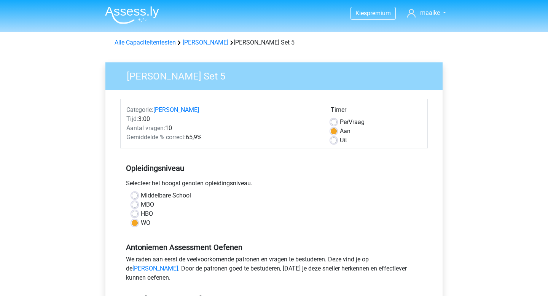
scroll to position [287, 0]
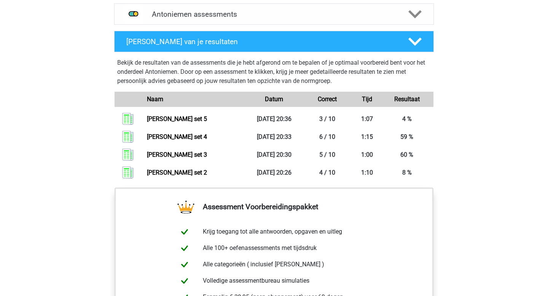
scroll to position [435, 0]
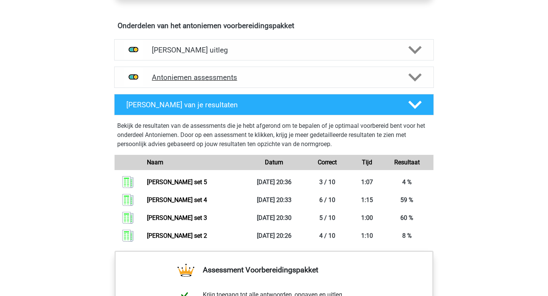
click at [326, 76] on h4 "Antoniemen assessments" at bounding box center [274, 77] width 244 height 9
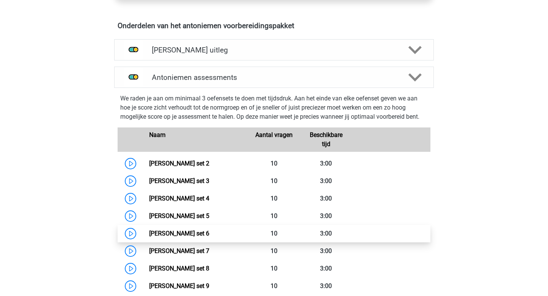
click at [209, 237] on link "[PERSON_NAME] set 6" at bounding box center [179, 233] width 60 height 7
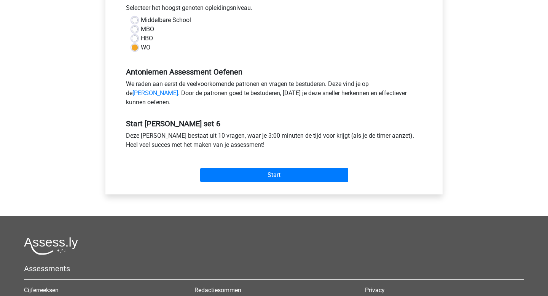
scroll to position [130, 0]
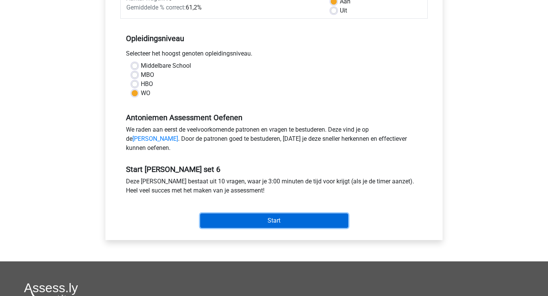
click at [276, 228] on input "Start" at bounding box center [274, 220] width 148 height 14
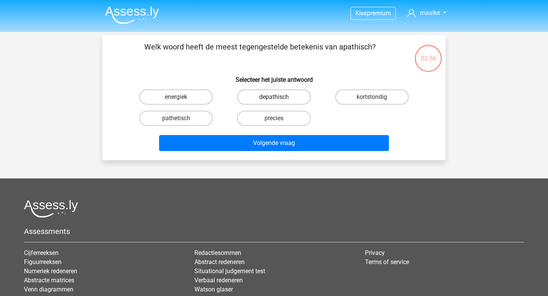
click at [293, 98] on label "depathisch" at bounding box center [273, 96] width 73 height 15
click at [279, 98] on input "depathisch" at bounding box center [276, 99] width 5 height 5
radio input "true"
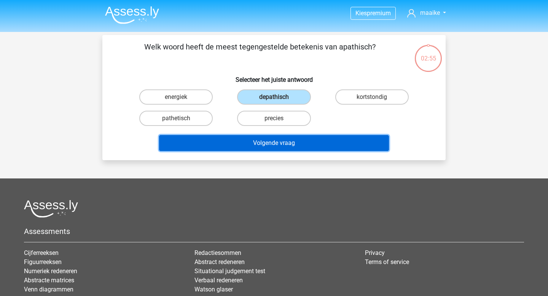
click at [293, 147] on button "Volgende vraag" at bounding box center [274, 143] width 230 height 16
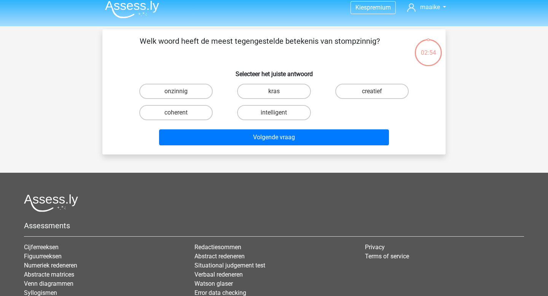
scroll to position [1, 0]
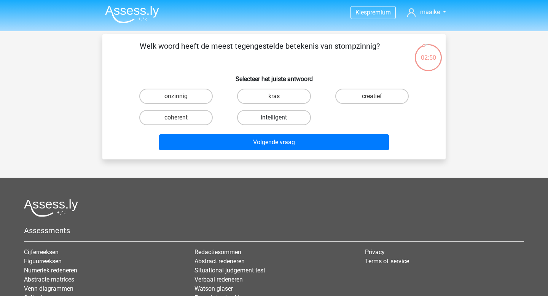
click at [281, 117] on label "intelligent" at bounding box center [273, 117] width 73 height 15
click at [279, 118] on input "intelligent" at bounding box center [276, 120] width 5 height 5
radio input "true"
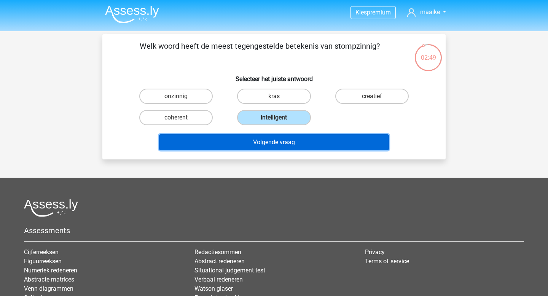
click at [289, 139] on button "Volgende vraag" at bounding box center [274, 142] width 230 height 16
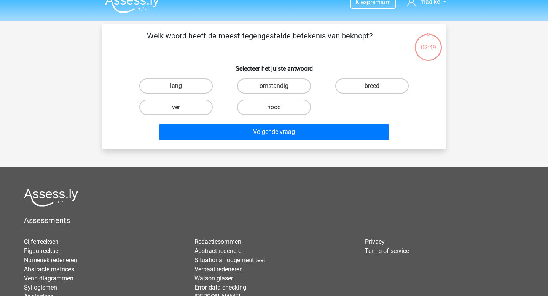
scroll to position [10, 0]
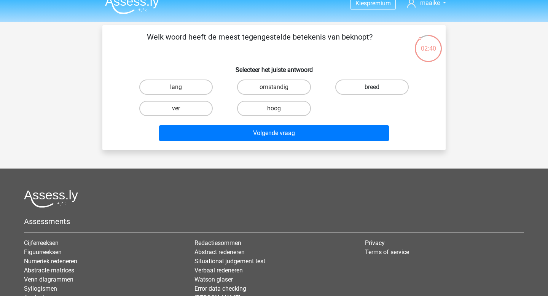
click at [365, 89] on label "breed" at bounding box center [371, 87] width 73 height 15
click at [372, 89] on input "breed" at bounding box center [374, 89] width 5 height 5
radio input "true"
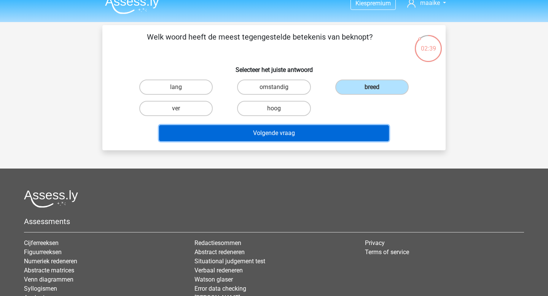
click at [315, 129] on button "Volgende vraag" at bounding box center [274, 133] width 230 height 16
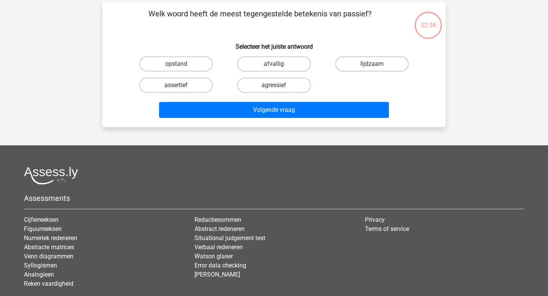
scroll to position [35, 0]
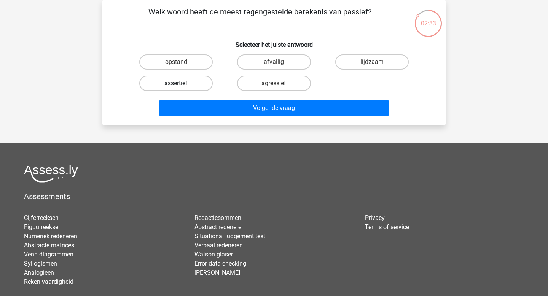
click at [199, 83] on label "assertief" at bounding box center [175, 83] width 73 height 15
click at [181, 83] on input "assertief" at bounding box center [178, 85] width 5 height 5
radio input "true"
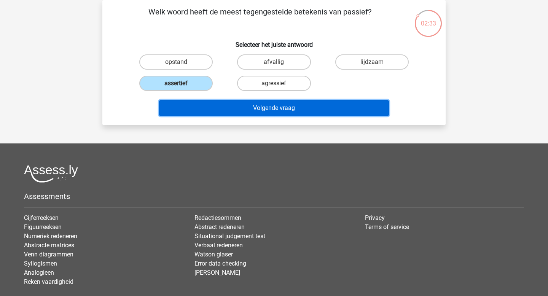
click at [224, 108] on button "Volgende vraag" at bounding box center [274, 108] width 230 height 16
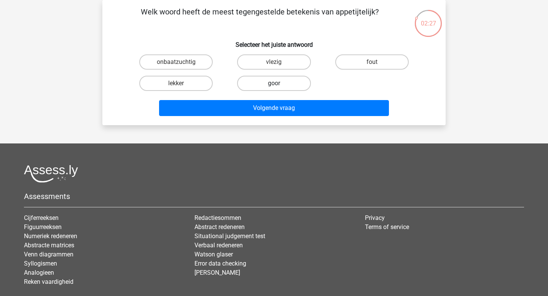
click at [252, 79] on label "goor" at bounding box center [273, 83] width 73 height 15
click at [274, 83] on input "goor" at bounding box center [276, 85] width 5 height 5
radio input "true"
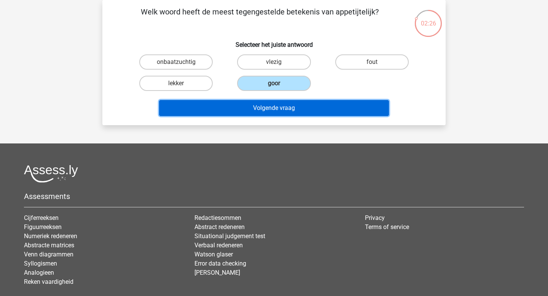
click at [285, 112] on button "Volgende vraag" at bounding box center [274, 108] width 230 height 16
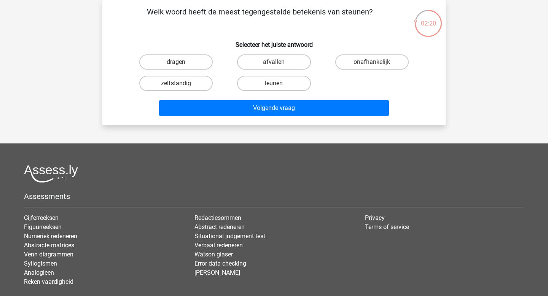
click at [199, 63] on label "dragen" at bounding box center [175, 61] width 73 height 15
click at [181, 63] on input "dragen" at bounding box center [178, 64] width 5 height 5
radio input "true"
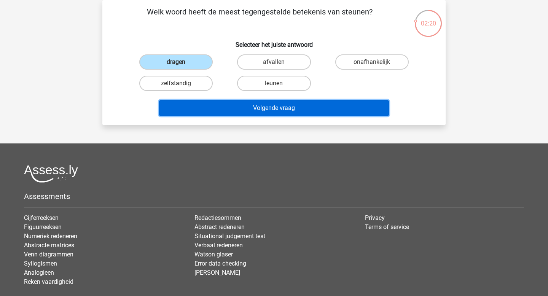
click at [244, 111] on button "Volgende vraag" at bounding box center [274, 108] width 230 height 16
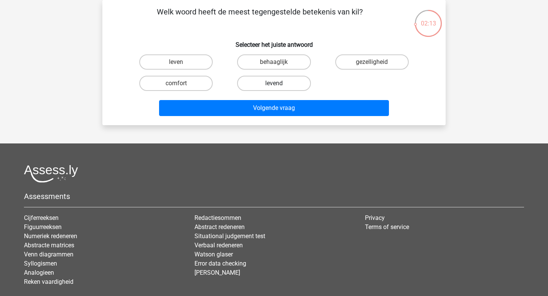
click at [270, 83] on label "levend" at bounding box center [273, 83] width 73 height 15
click at [274, 83] on input "levend" at bounding box center [276, 85] width 5 height 5
radio input "true"
click at [355, 67] on label "gezelligheid" at bounding box center [371, 61] width 73 height 15
click at [372, 67] on input "gezelligheid" at bounding box center [374, 64] width 5 height 5
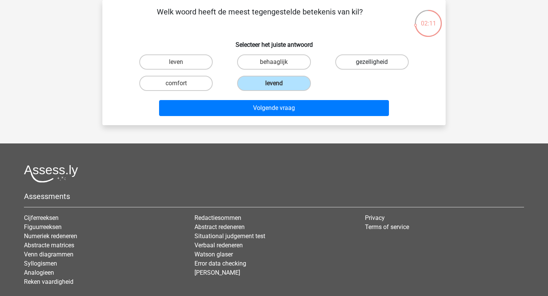
radio input "true"
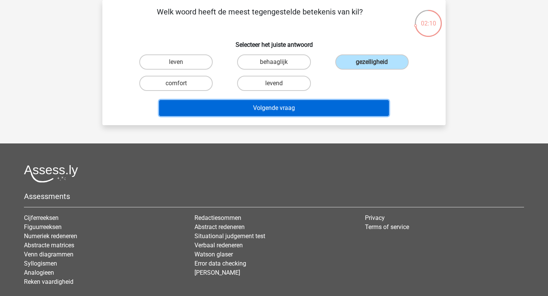
click at [352, 103] on button "Volgende vraag" at bounding box center [274, 108] width 230 height 16
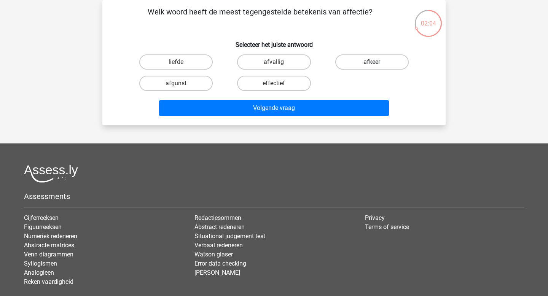
click at [350, 64] on label "afkeer" at bounding box center [371, 61] width 73 height 15
click at [372, 64] on input "afkeer" at bounding box center [374, 64] width 5 height 5
radio input "true"
click at [187, 85] on label "afgunst" at bounding box center [175, 83] width 73 height 15
click at [181, 85] on input "afgunst" at bounding box center [178, 85] width 5 height 5
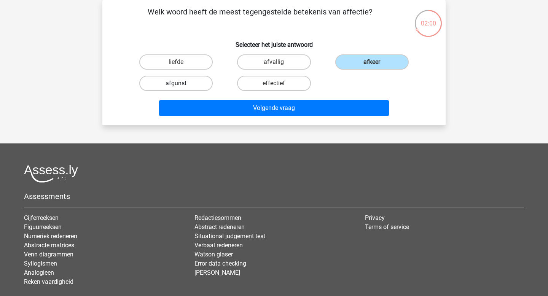
radio input "true"
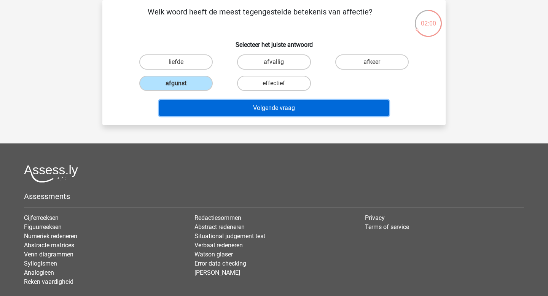
click at [226, 100] on button "Volgende vraag" at bounding box center [274, 108] width 230 height 16
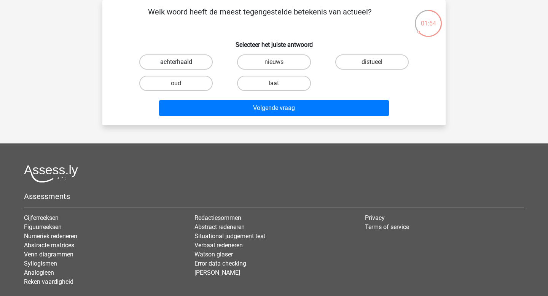
click at [206, 61] on label "achterhaald" at bounding box center [175, 61] width 73 height 15
click at [181, 62] on input "achterhaald" at bounding box center [178, 64] width 5 height 5
radio input "true"
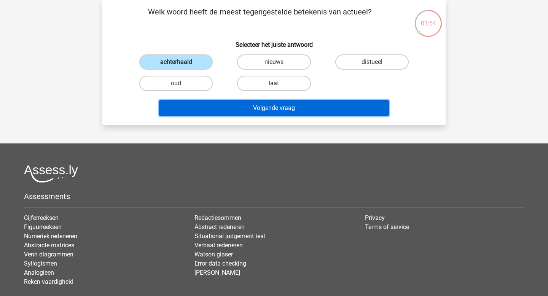
click at [260, 113] on button "Volgende vraag" at bounding box center [274, 108] width 230 height 16
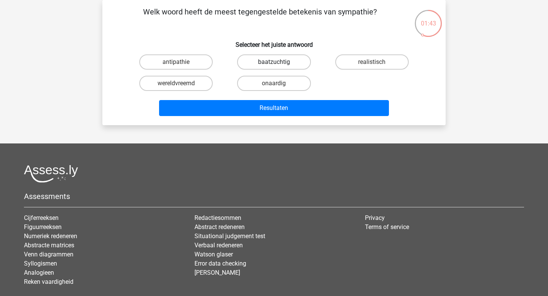
click at [260, 63] on label "baatzuchtig" at bounding box center [273, 61] width 73 height 15
click at [274, 63] on input "baatzuchtig" at bounding box center [276, 64] width 5 height 5
radio input "true"
click at [273, 99] on div "Resultaten" at bounding box center [274, 106] width 319 height 25
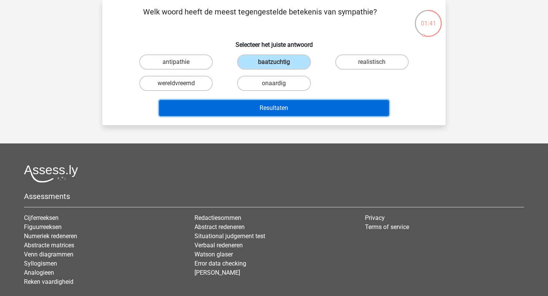
click at [273, 113] on button "Resultaten" at bounding box center [274, 108] width 230 height 16
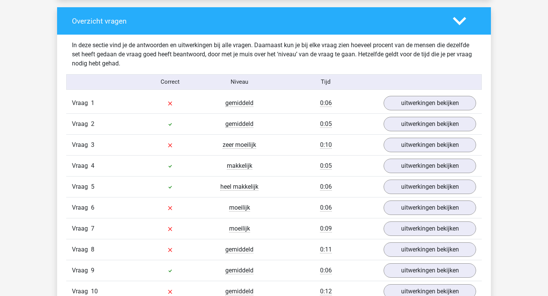
scroll to position [578, 0]
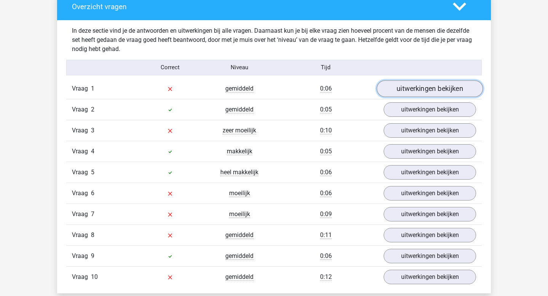
click at [406, 92] on link "uitwerkingen bekijken" at bounding box center [430, 88] width 106 height 17
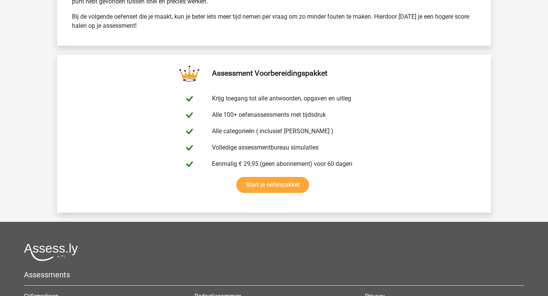
scroll to position [1495, 0]
